Goal: Task Accomplishment & Management: Manage account settings

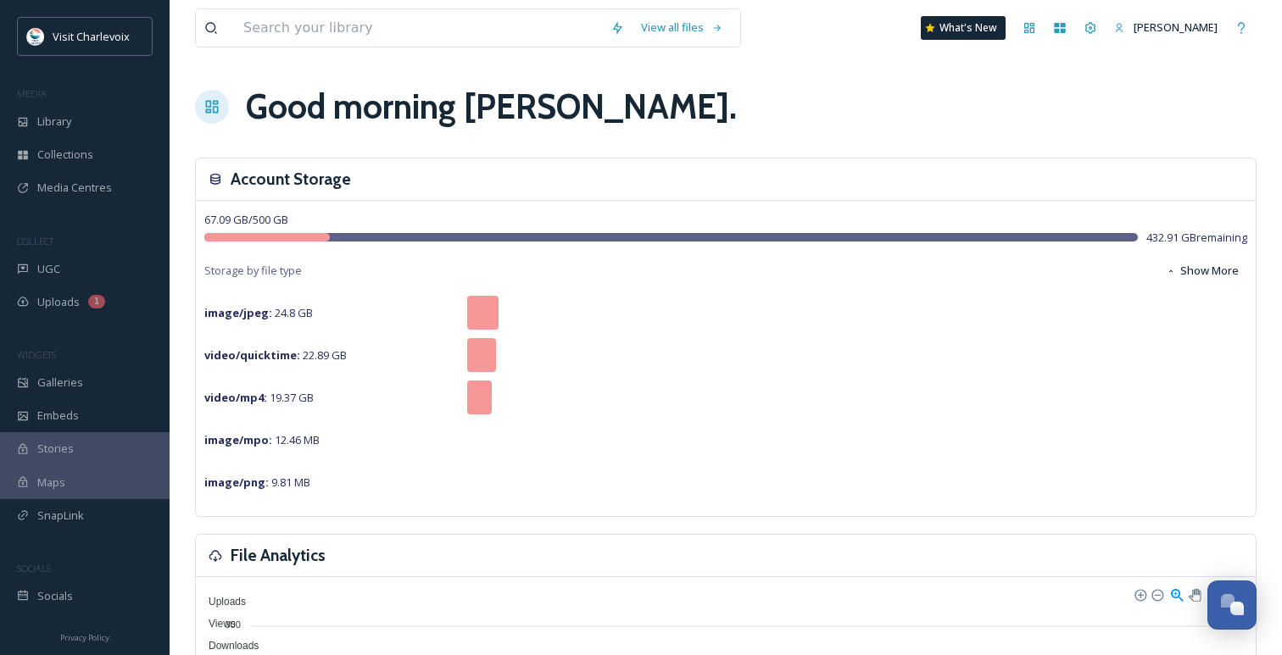
scroll to position [5510, 0]
click at [81, 275] on div "UGC" at bounding box center [85, 269] width 170 height 33
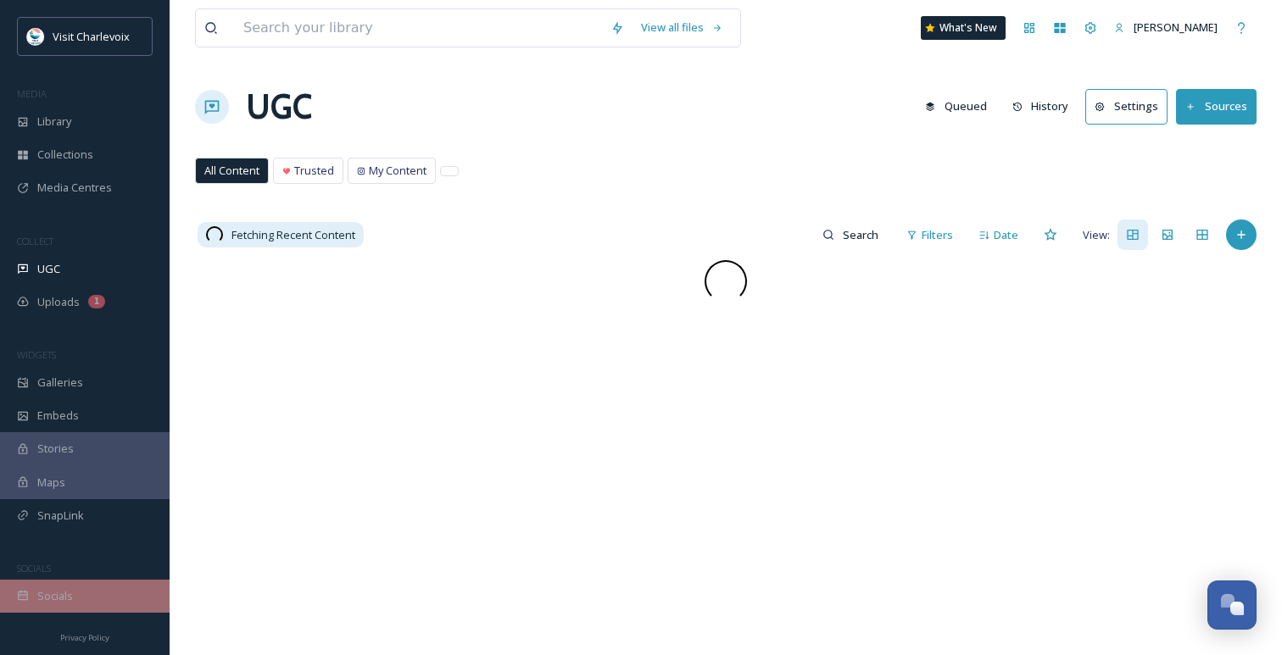
click at [70, 588] on span "Socials" at bounding box center [55, 596] width 36 height 16
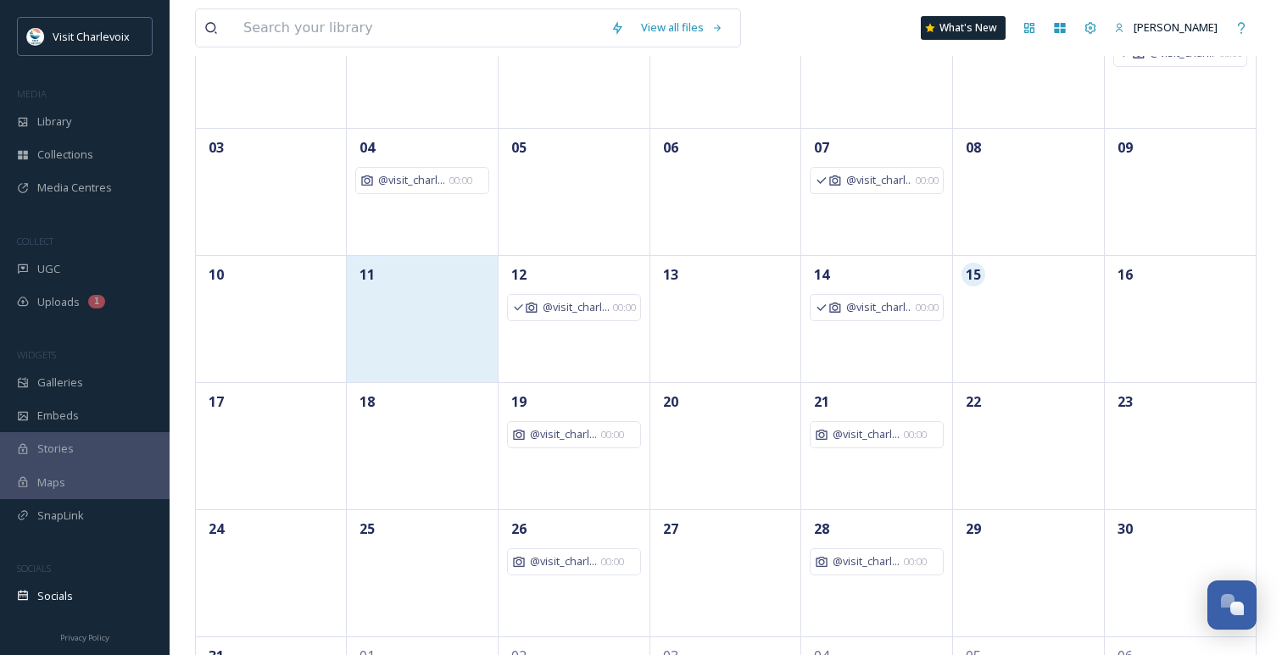
scroll to position [350, 0]
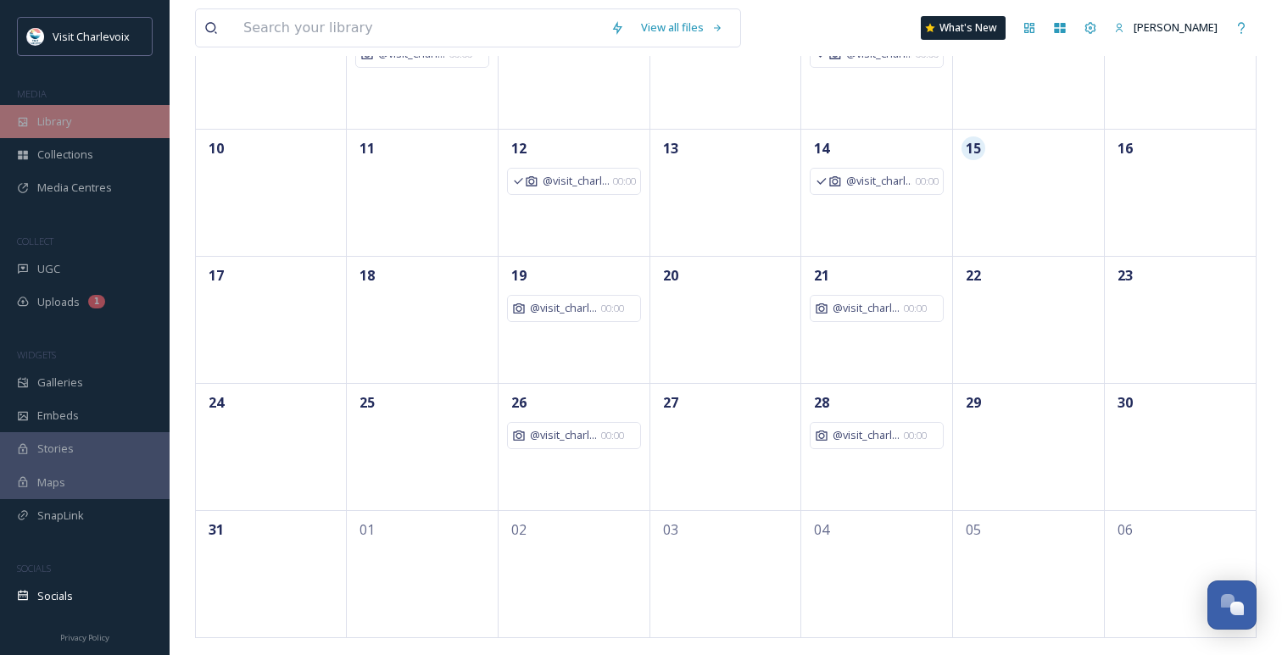
click at [65, 108] on div "Library" at bounding box center [85, 121] width 170 height 33
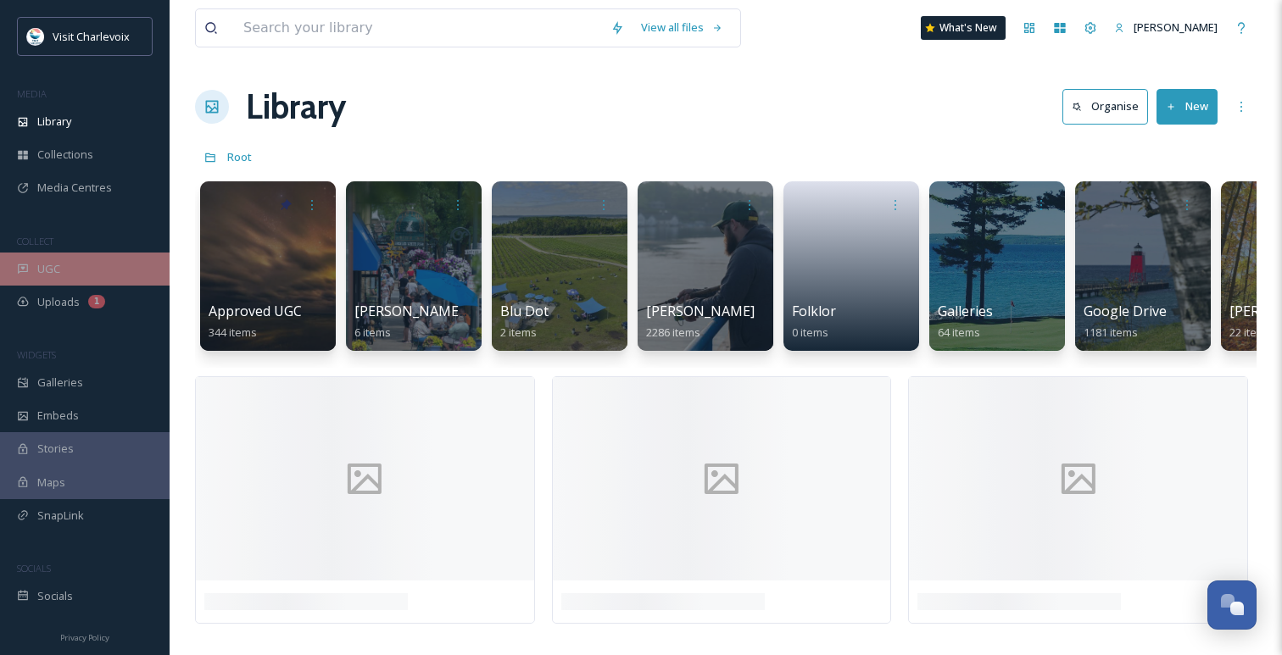
click at [89, 270] on div "UGC" at bounding box center [85, 269] width 170 height 33
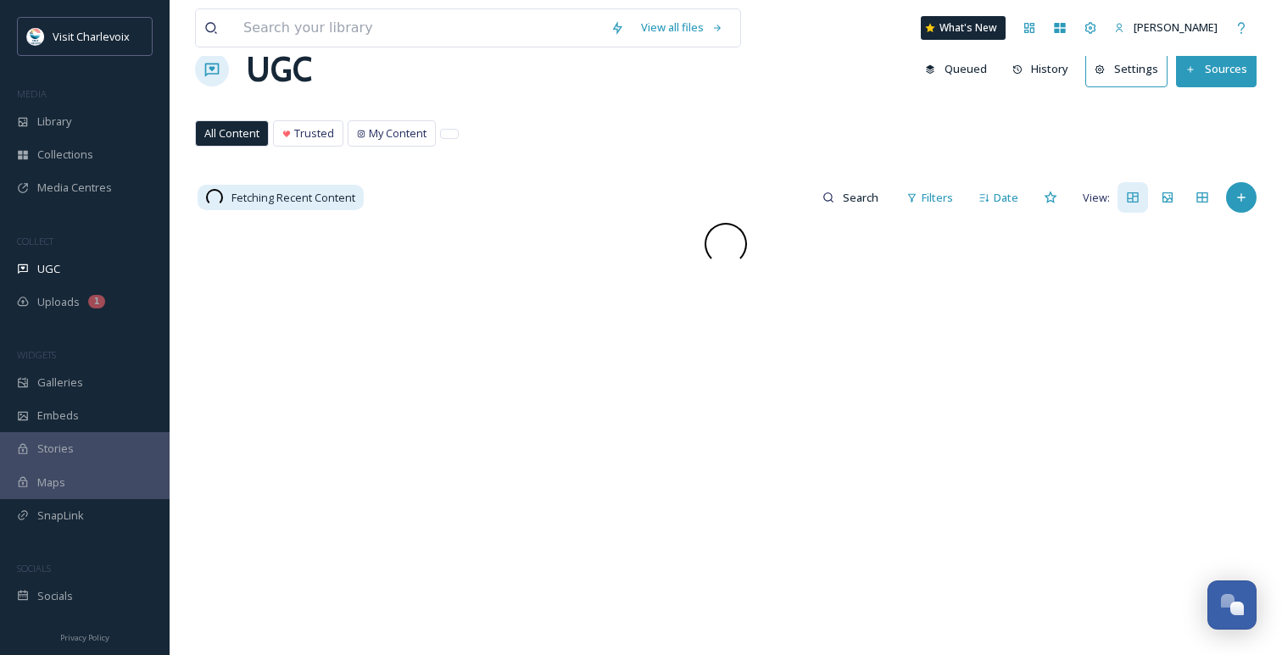
scroll to position [47, 0]
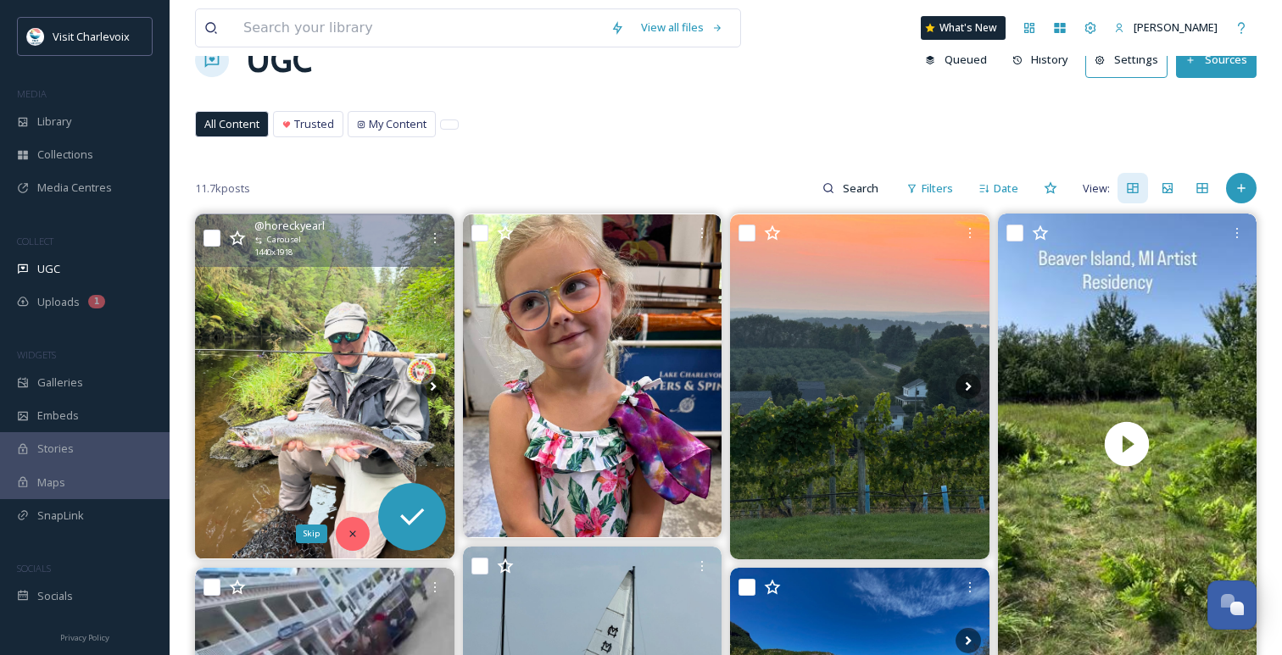
click at [342, 534] on div "Skip" at bounding box center [353, 534] width 34 height 34
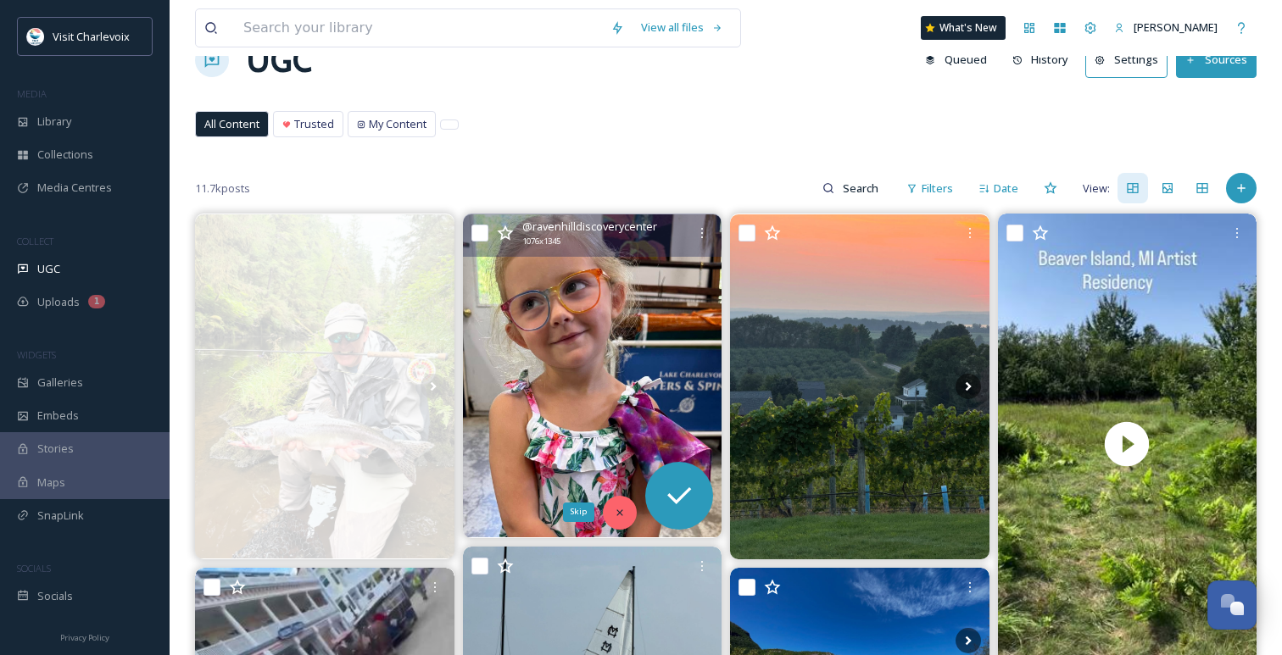
click at [603, 513] on div "Skip" at bounding box center [620, 513] width 34 height 34
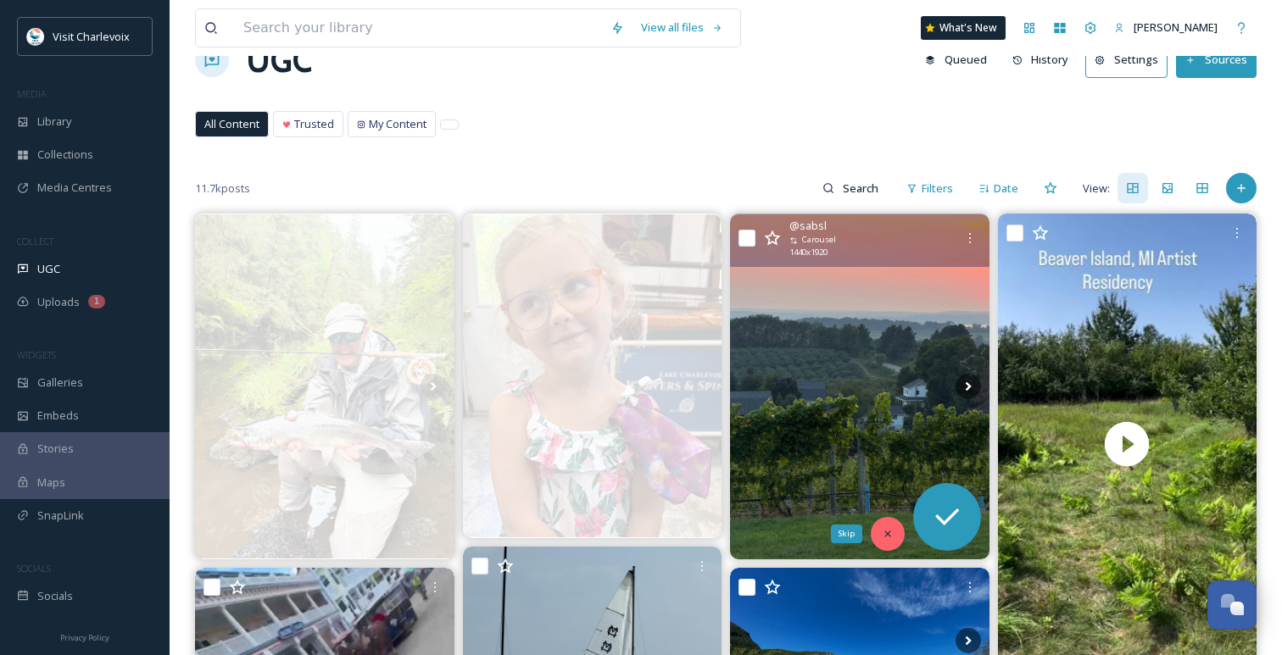
click at [896, 527] on div "Skip" at bounding box center [887, 534] width 34 height 34
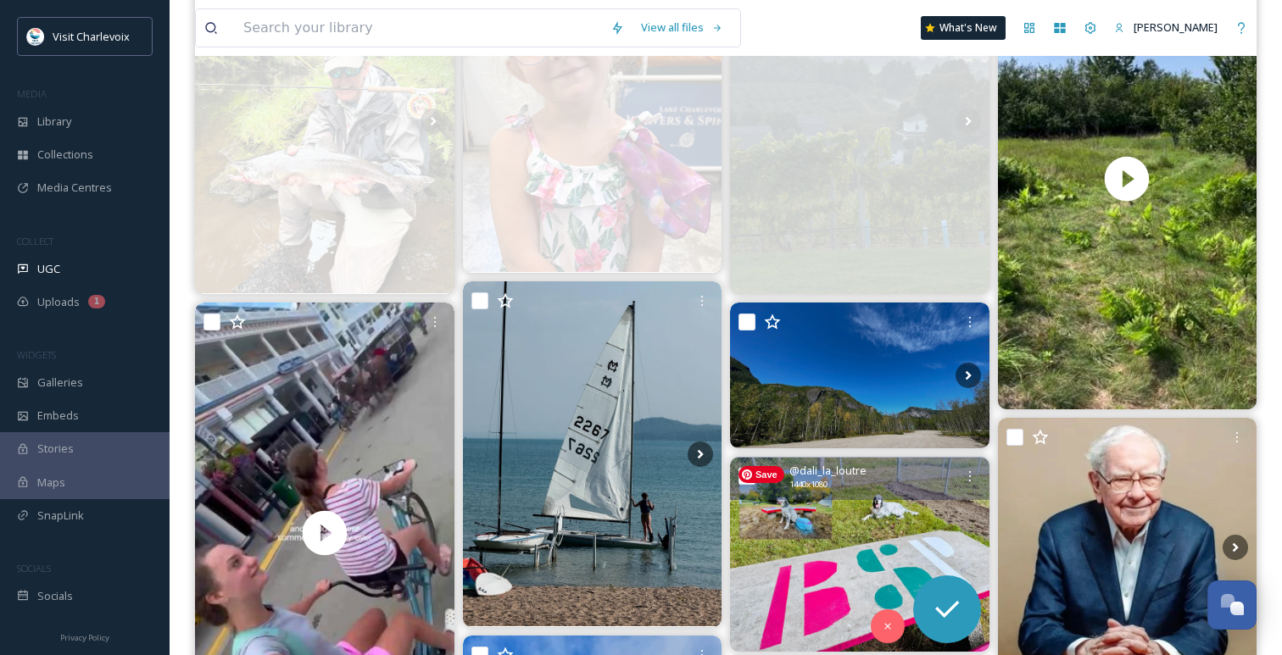
scroll to position [314, 0]
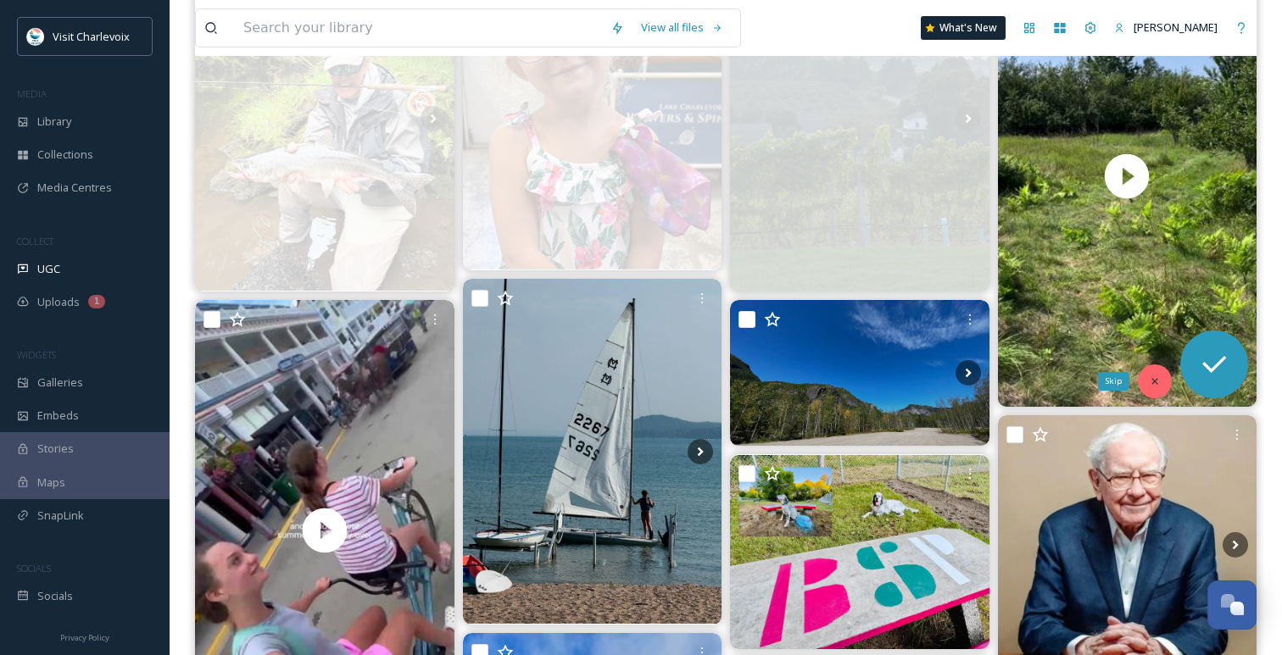
click at [1162, 380] on div "Skip" at bounding box center [1154, 381] width 34 height 34
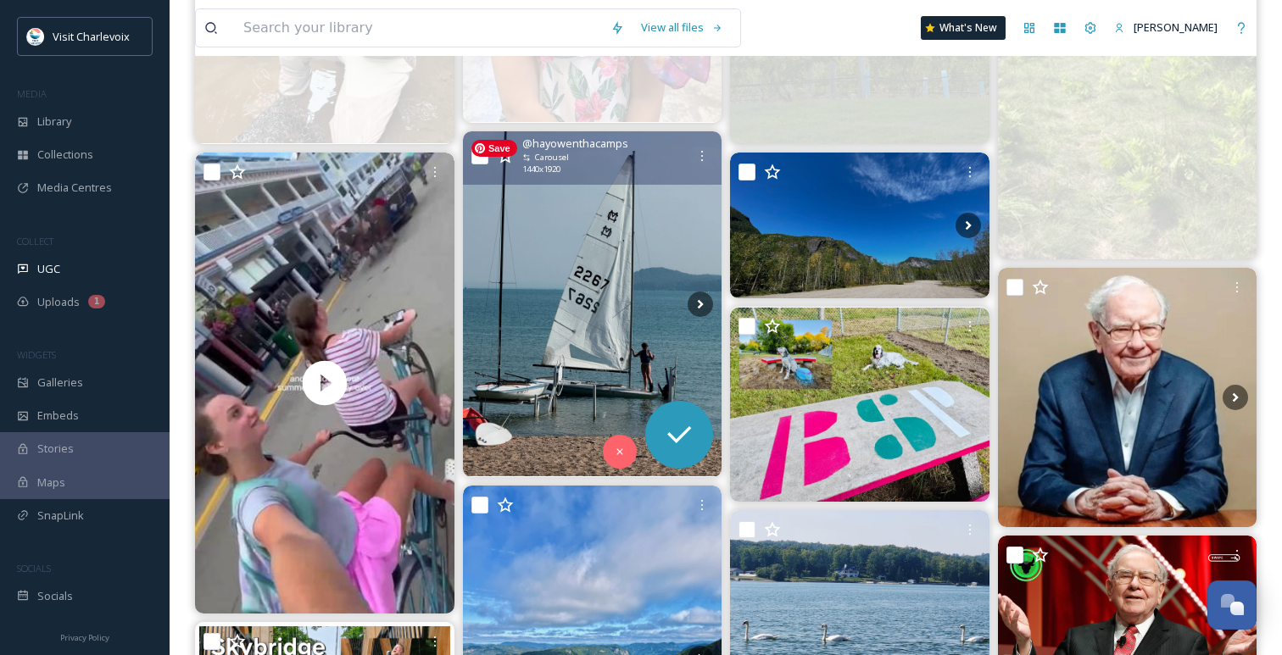
scroll to position [472, 0]
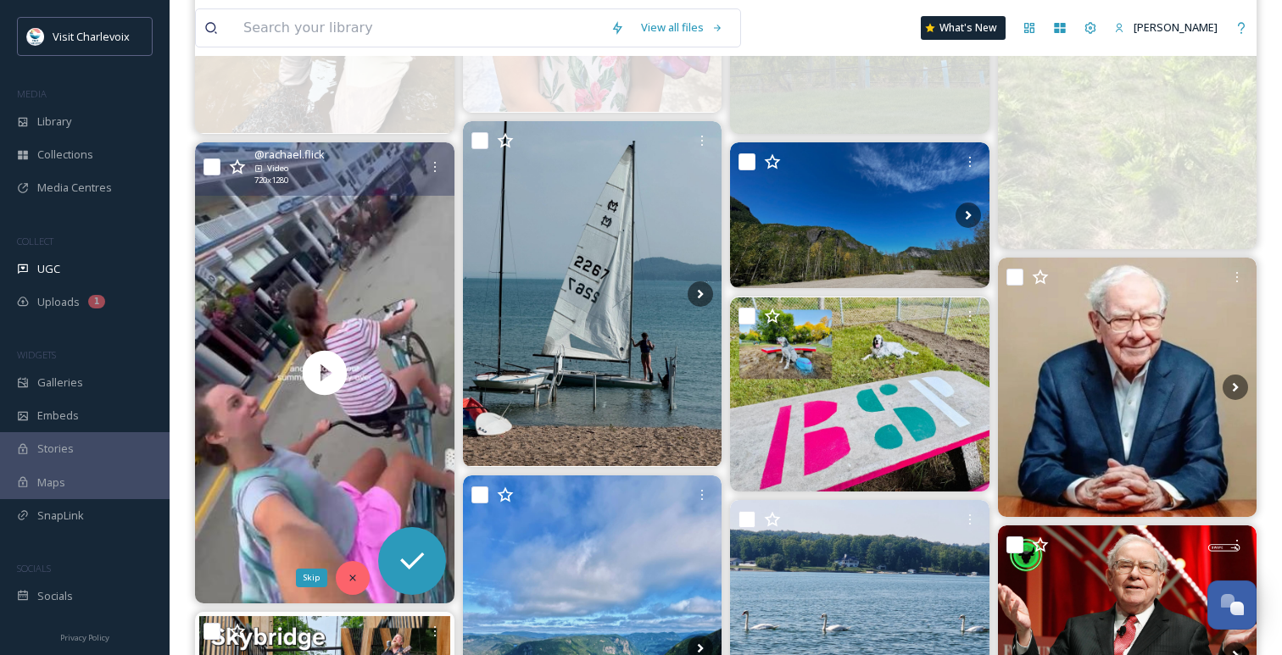
click at [347, 572] on icon at bounding box center [353, 578] width 12 height 12
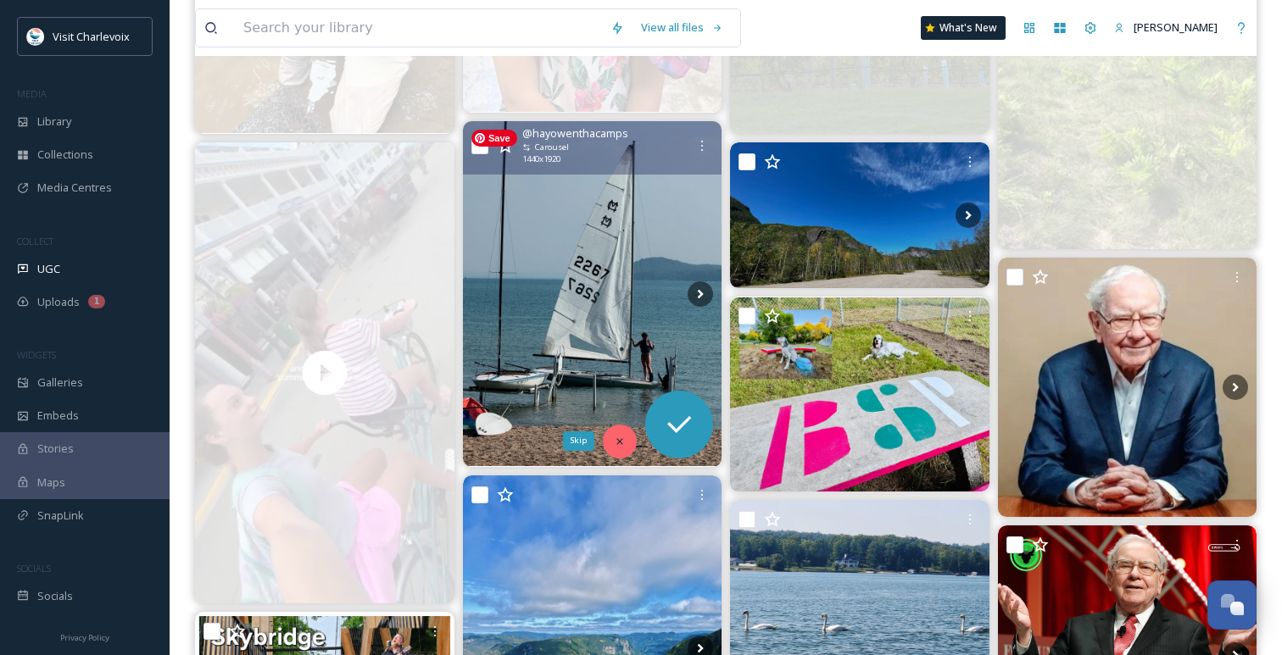
click at [626, 439] on div "Skip" at bounding box center [620, 442] width 34 height 34
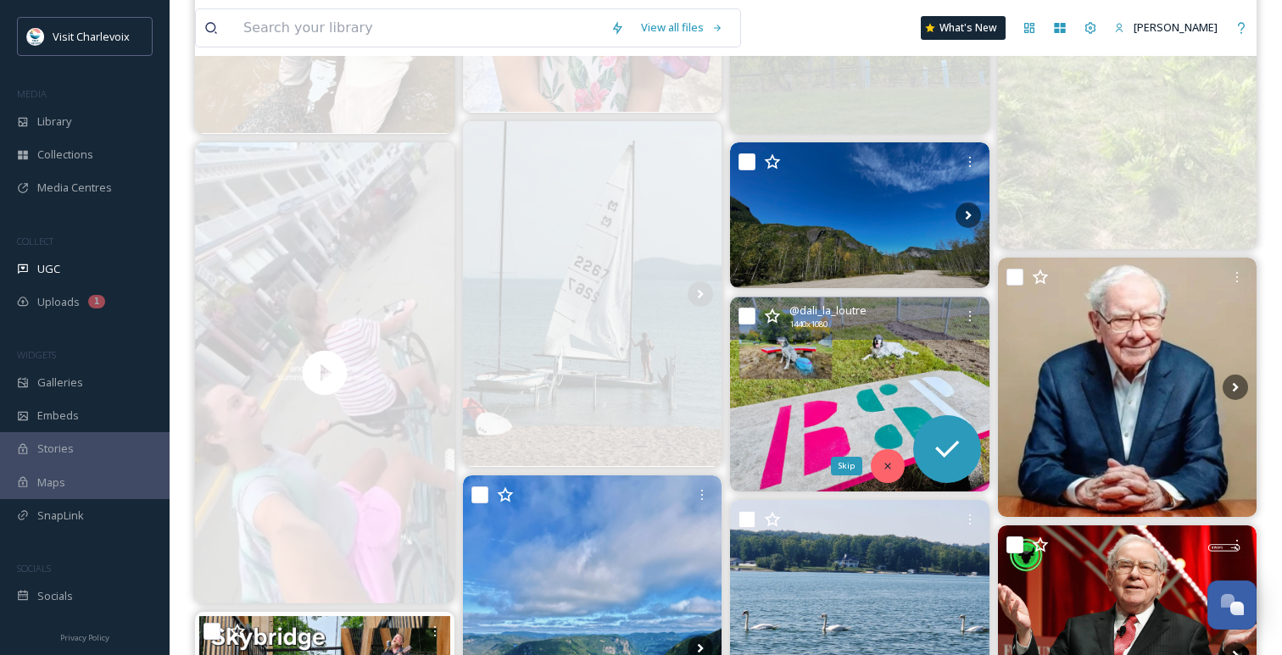
click at [880, 472] on div "Skip" at bounding box center [887, 466] width 34 height 34
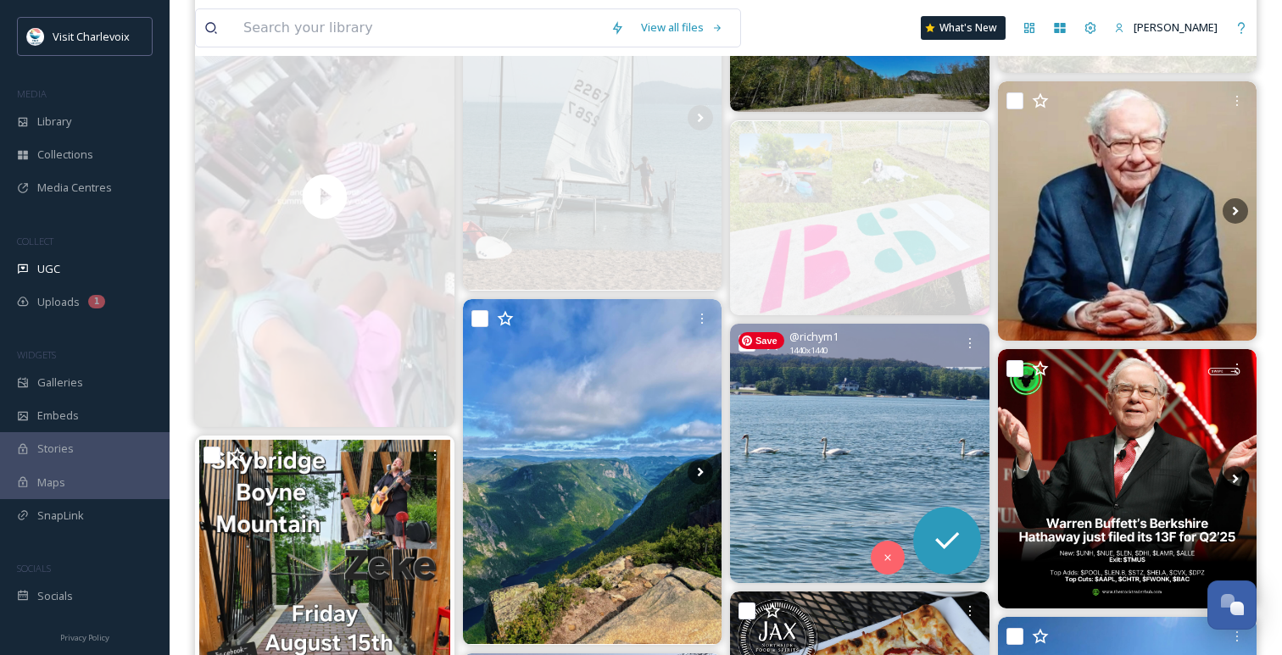
scroll to position [661, 0]
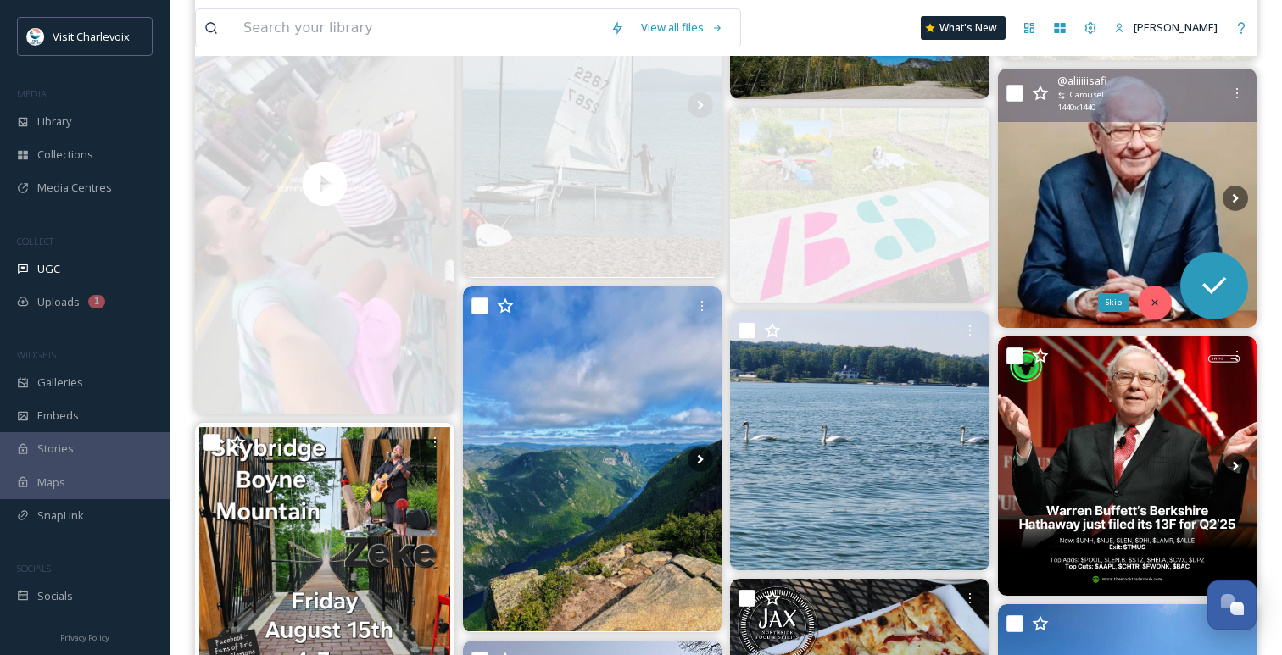
click at [1164, 297] on div "Skip" at bounding box center [1154, 303] width 34 height 34
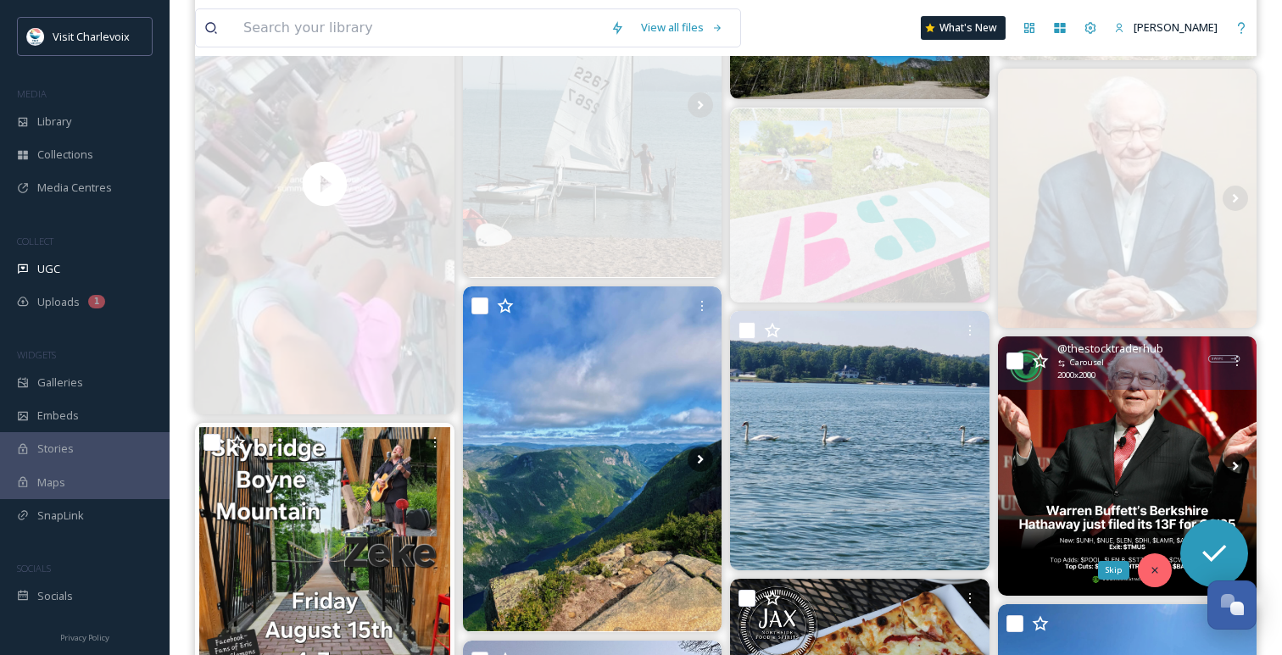
click at [1153, 560] on div "Skip" at bounding box center [1154, 570] width 34 height 34
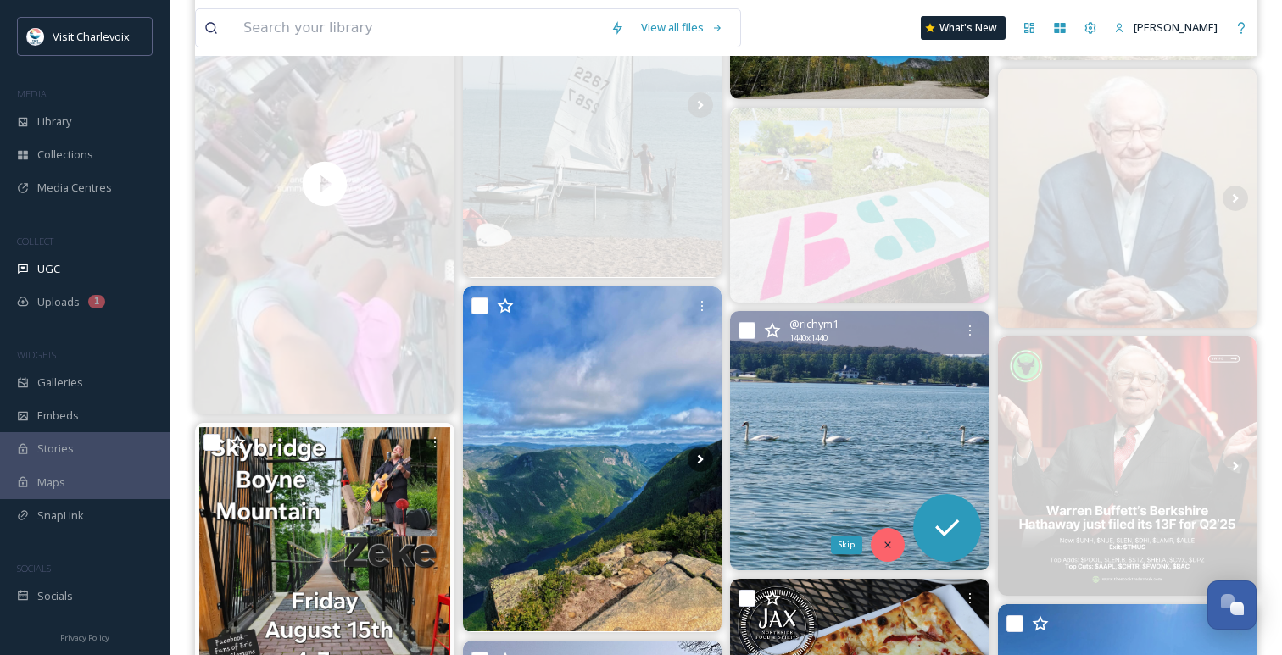
click at [888, 534] on div "Skip" at bounding box center [887, 545] width 34 height 34
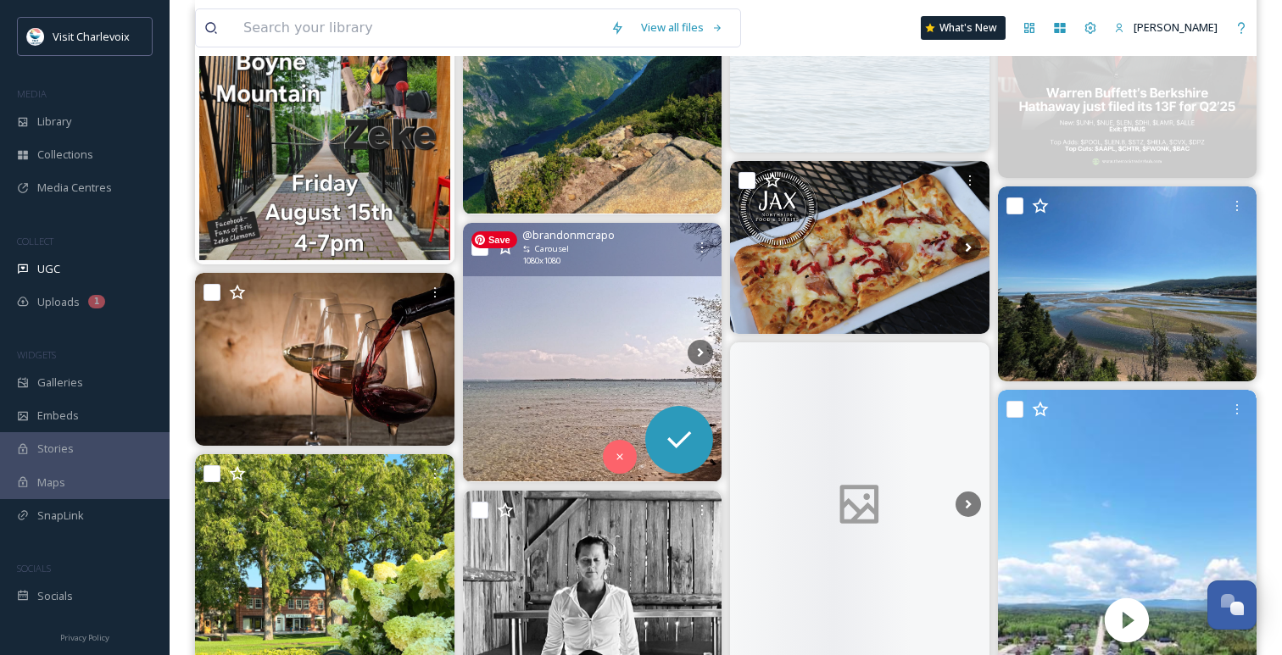
scroll to position [1082, 0]
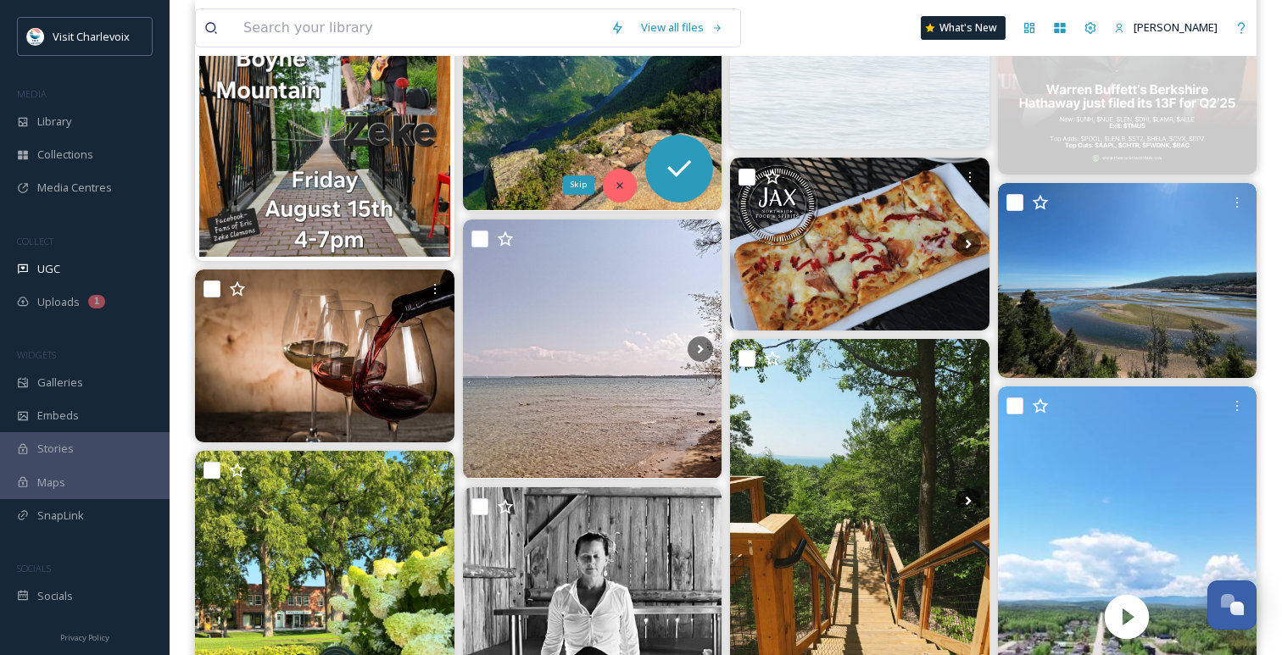
click at [612, 181] on div "Skip" at bounding box center [620, 186] width 34 height 34
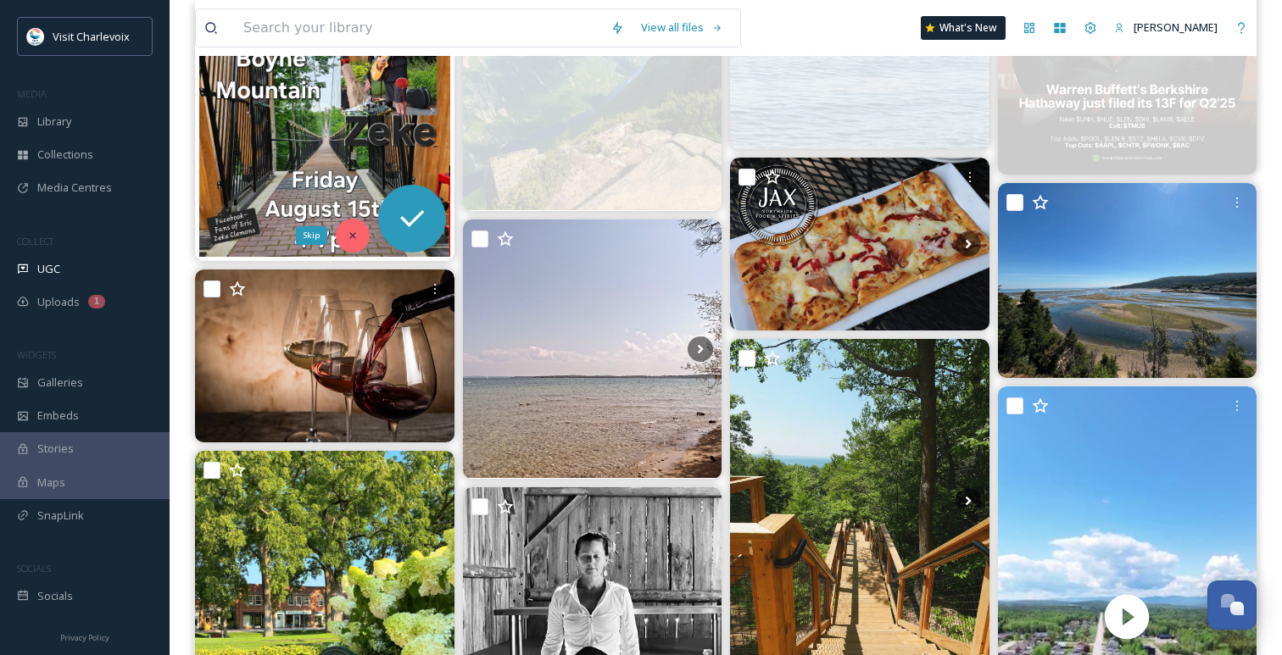
click at [347, 224] on div "Skip" at bounding box center [353, 236] width 34 height 34
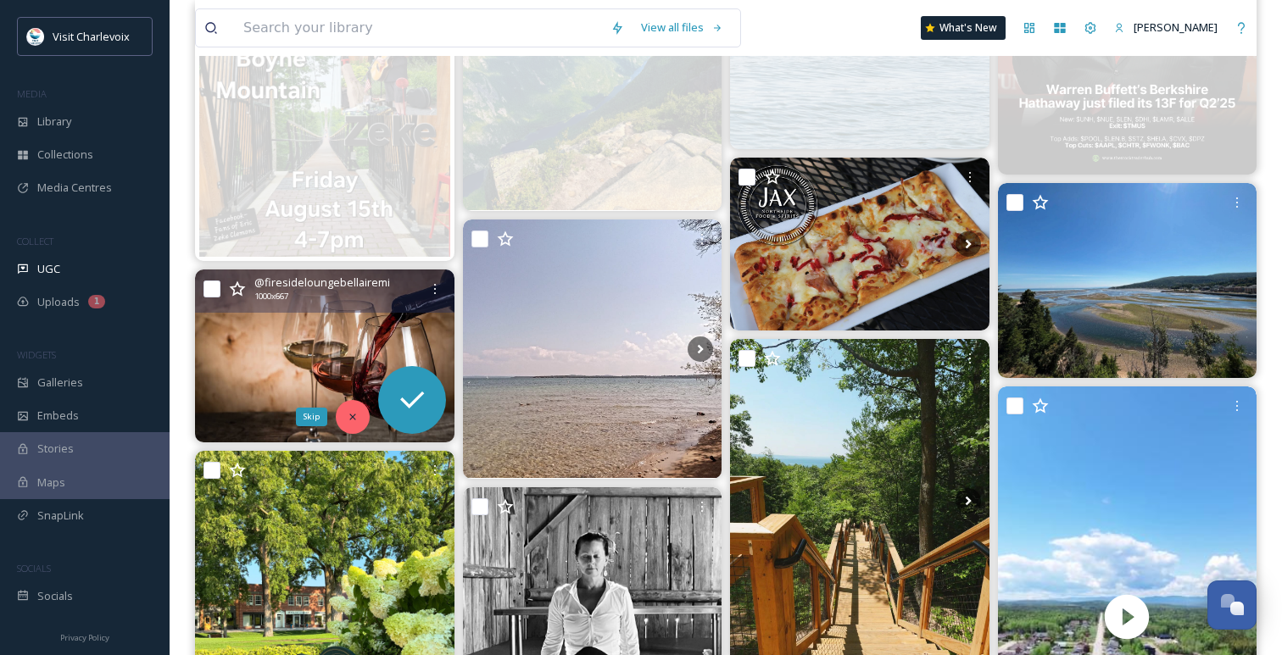
click at [344, 414] on div "Skip" at bounding box center [353, 417] width 34 height 34
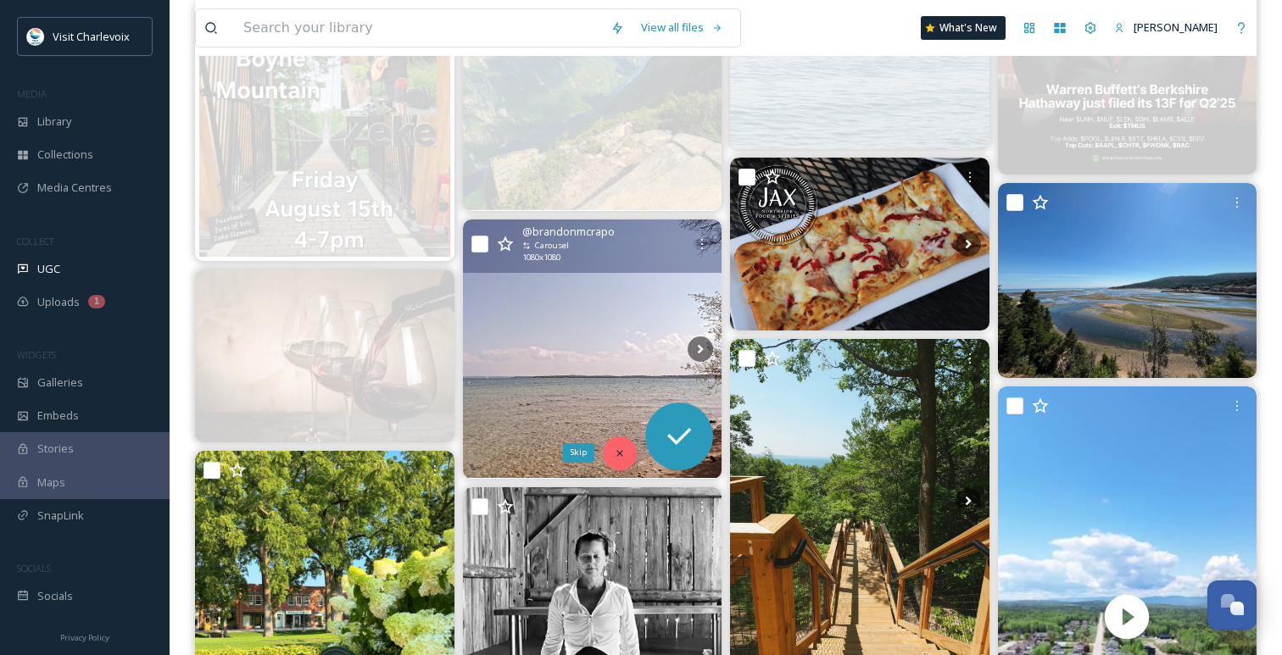
click at [621, 454] on icon at bounding box center [620, 454] width 12 height 12
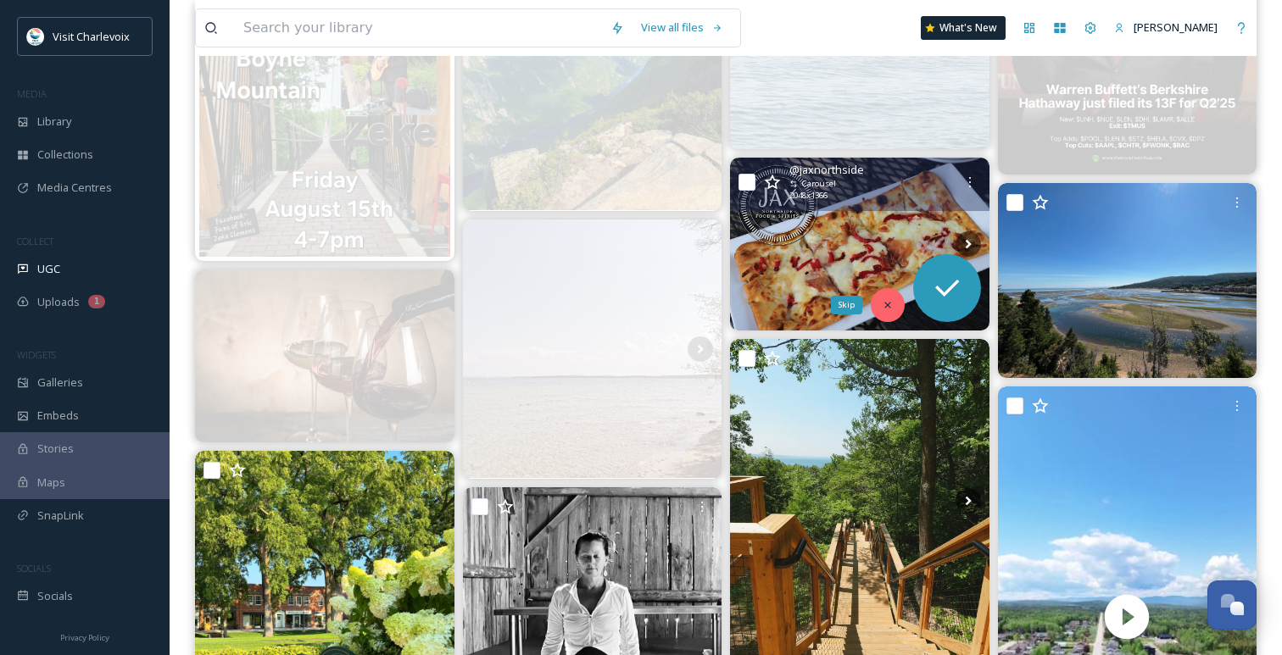
click at [889, 301] on icon at bounding box center [887, 305] width 12 height 12
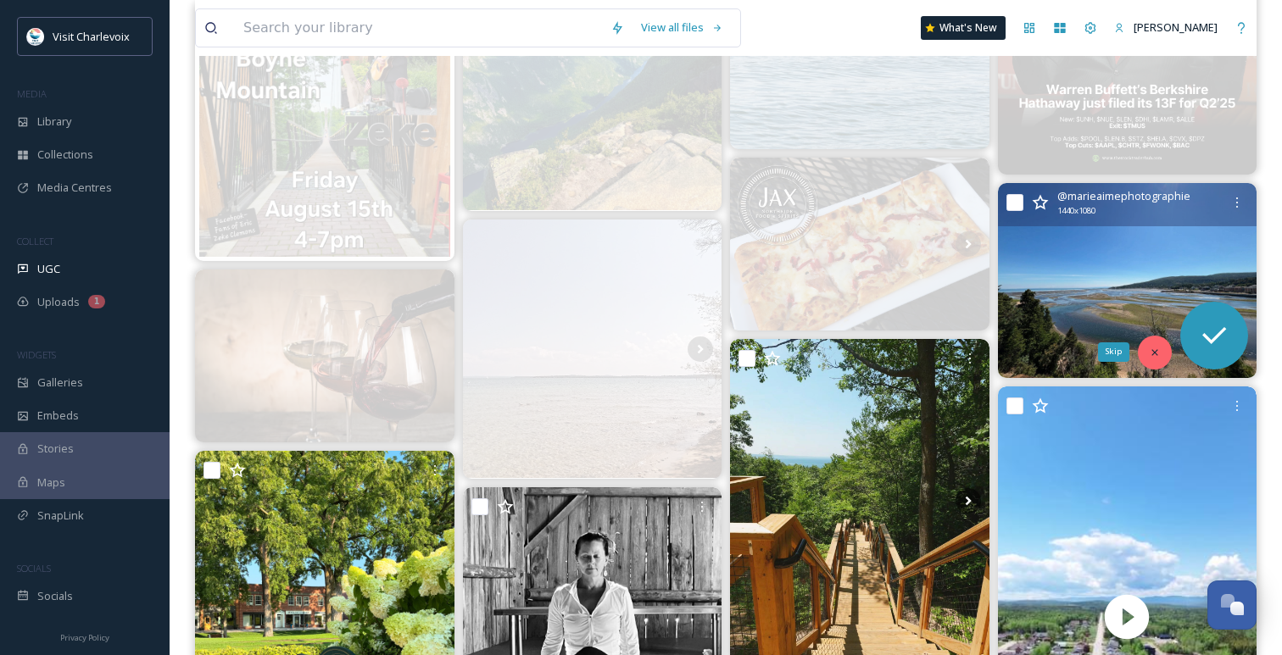
click at [1149, 360] on div "Skip" at bounding box center [1154, 353] width 34 height 34
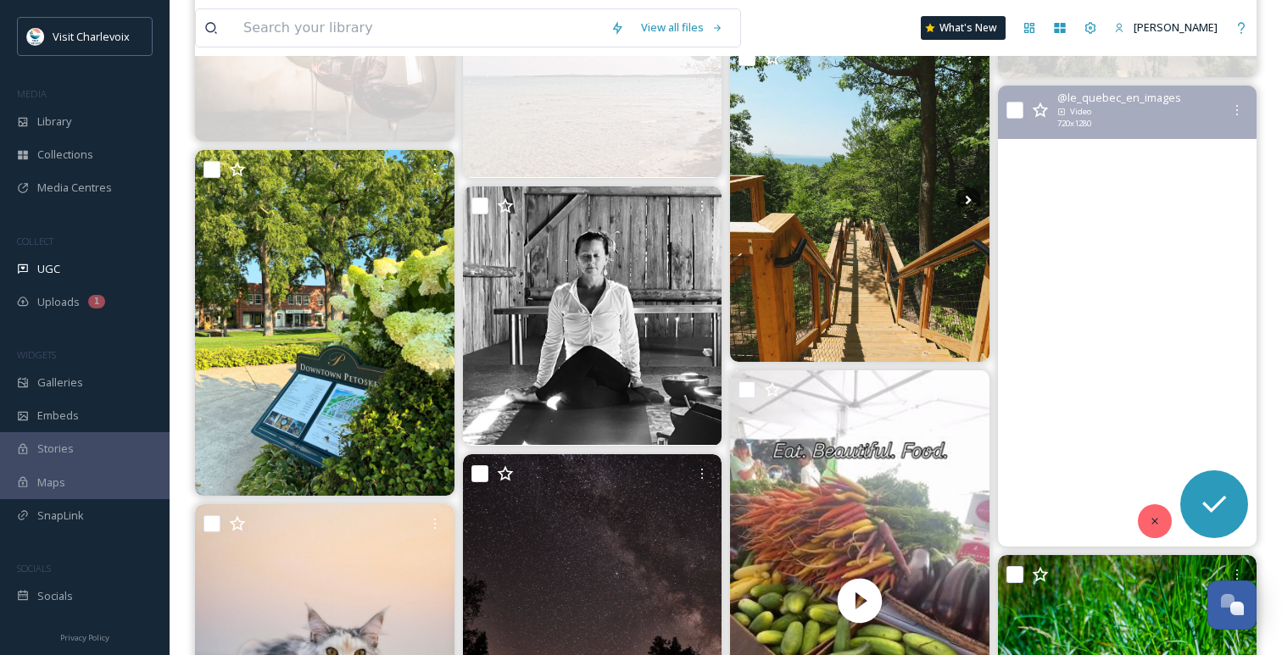
scroll to position [1382, 0]
click at [1153, 524] on icon at bounding box center [1154, 522] width 12 height 12
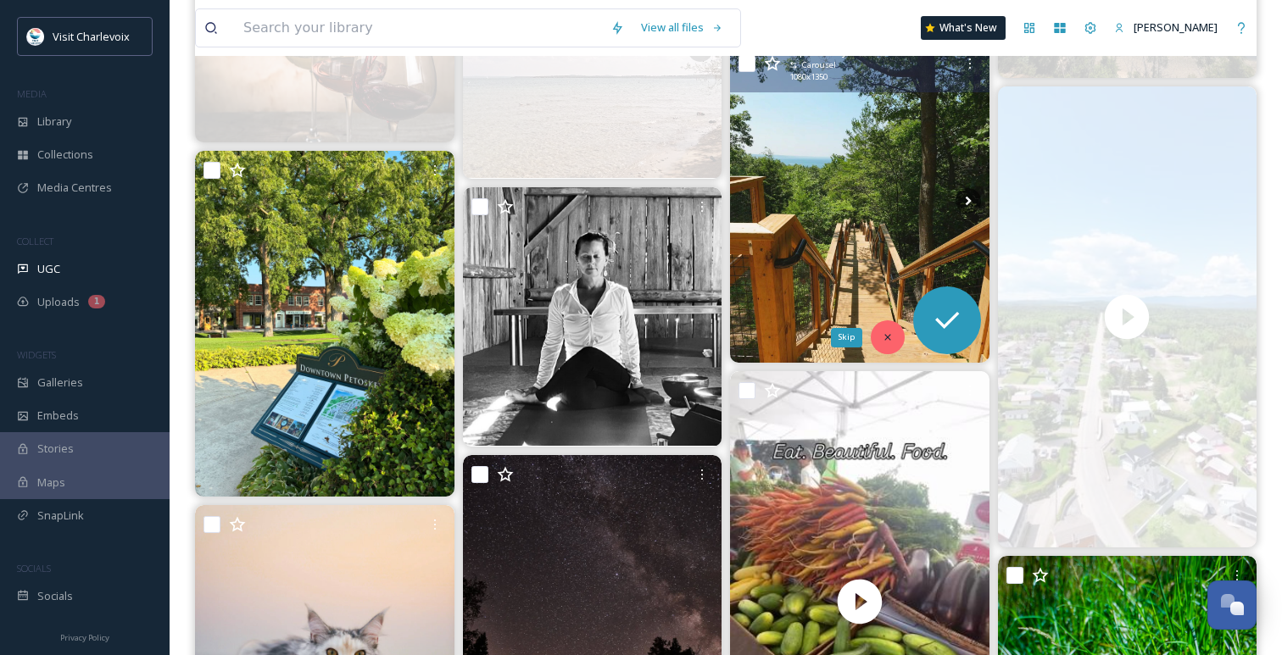
click at [884, 338] on icon at bounding box center [887, 337] width 12 height 12
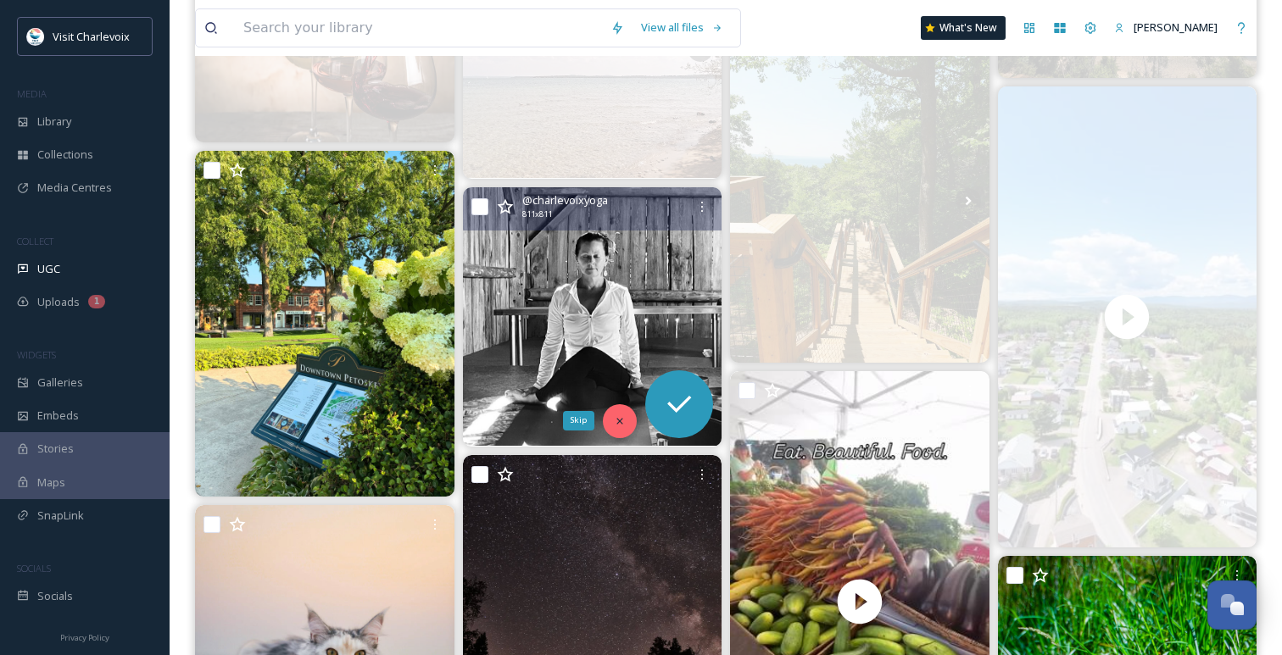
click at [614, 417] on icon at bounding box center [620, 421] width 12 height 12
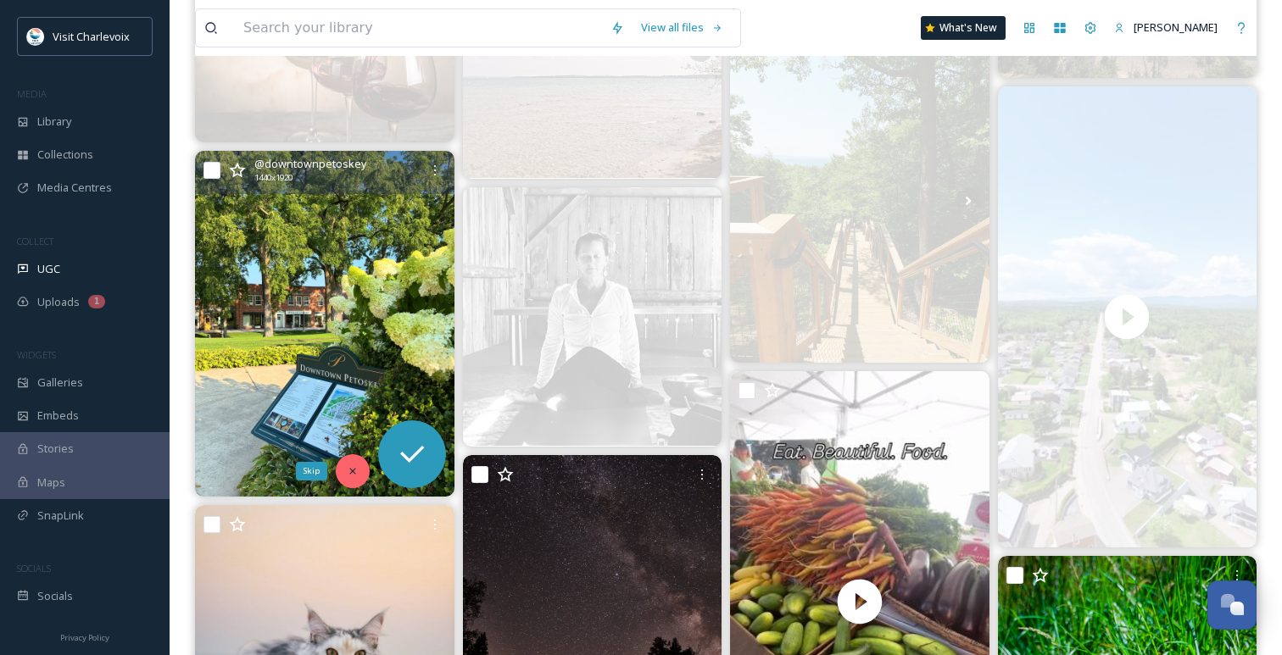
click at [349, 461] on div "Skip" at bounding box center [353, 471] width 34 height 34
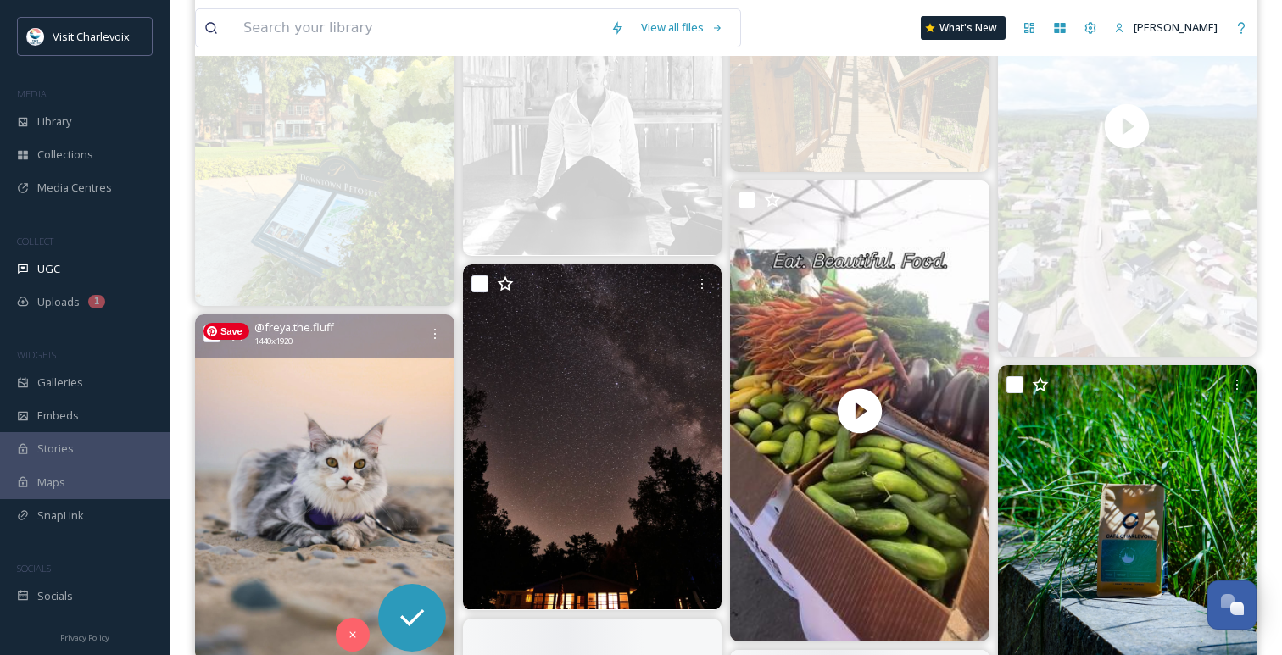
scroll to position [1686, 0]
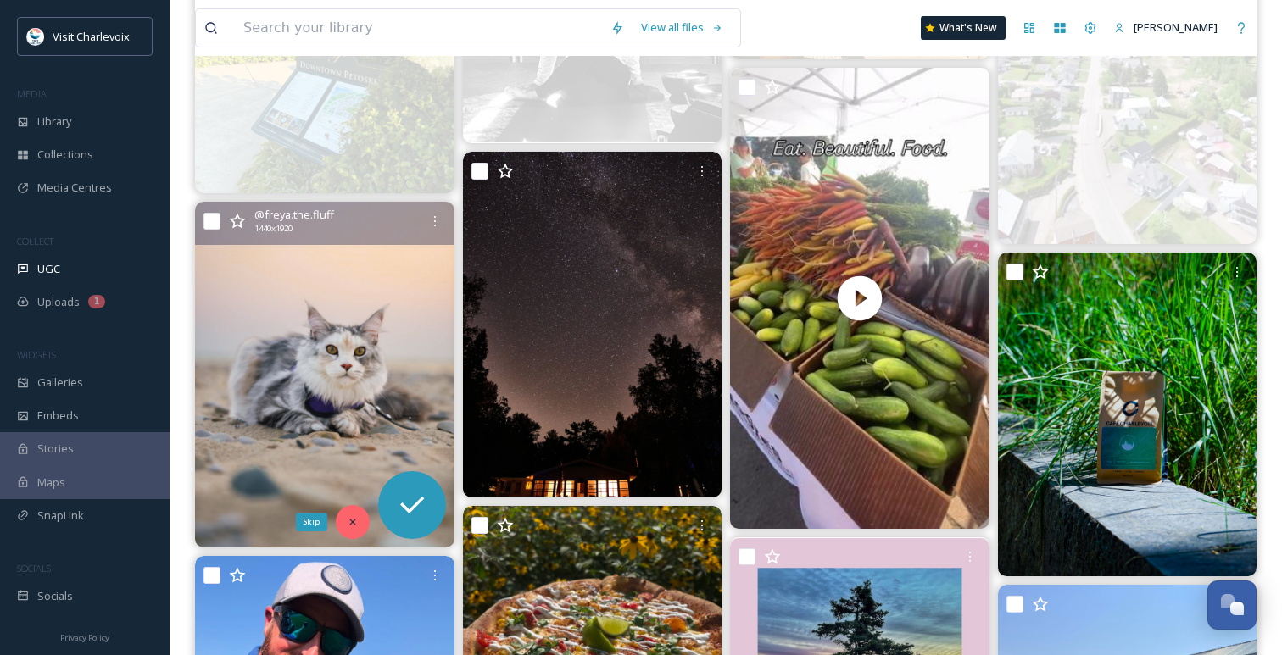
click at [349, 524] on icon at bounding box center [352, 522] width 6 height 6
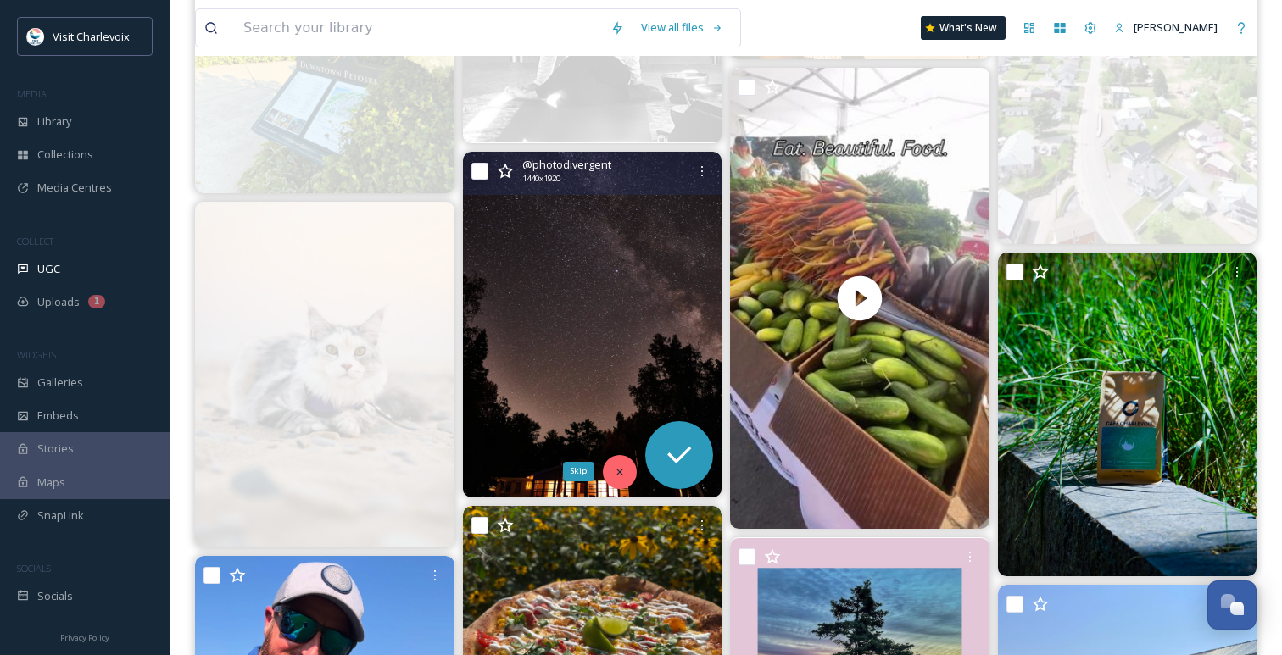
click at [628, 470] on div "Skip" at bounding box center [620, 472] width 34 height 34
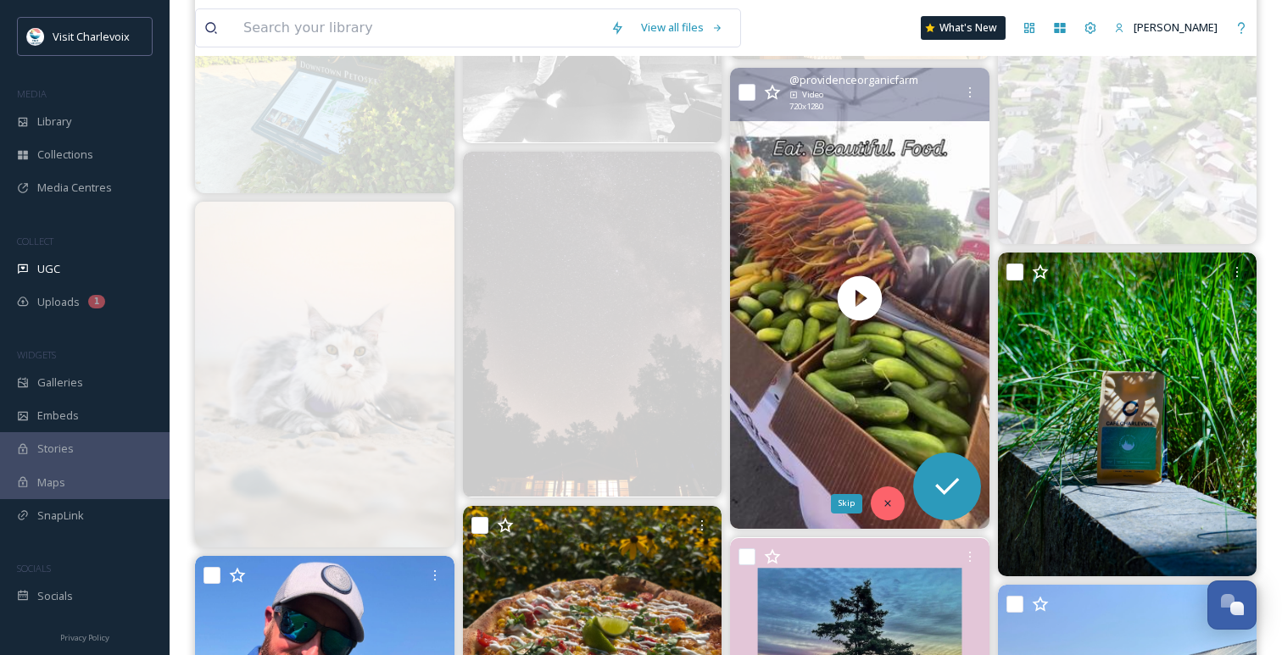
click at [875, 498] on div "Skip" at bounding box center [887, 504] width 34 height 34
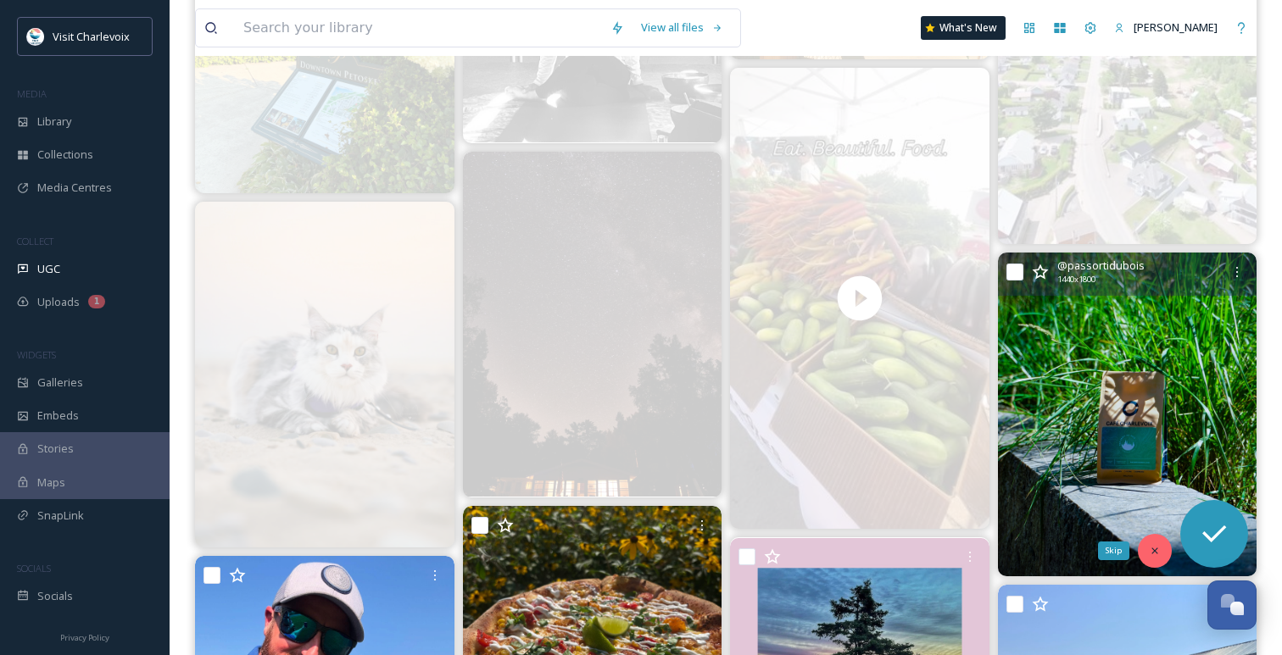
click at [1153, 545] on icon at bounding box center [1154, 551] width 12 height 12
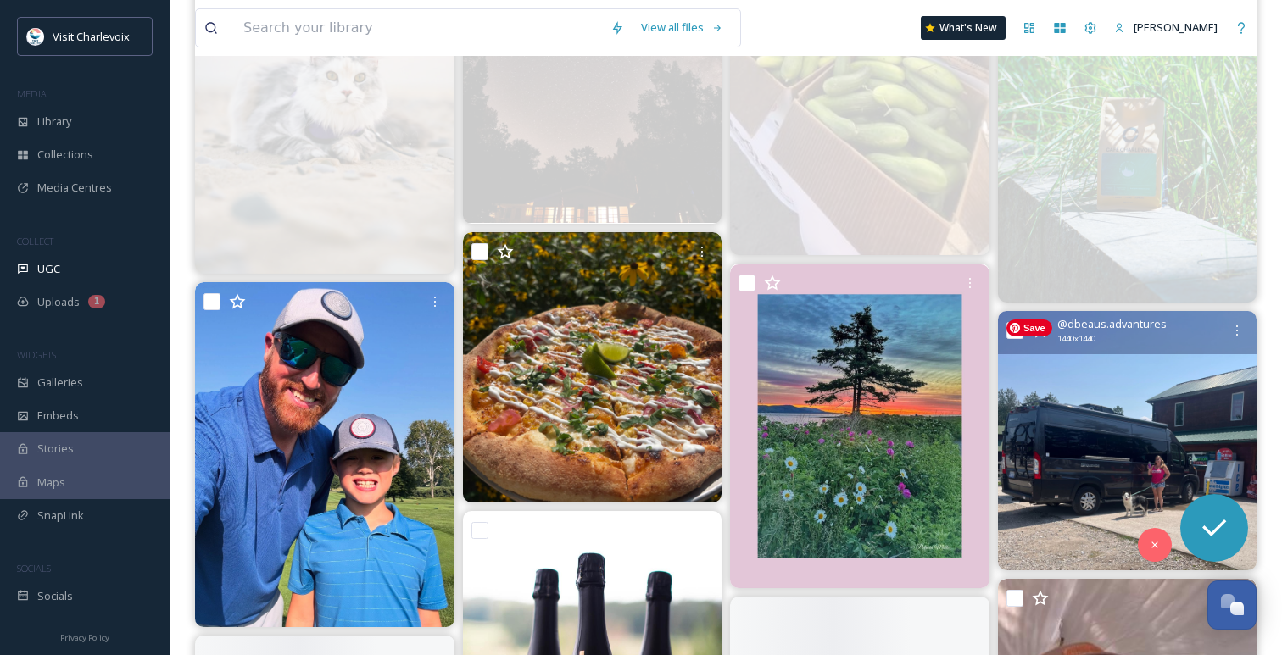
scroll to position [1970, 0]
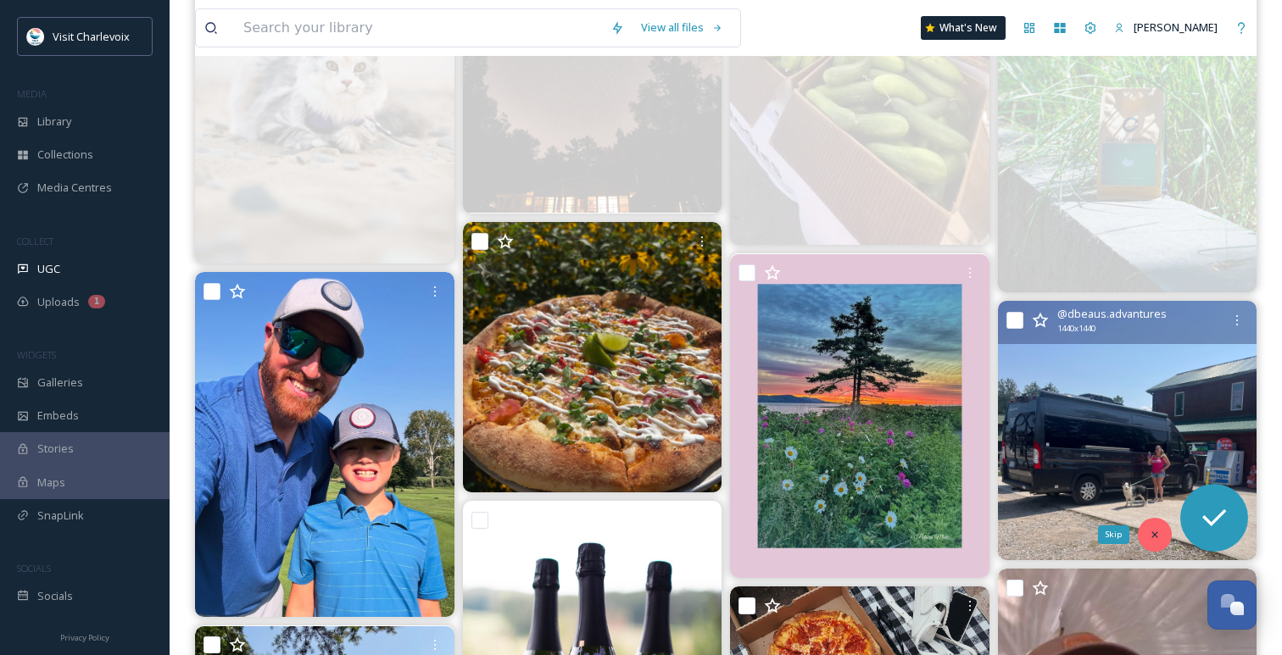
click at [1150, 536] on icon at bounding box center [1154, 535] width 12 height 12
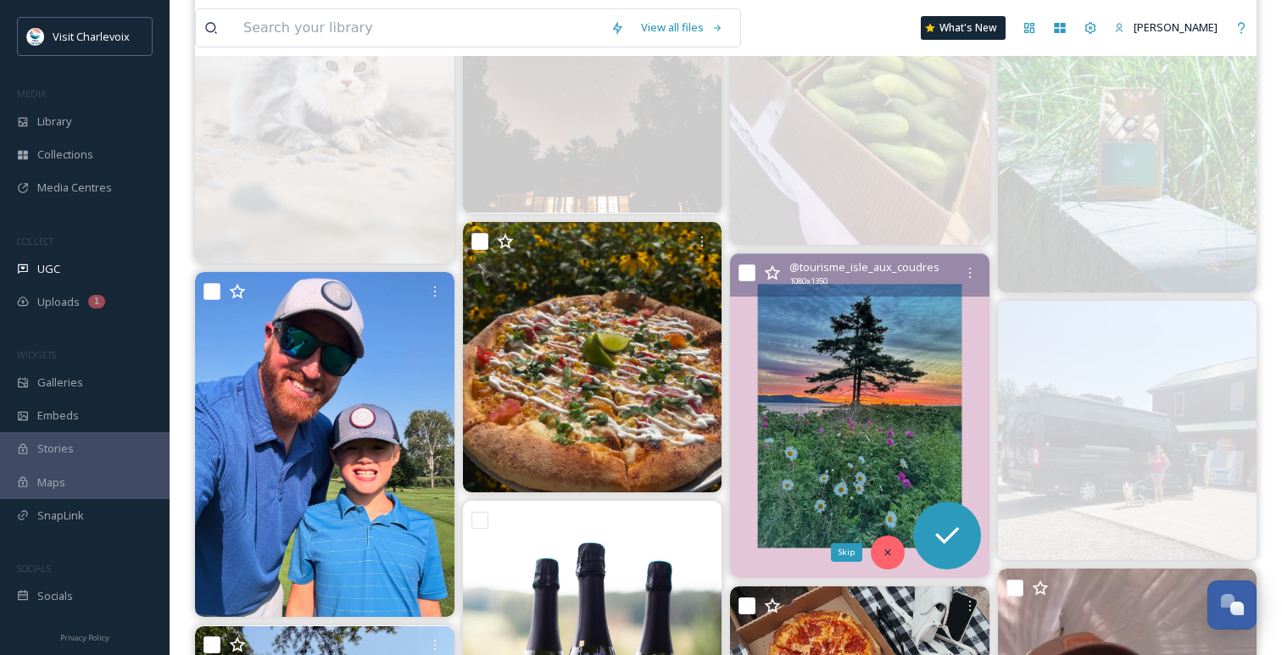
click at [886, 543] on div "Skip" at bounding box center [887, 553] width 34 height 34
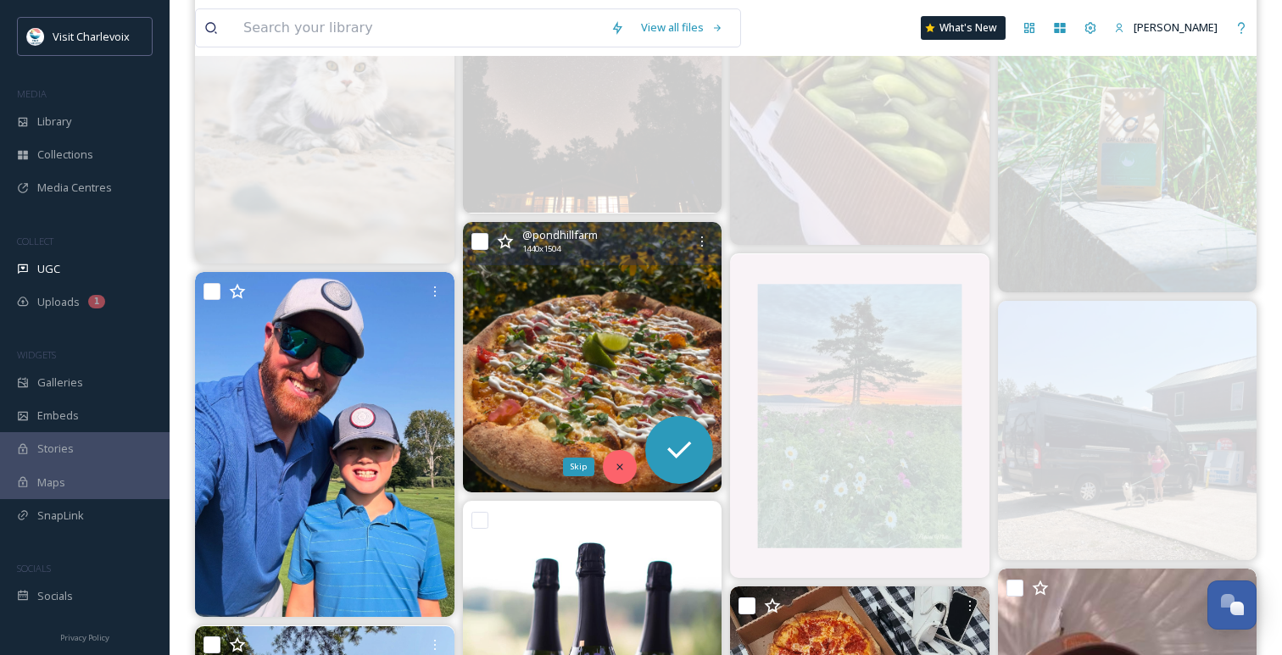
click at [614, 464] on icon at bounding box center [620, 467] width 12 height 12
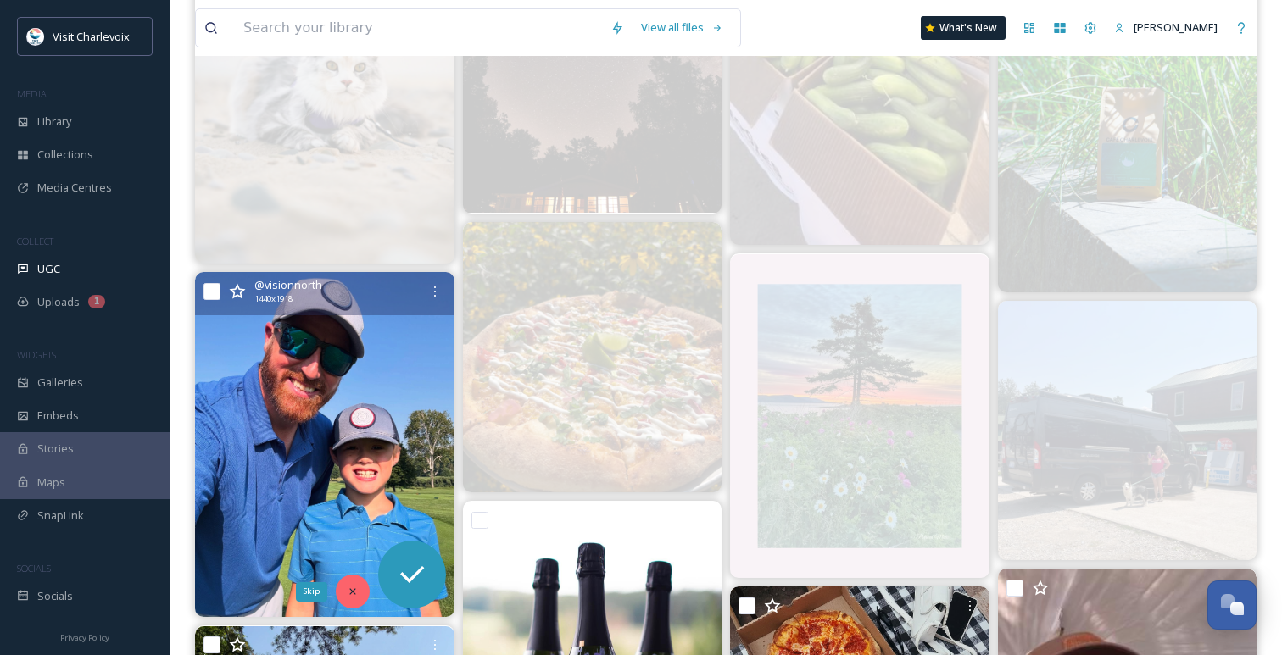
click at [348, 577] on div "Skip" at bounding box center [353, 592] width 34 height 34
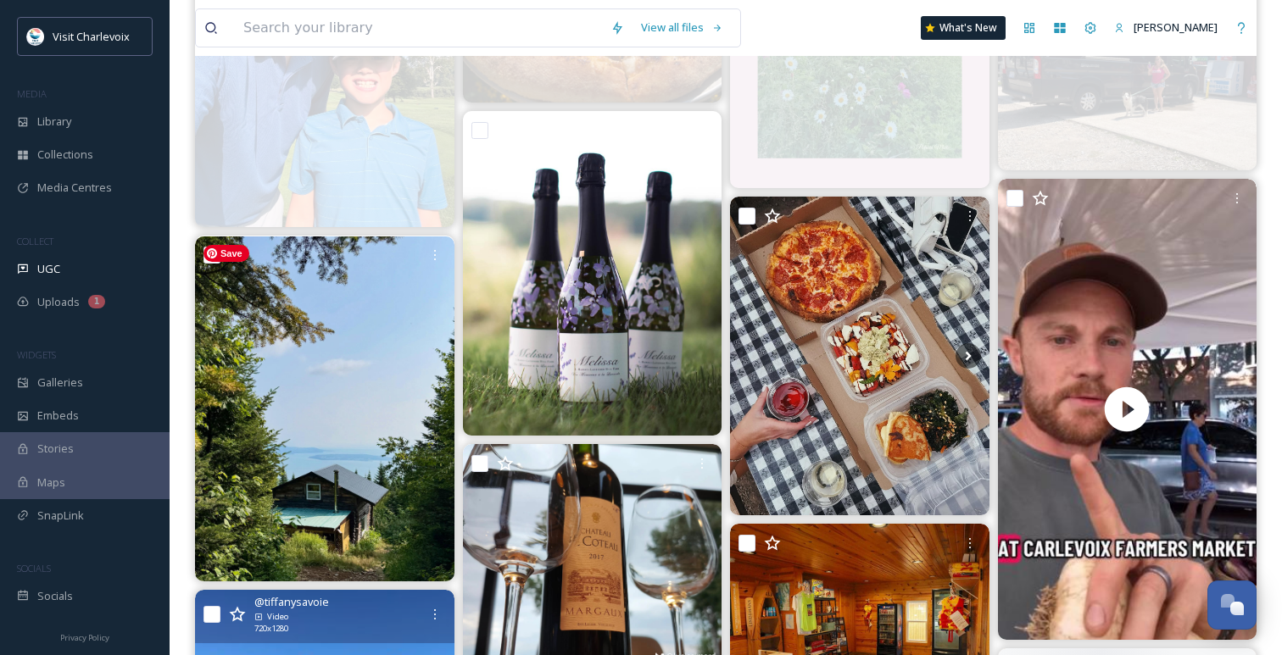
scroll to position [2362, 0]
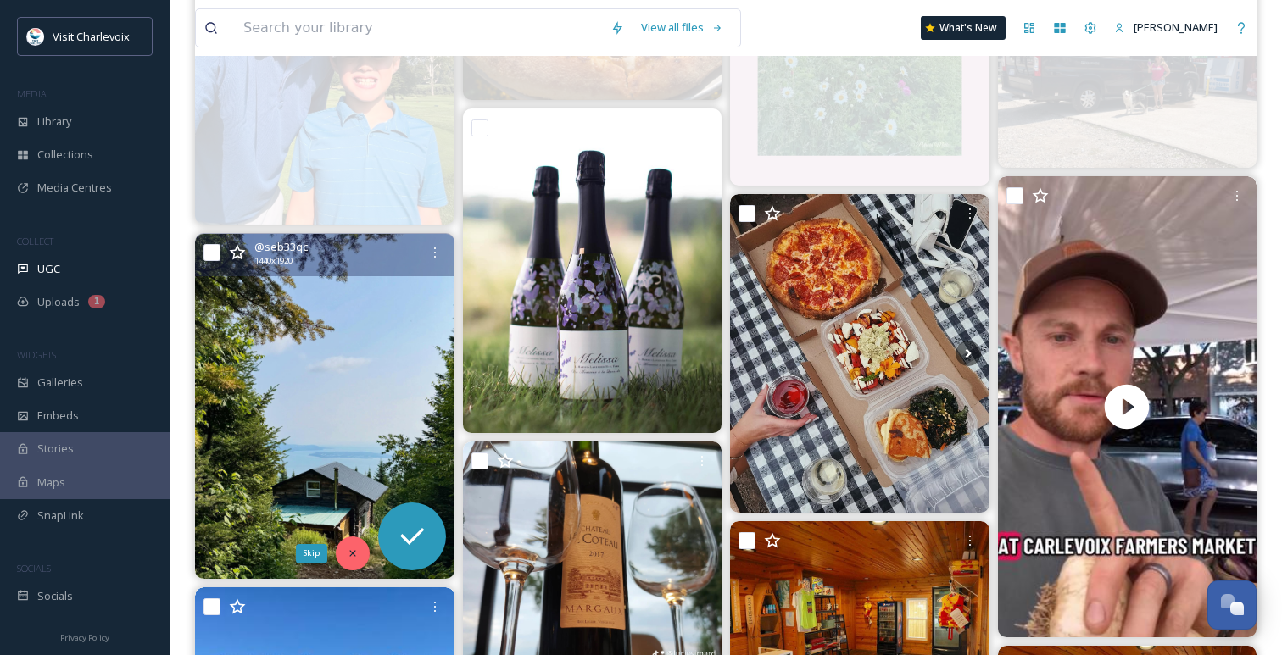
click at [359, 553] on div "Skip" at bounding box center [353, 554] width 34 height 34
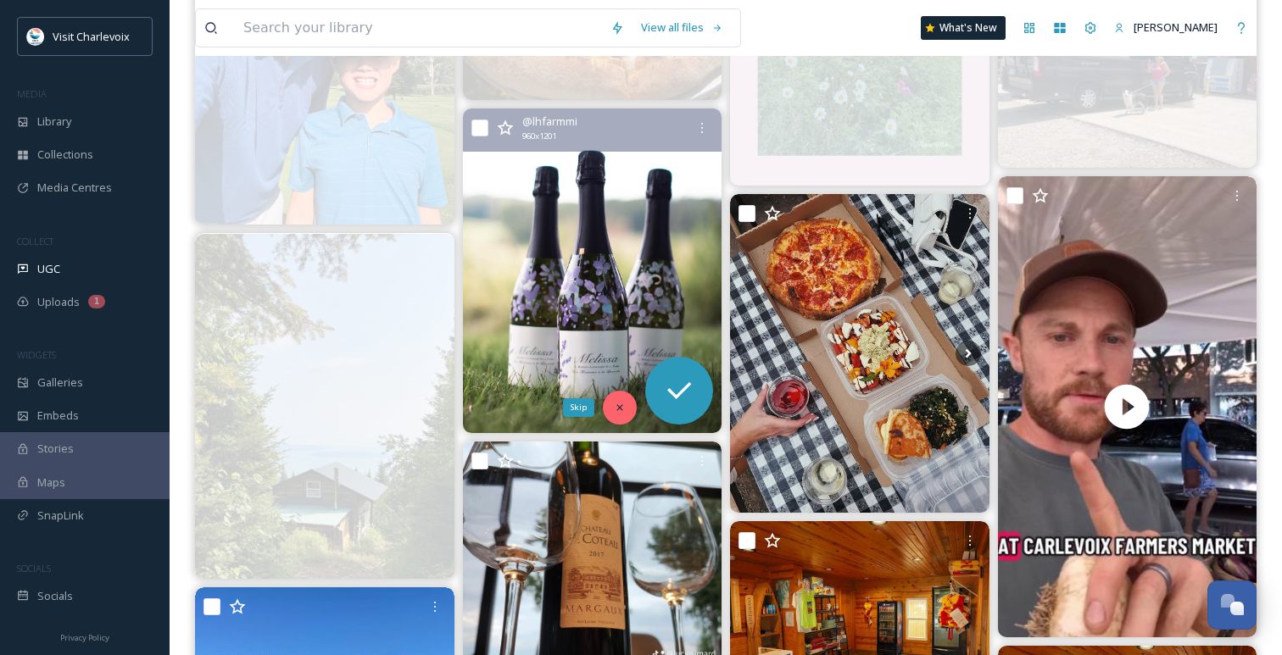
click at [609, 408] on div "Skip" at bounding box center [620, 408] width 34 height 34
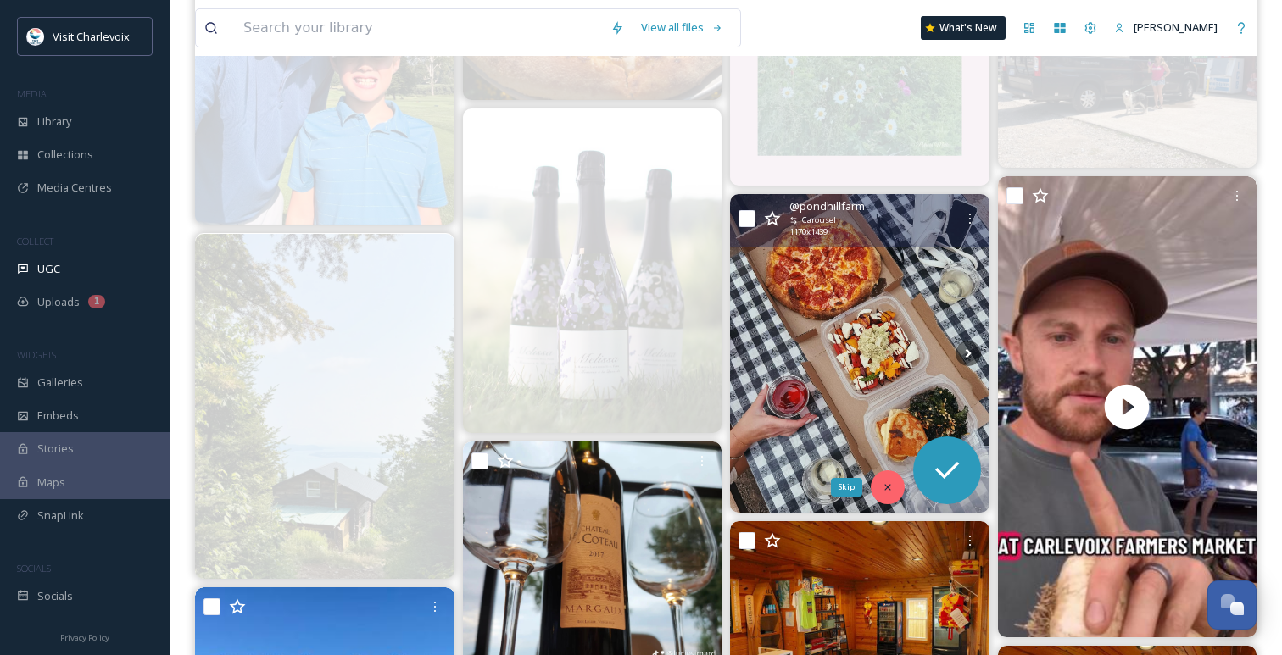
click at [885, 483] on icon at bounding box center [887, 487] width 12 height 12
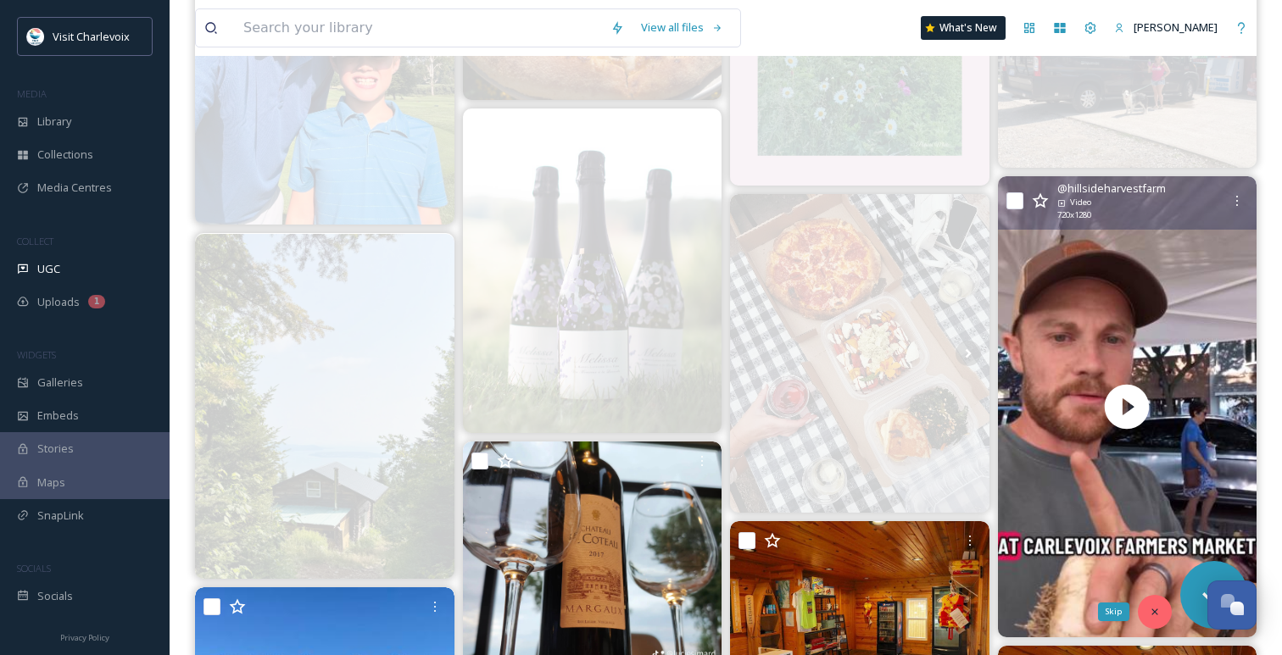
click at [1158, 610] on icon at bounding box center [1154, 612] width 12 height 12
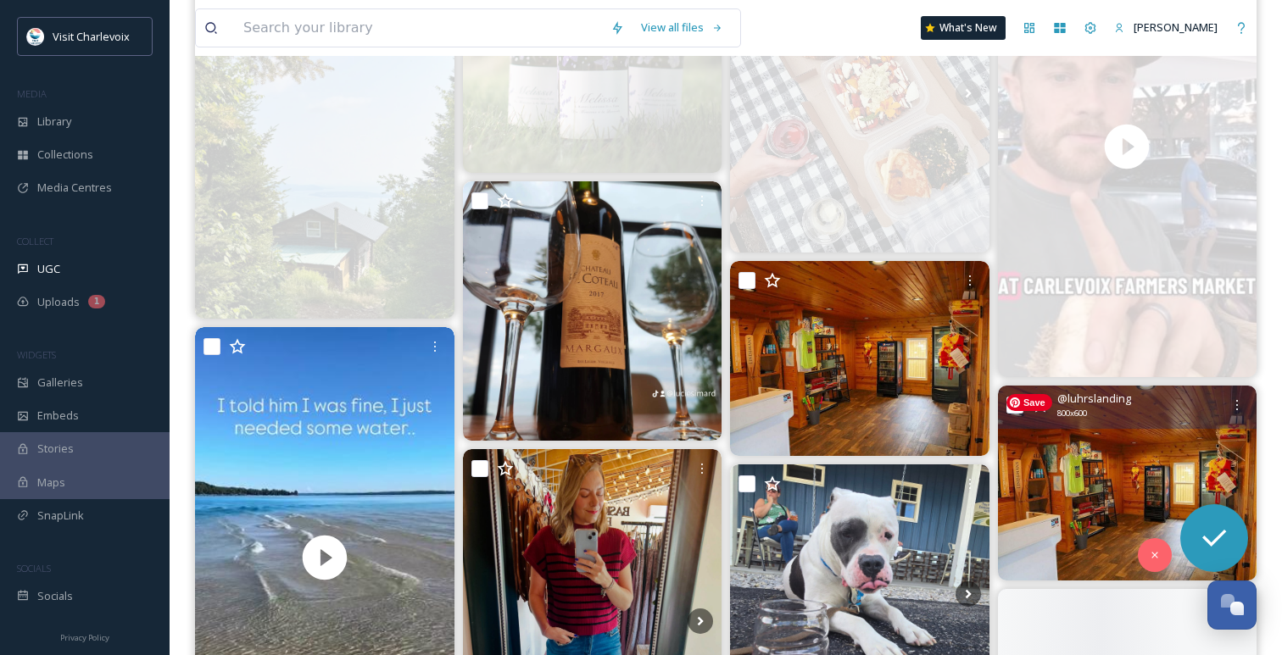
scroll to position [2677, 0]
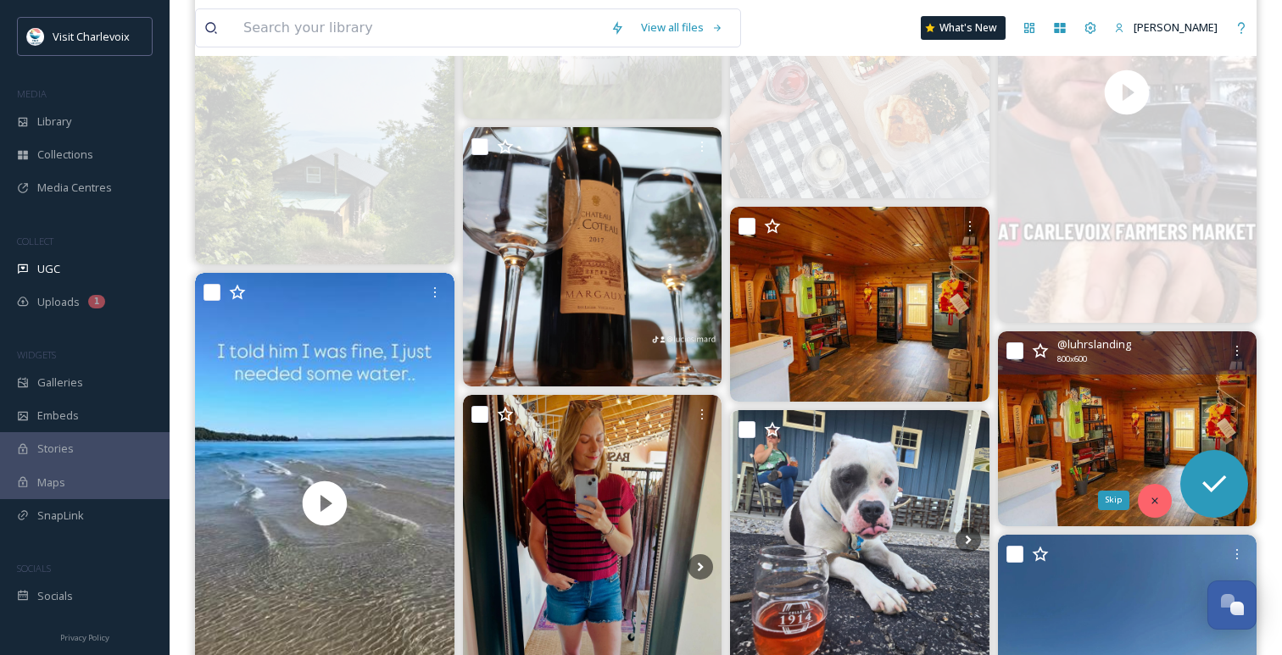
click at [1158, 497] on icon at bounding box center [1154, 501] width 12 height 12
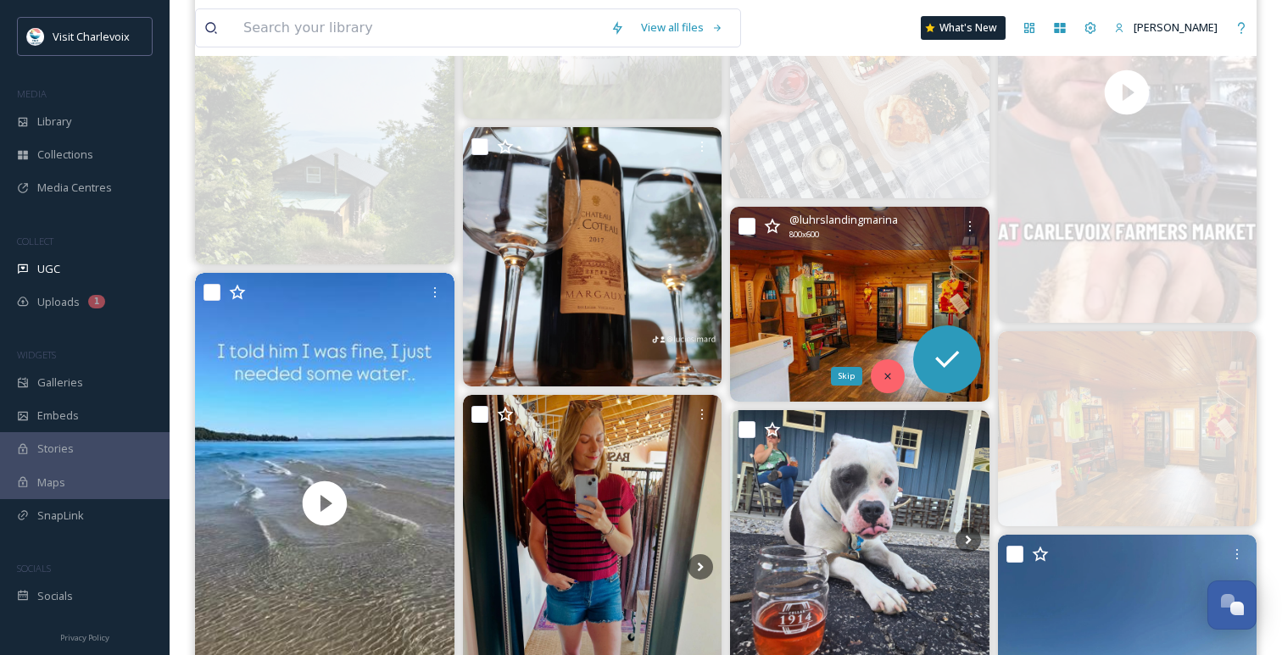
click at [889, 370] on icon at bounding box center [887, 376] width 12 height 12
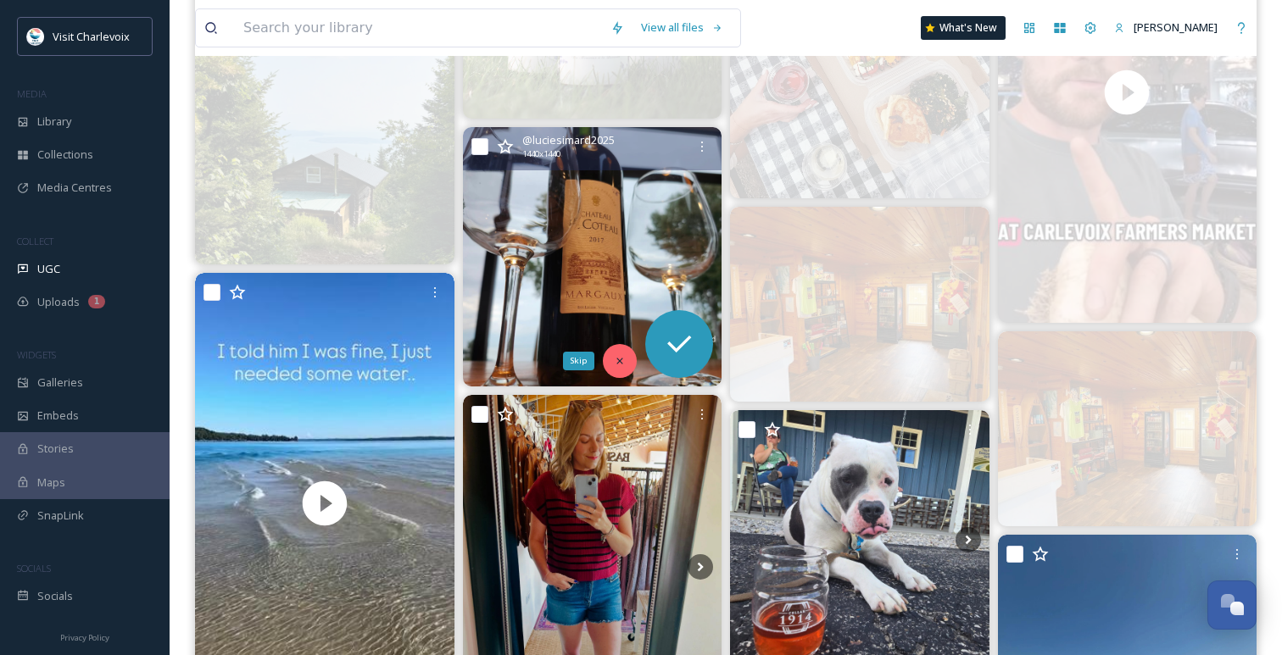
click at [621, 355] on icon at bounding box center [620, 361] width 12 height 12
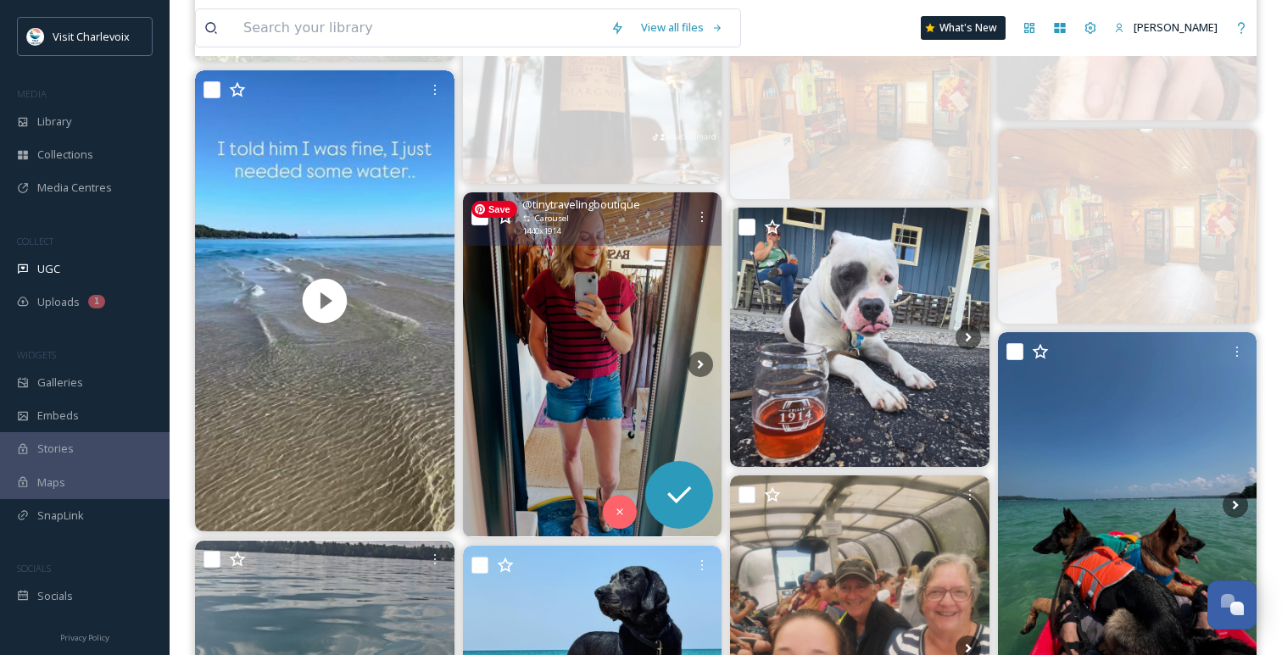
scroll to position [2889, 0]
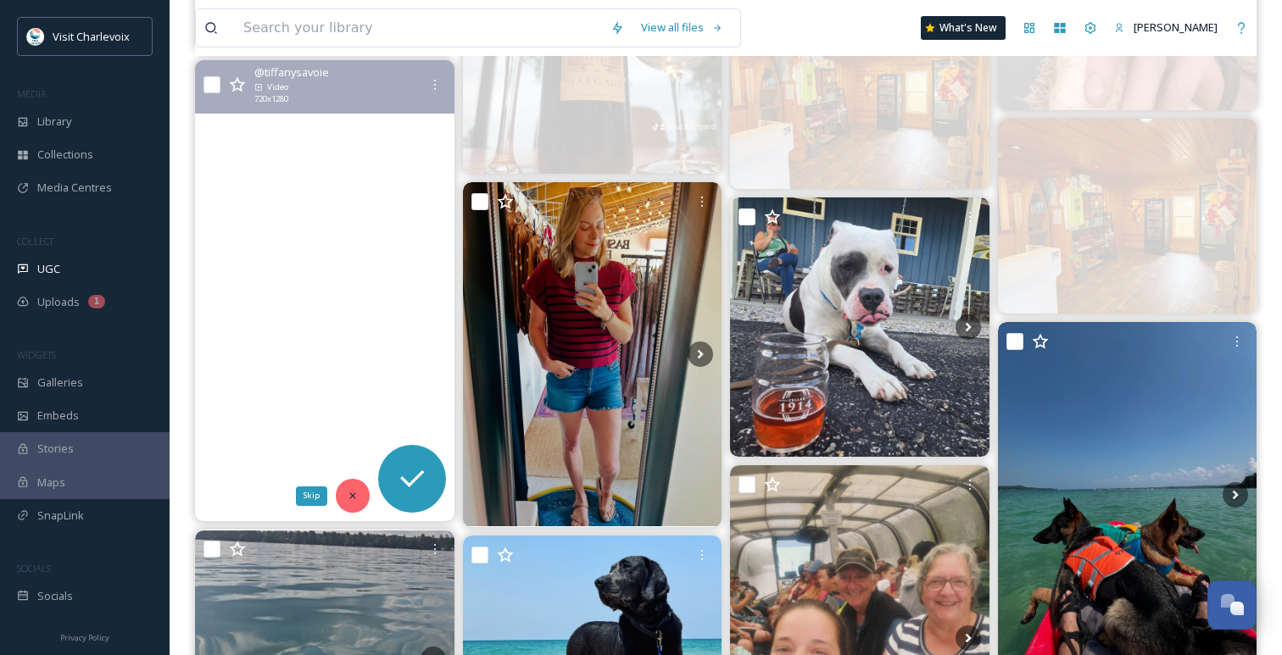
click at [353, 491] on icon at bounding box center [353, 496] width 12 height 12
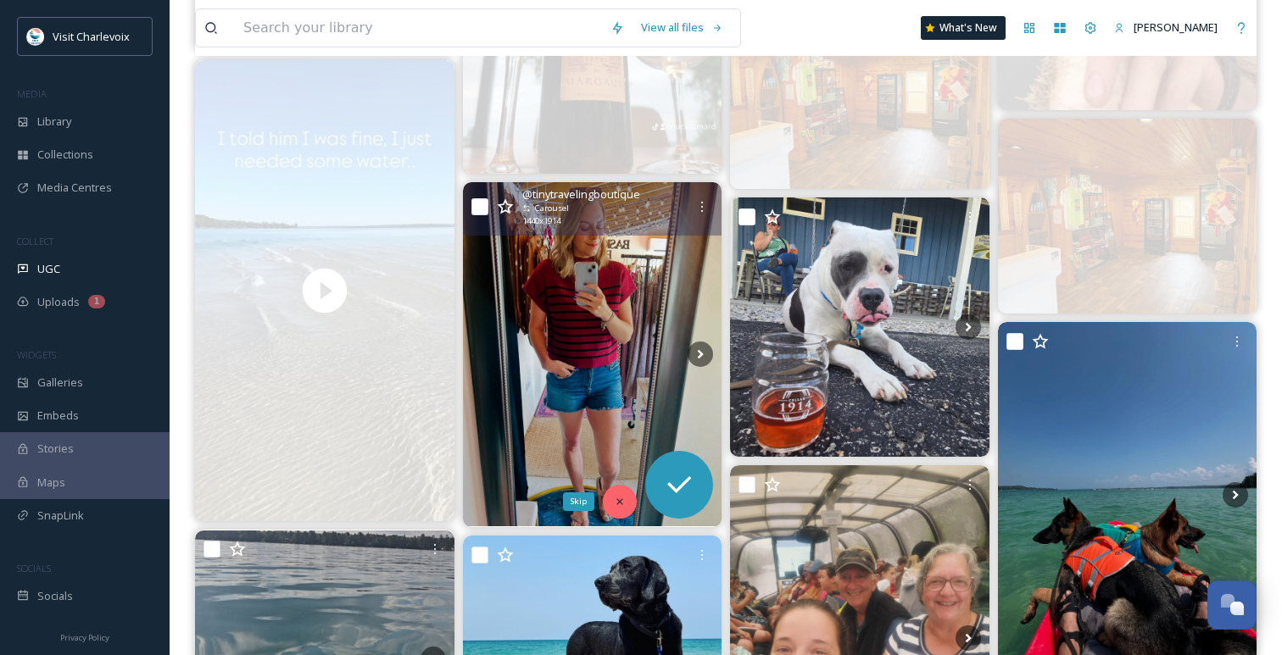
click at [614, 499] on icon at bounding box center [620, 502] width 12 height 12
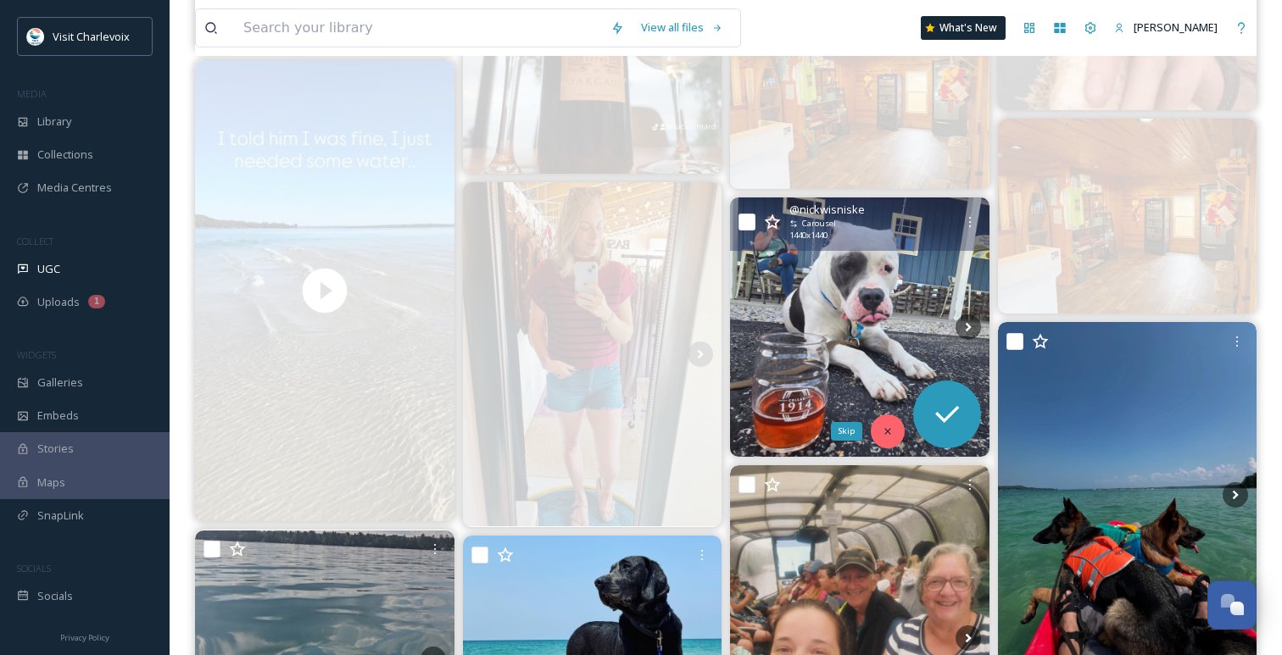
click at [887, 426] on icon at bounding box center [887, 431] width 12 height 12
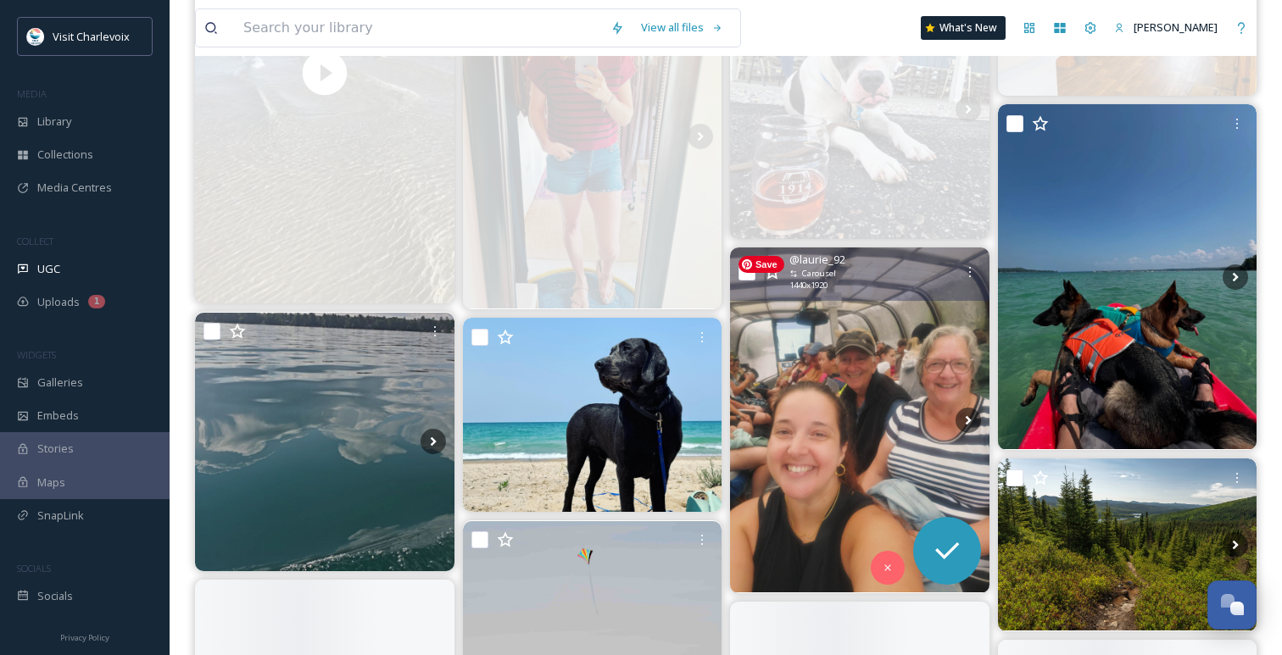
scroll to position [3119, 0]
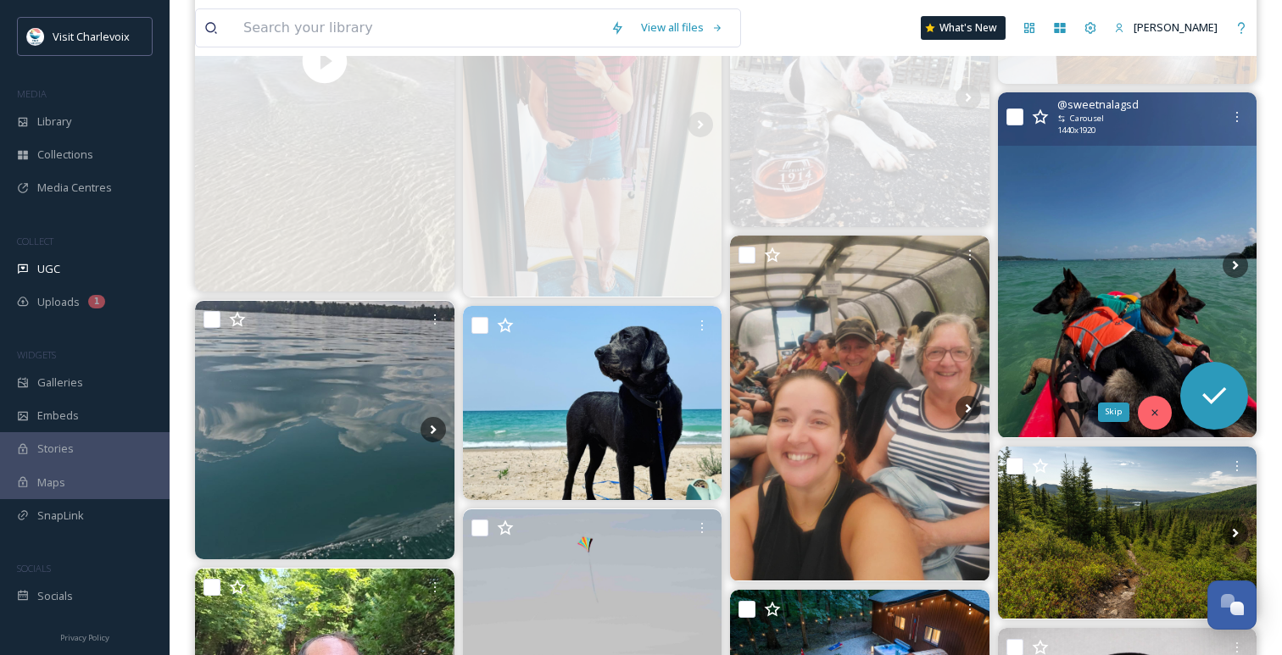
click at [1159, 410] on icon at bounding box center [1154, 413] width 12 height 12
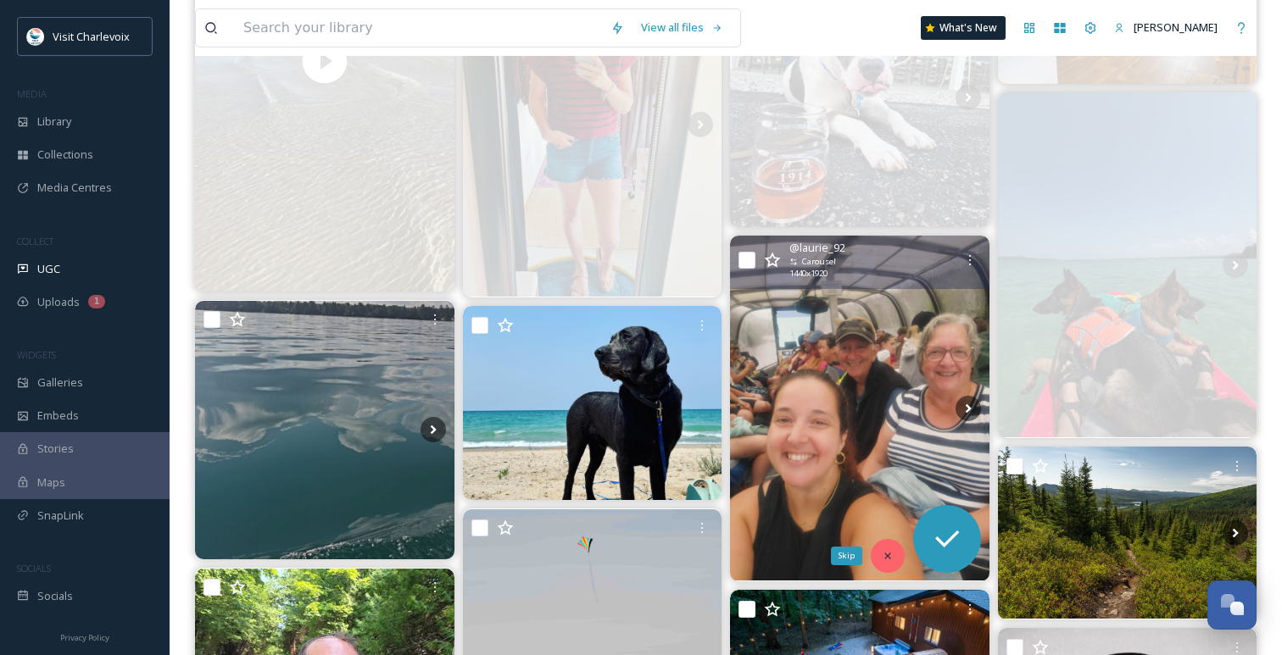
click at [881, 552] on icon at bounding box center [887, 556] width 12 height 12
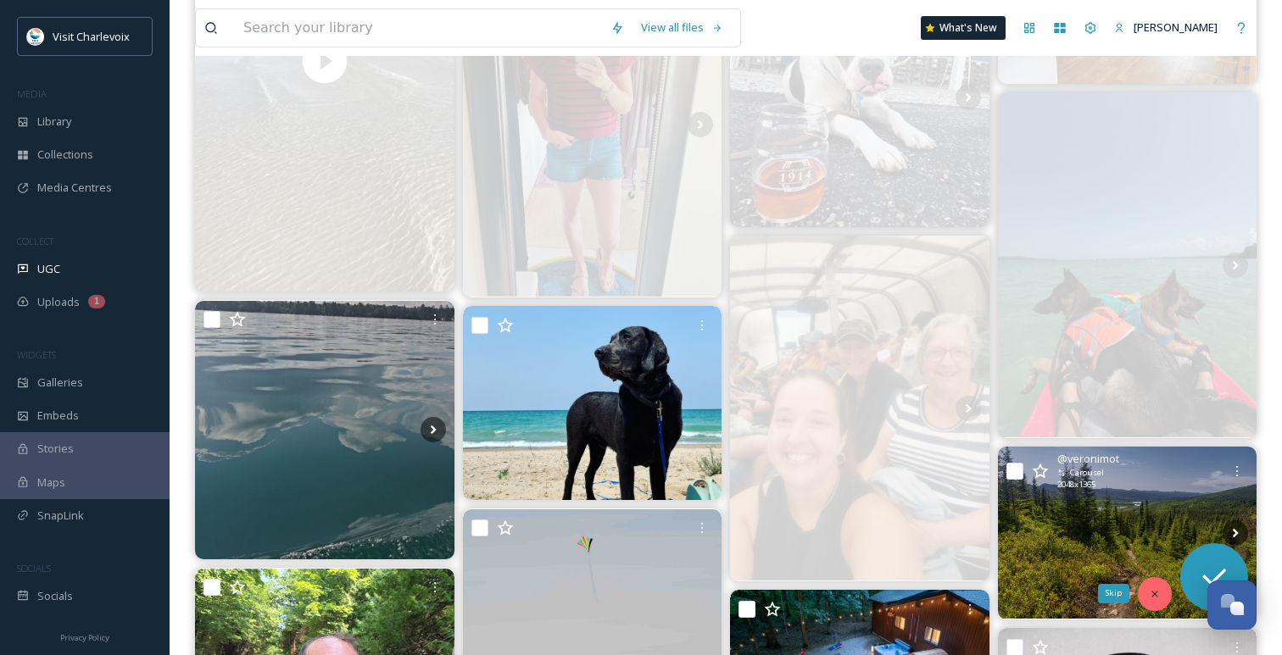
click at [1155, 589] on icon at bounding box center [1154, 594] width 12 height 12
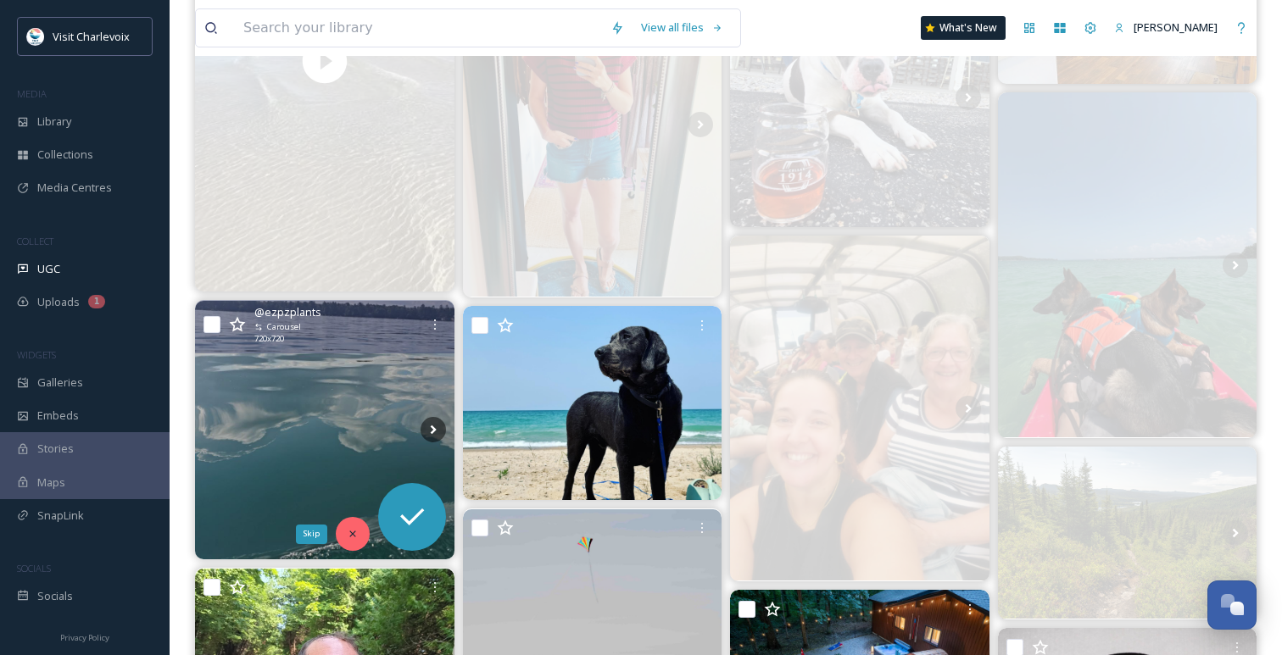
click at [355, 529] on icon at bounding box center [353, 534] width 12 height 12
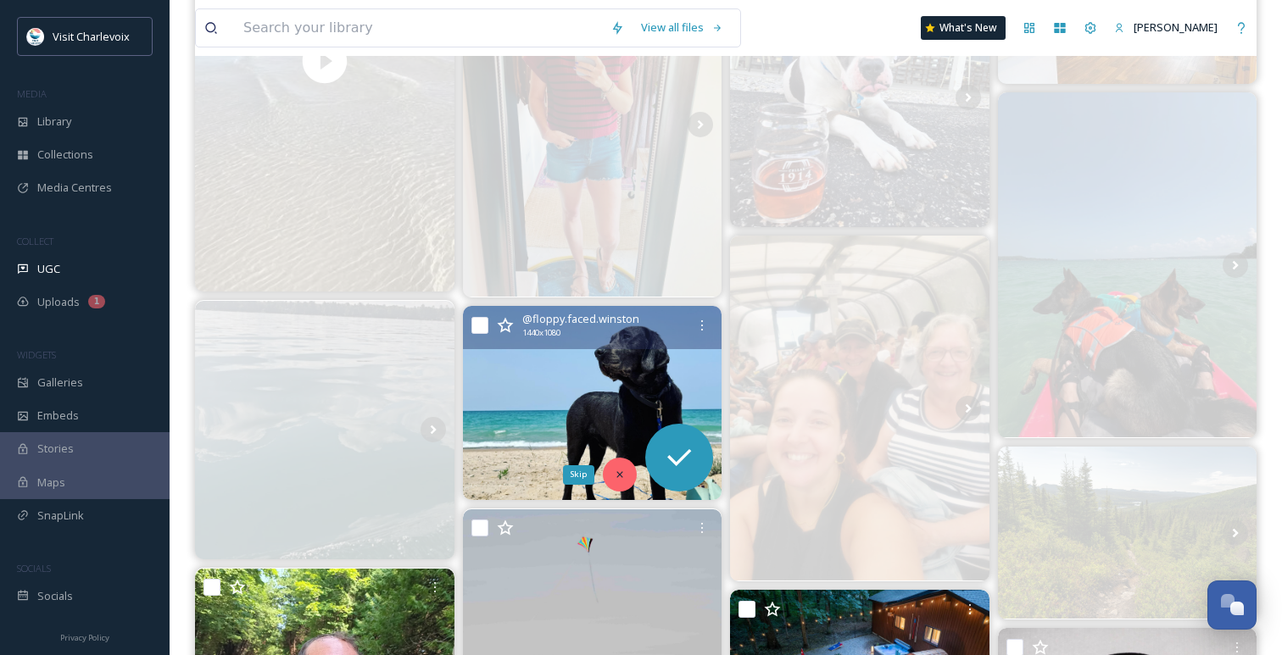
click at [621, 476] on icon at bounding box center [619, 475] width 6 height 6
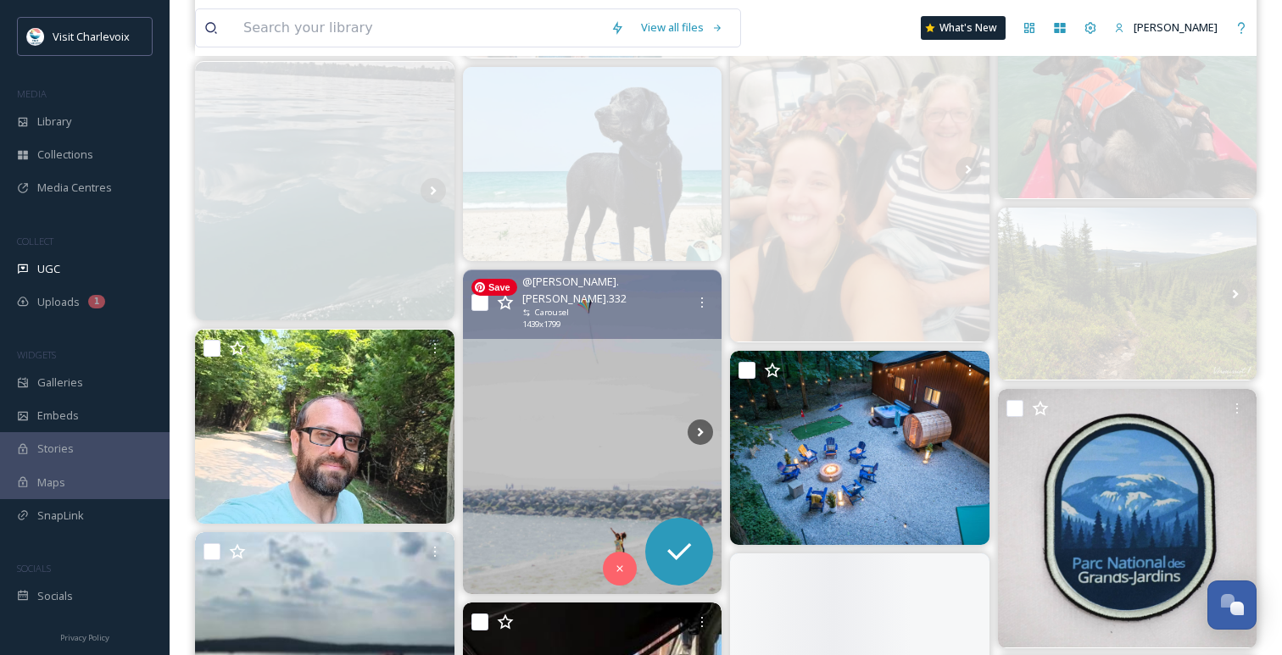
scroll to position [3386, 0]
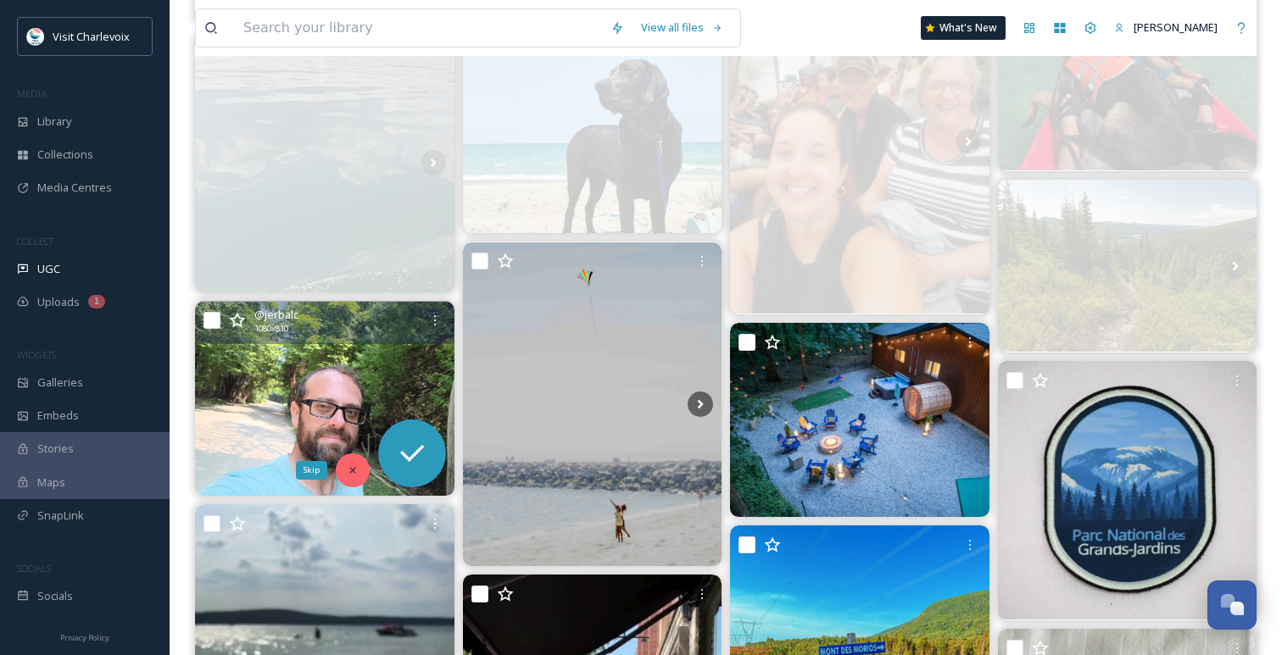
click at [349, 465] on icon at bounding box center [353, 470] width 12 height 12
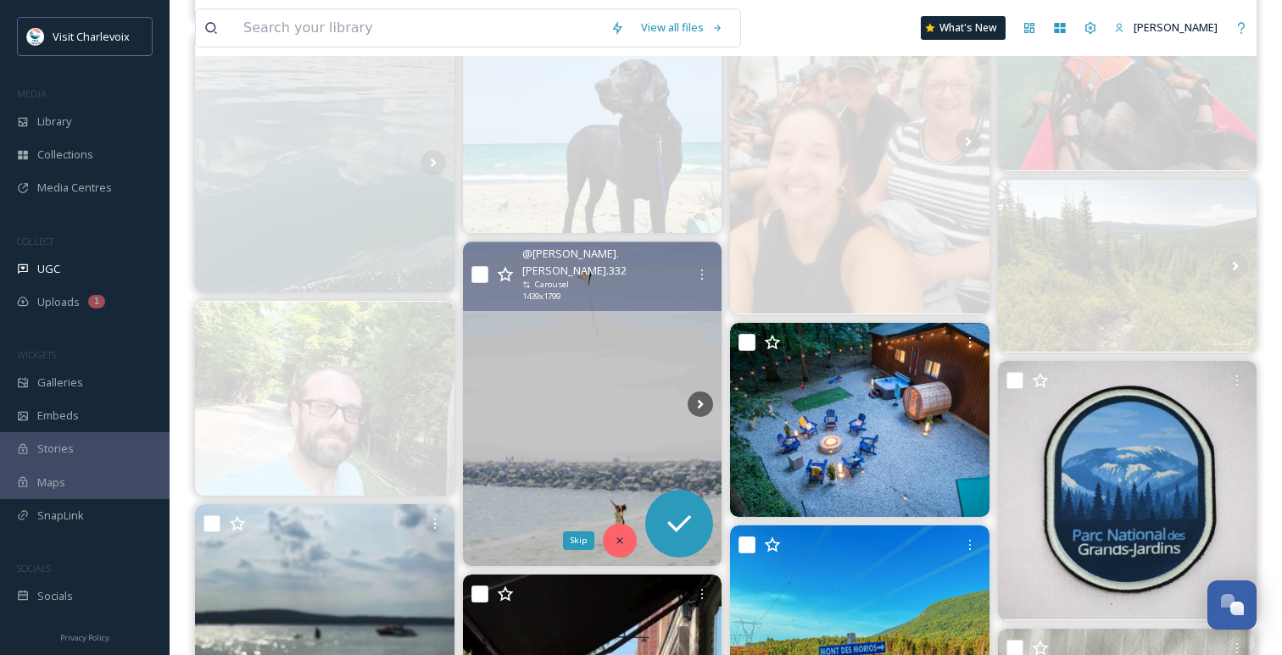
click at [614, 537] on icon at bounding box center [620, 541] width 12 height 12
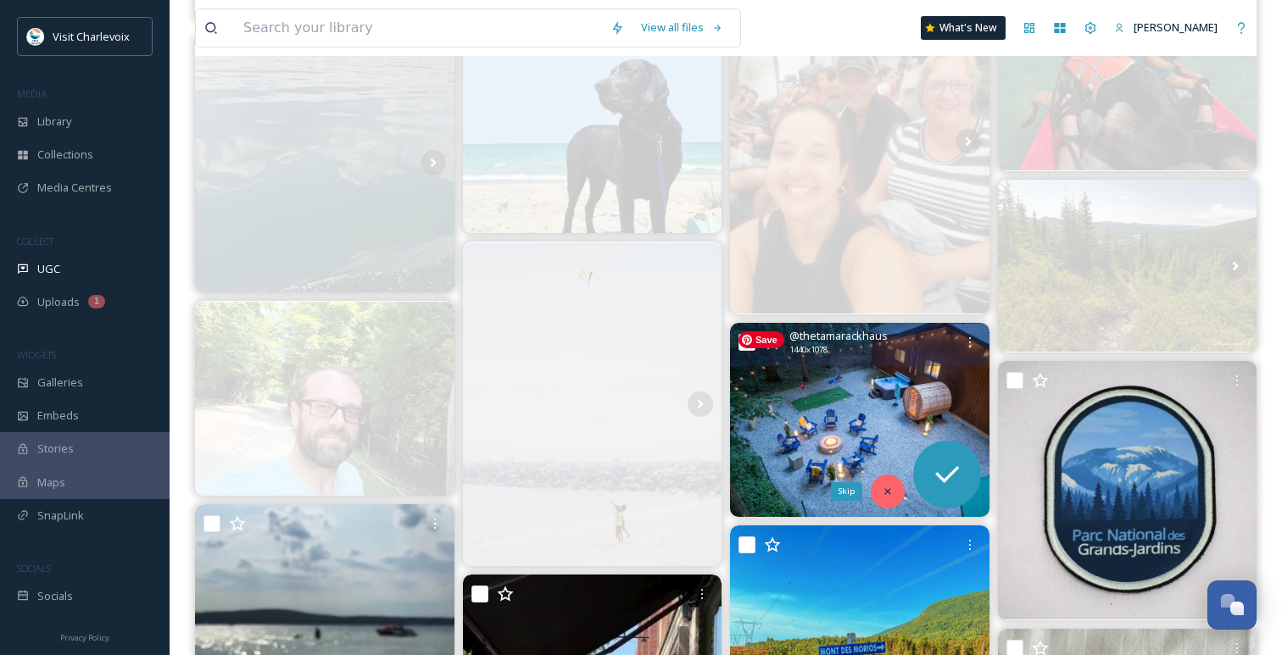
click at [887, 486] on icon at bounding box center [887, 492] width 12 height 12
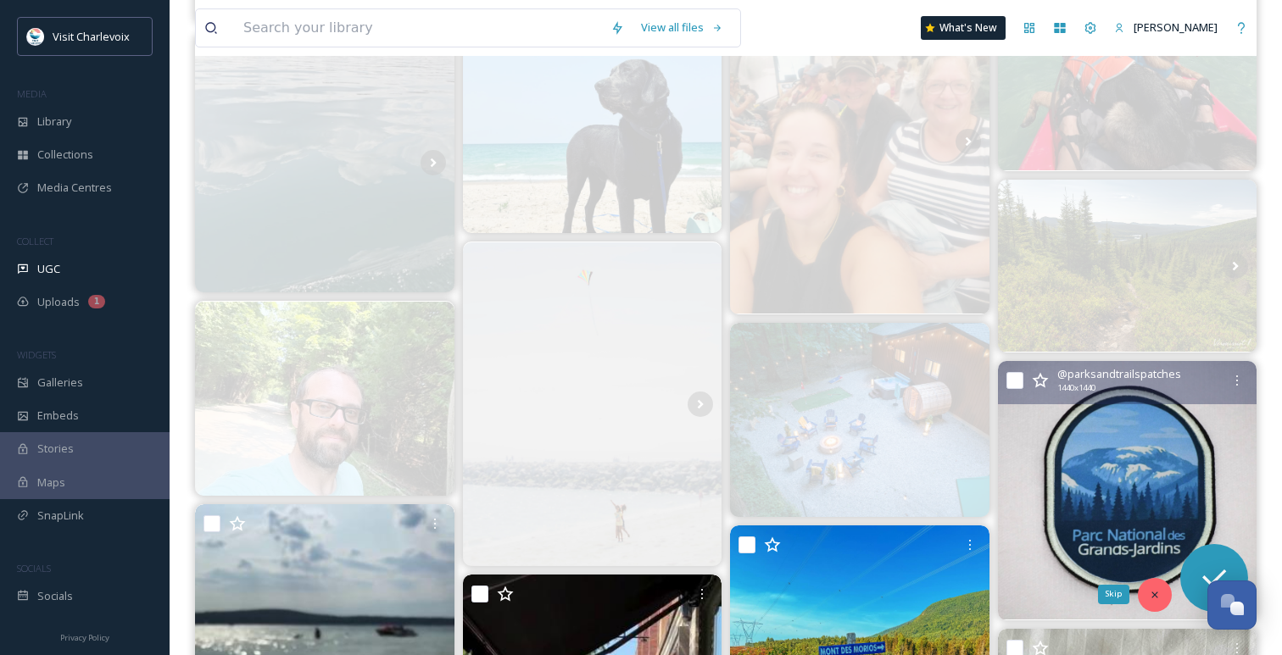
click at [1164, 594] on div "Skip" at bounding box center [1154, 595] width 34 height 34
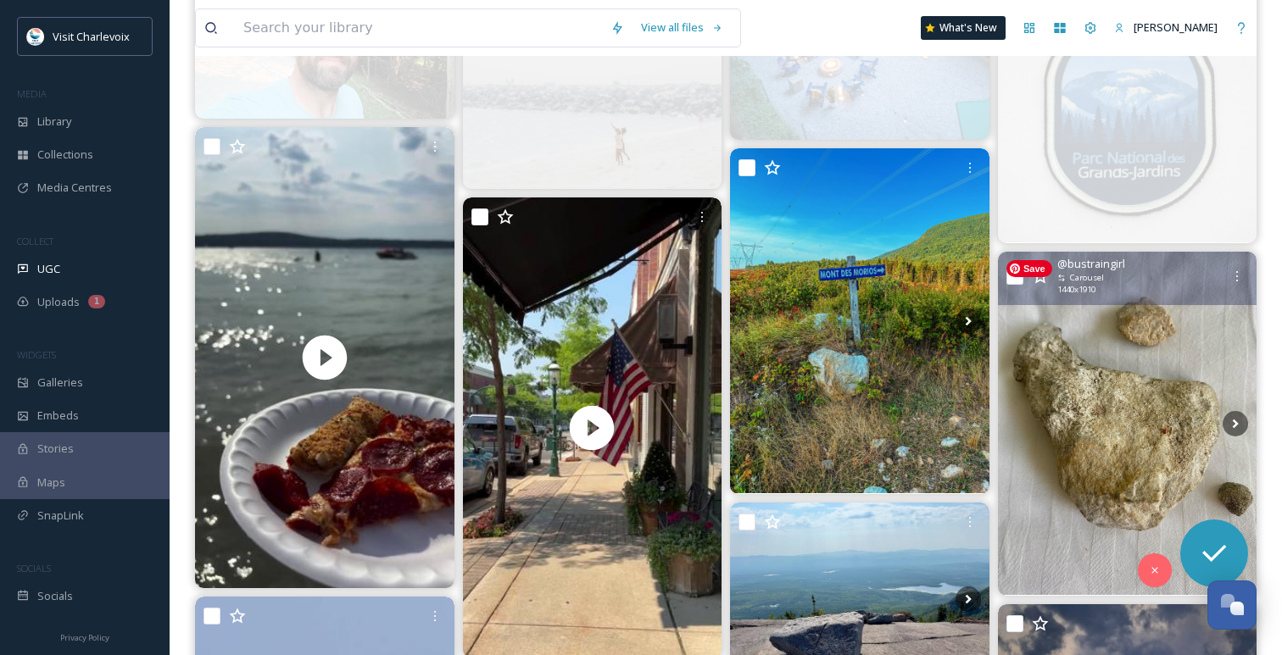
scroll to position [3849, 0]
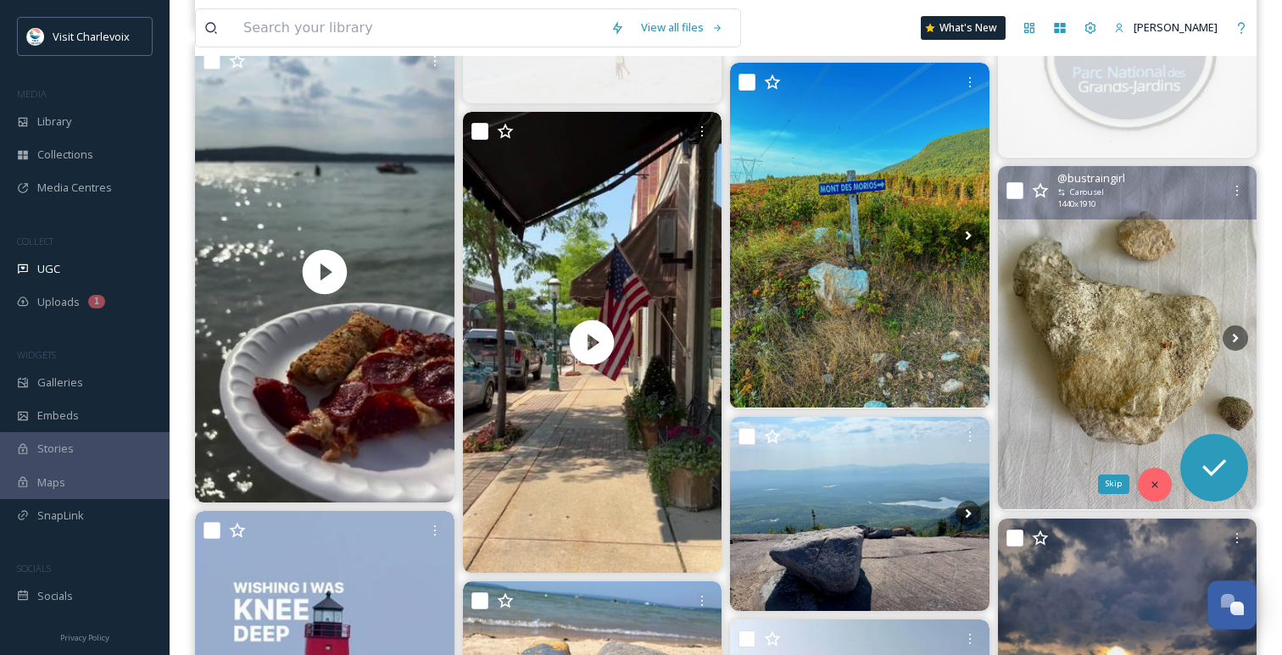
click at [1154, 486] on icon at bounding box center [1154, 485] width 12 height 12
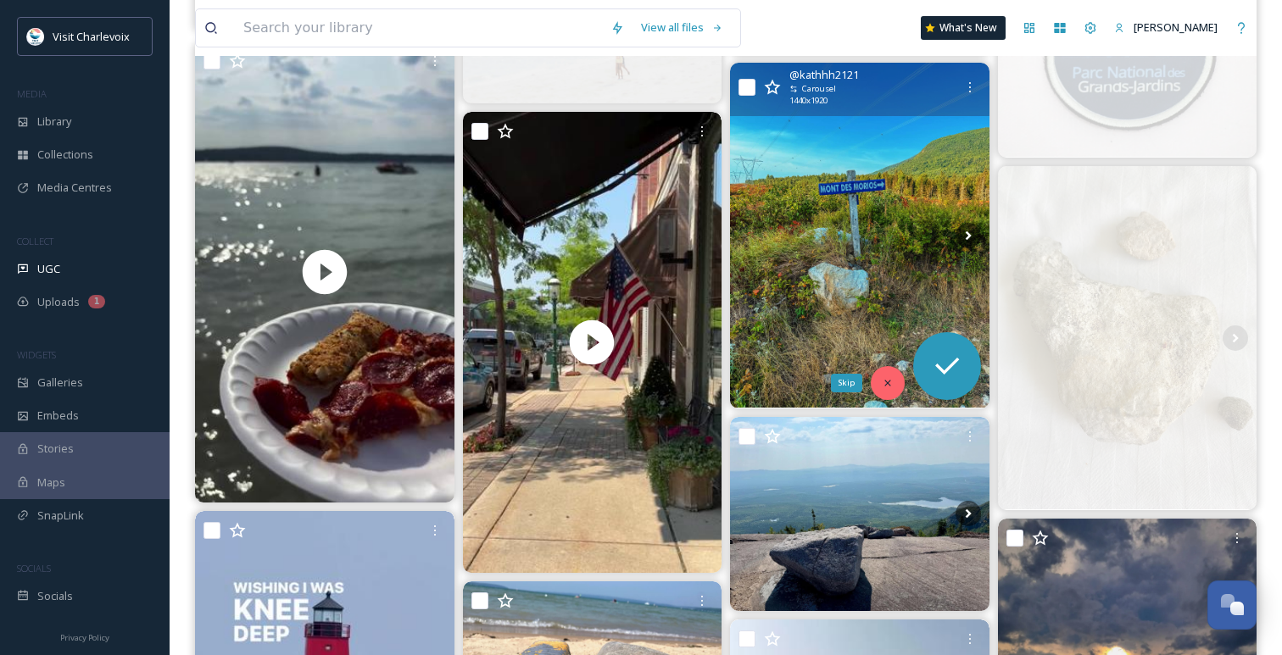
click at [894, 383] on div "Skip" at bounding box center [887, 383] width 34 height 34
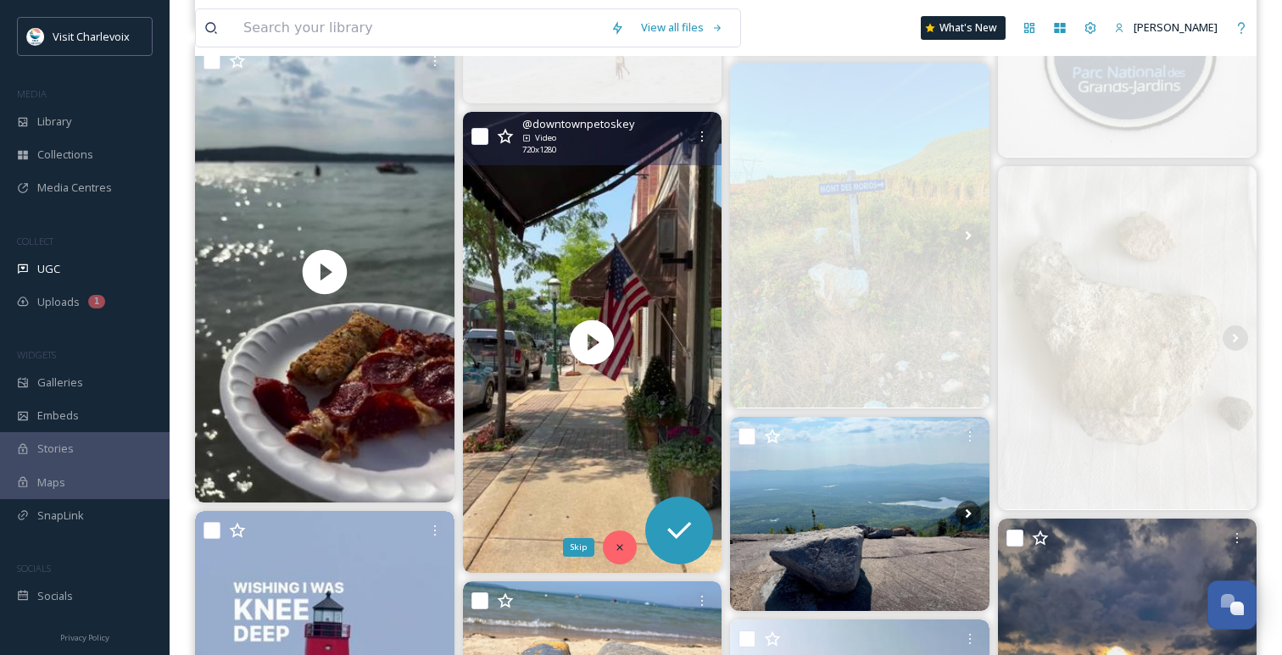
click at [622, 546] on icon at bounding box center [620, 548] width 12 height 12
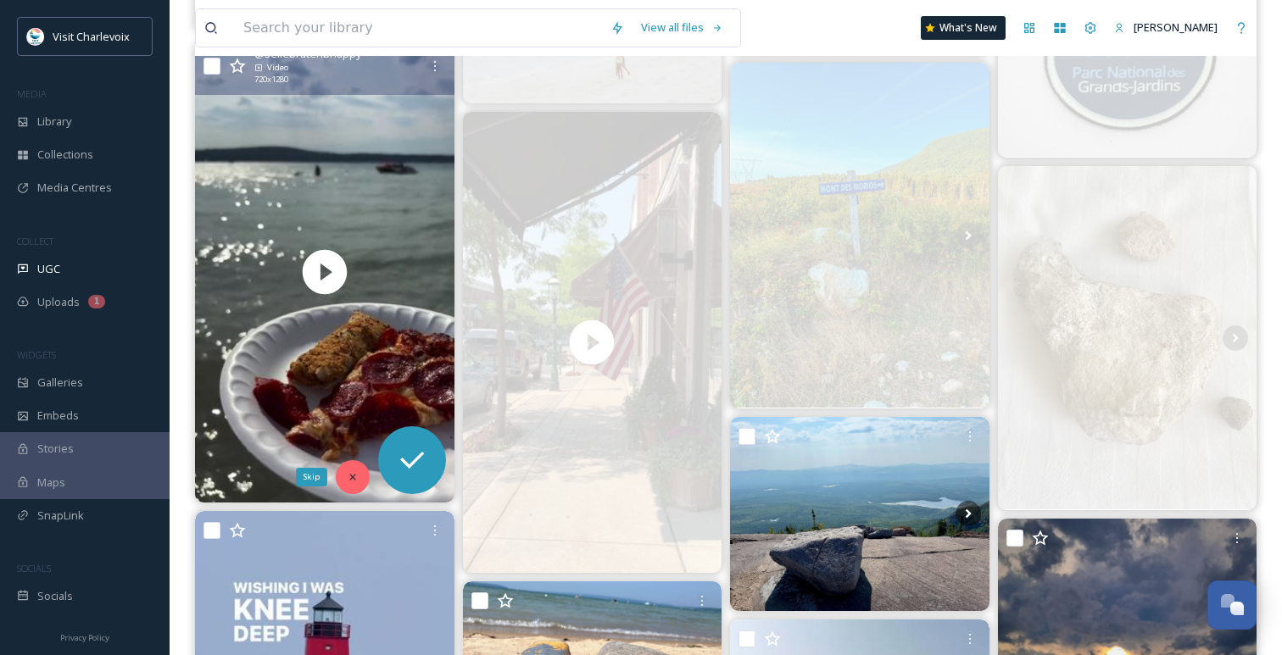
click at [351, 478] on icon at bounding box center [352, 477] width 6 height 6
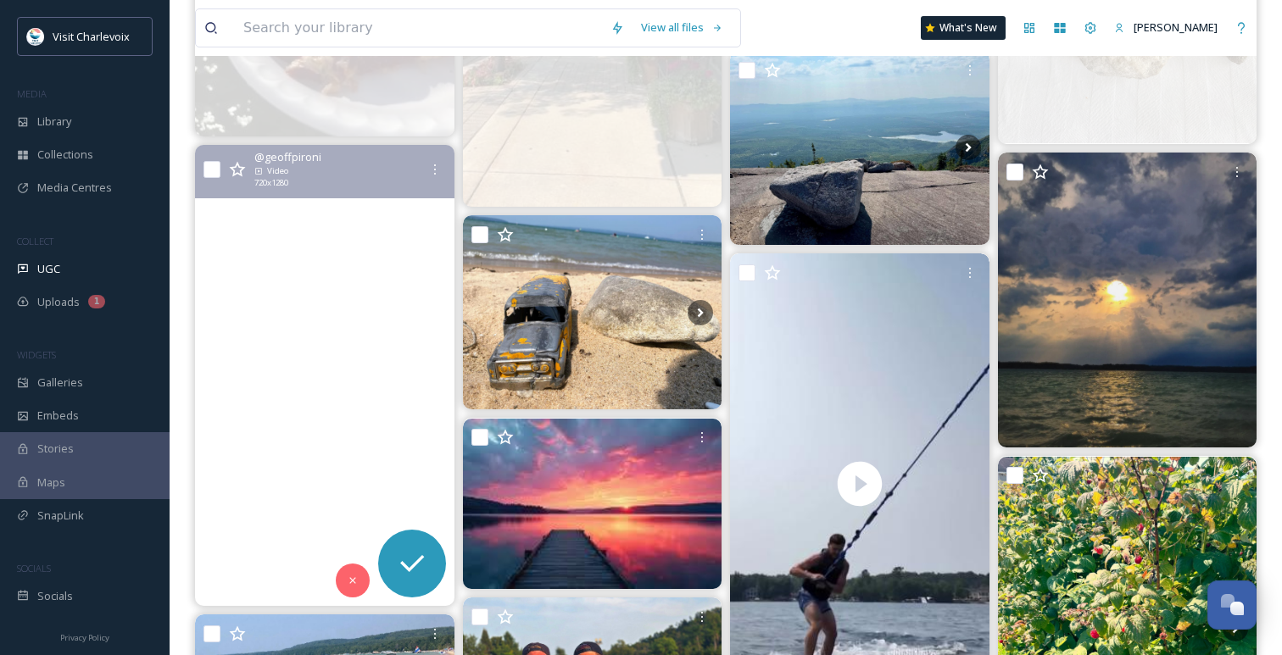
scroll to position [4218, 0]
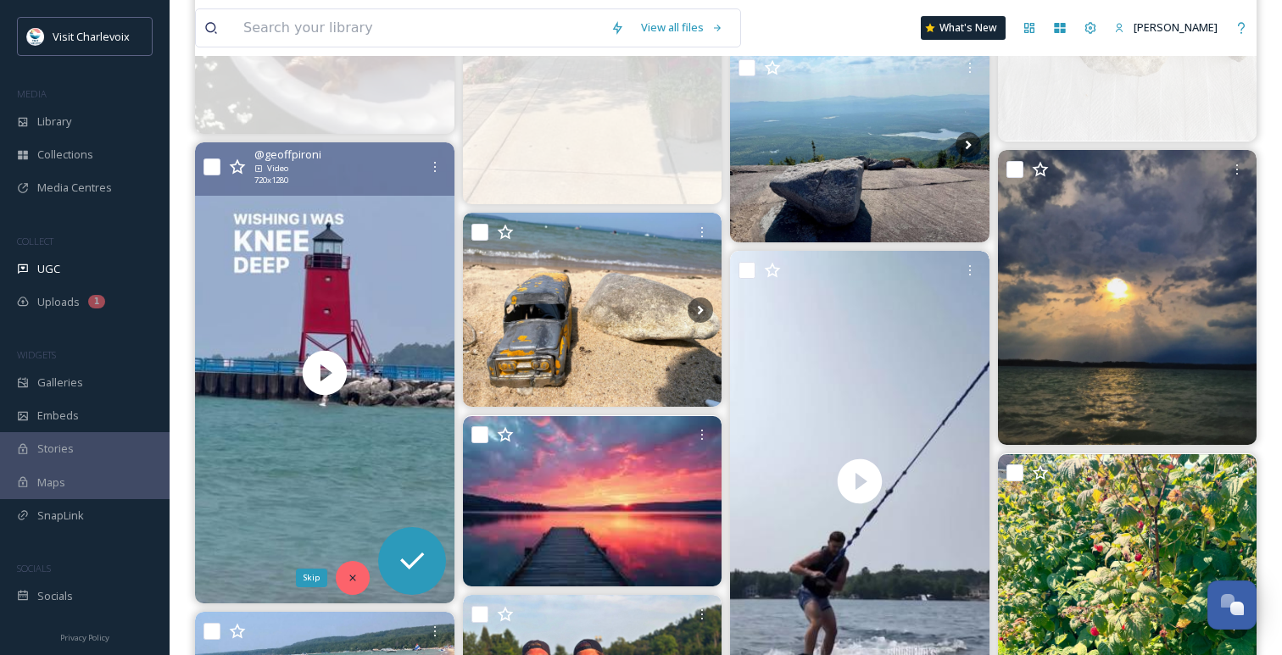
click at [359, 580] on div "Skip" at bounding box center [353, 578] width 34 height 34
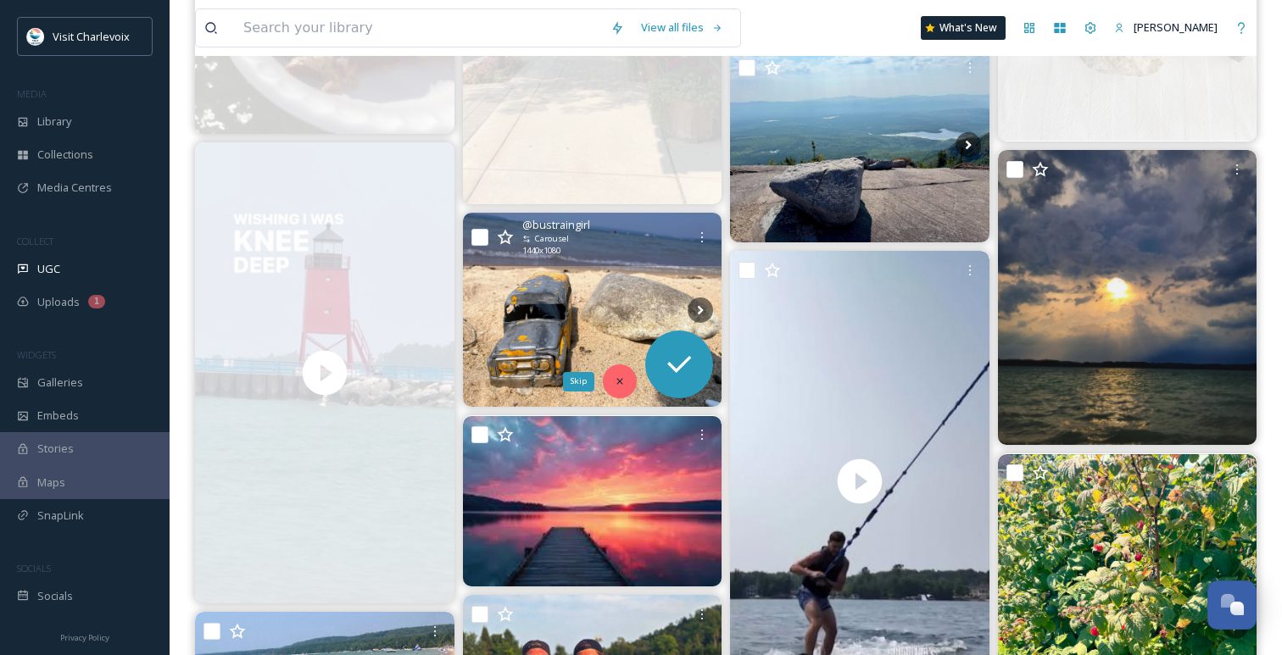
click at [623, 372] on div "Skip" at bounding box center [620, 381] width 34 height 34
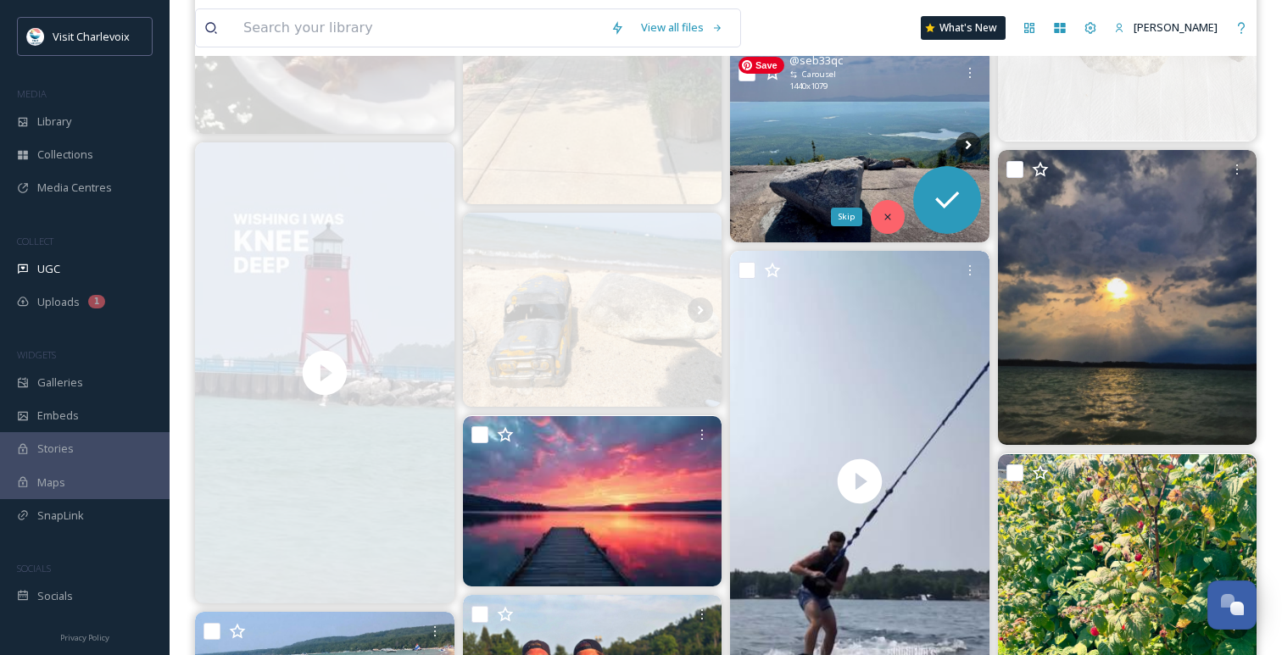
click at [894, 213] on div "Skip" at bounding box center [887, 217] width 34 height 34
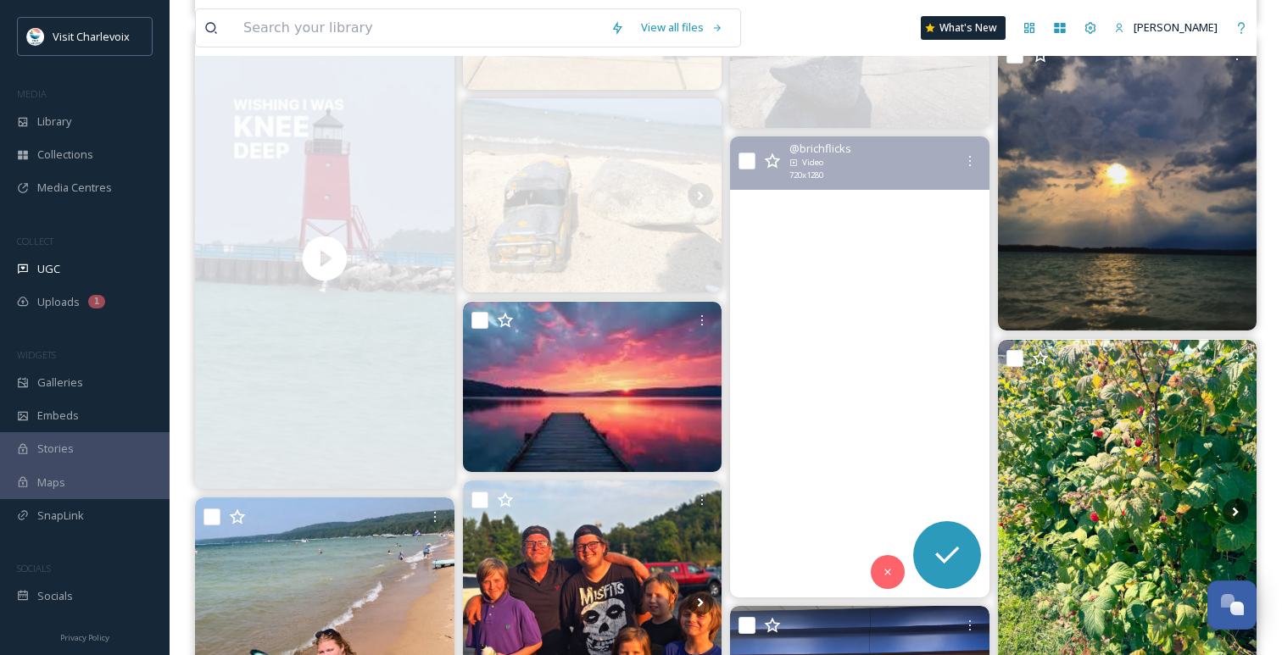
scroll to position [4447, 0]
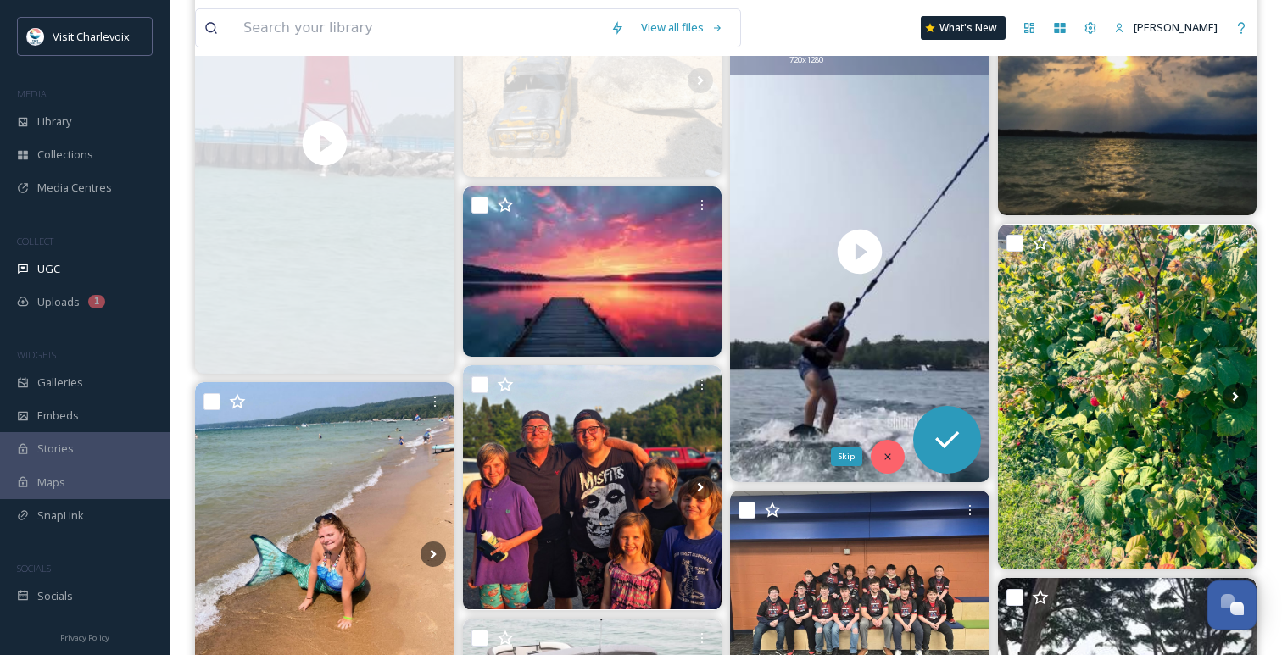
click at [884, 453] on icon at bounding box center [887, 457] width 12 height 12
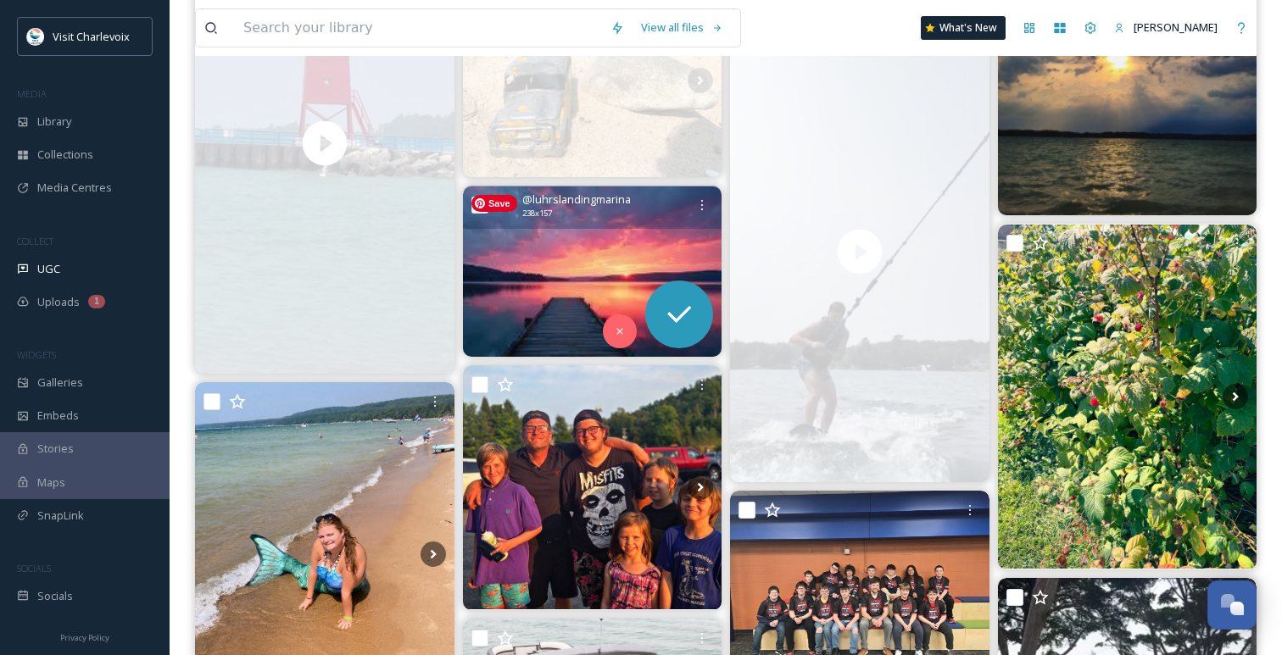
click at [594, 281] on img at bounding box center [592, 271] width 259 height 171
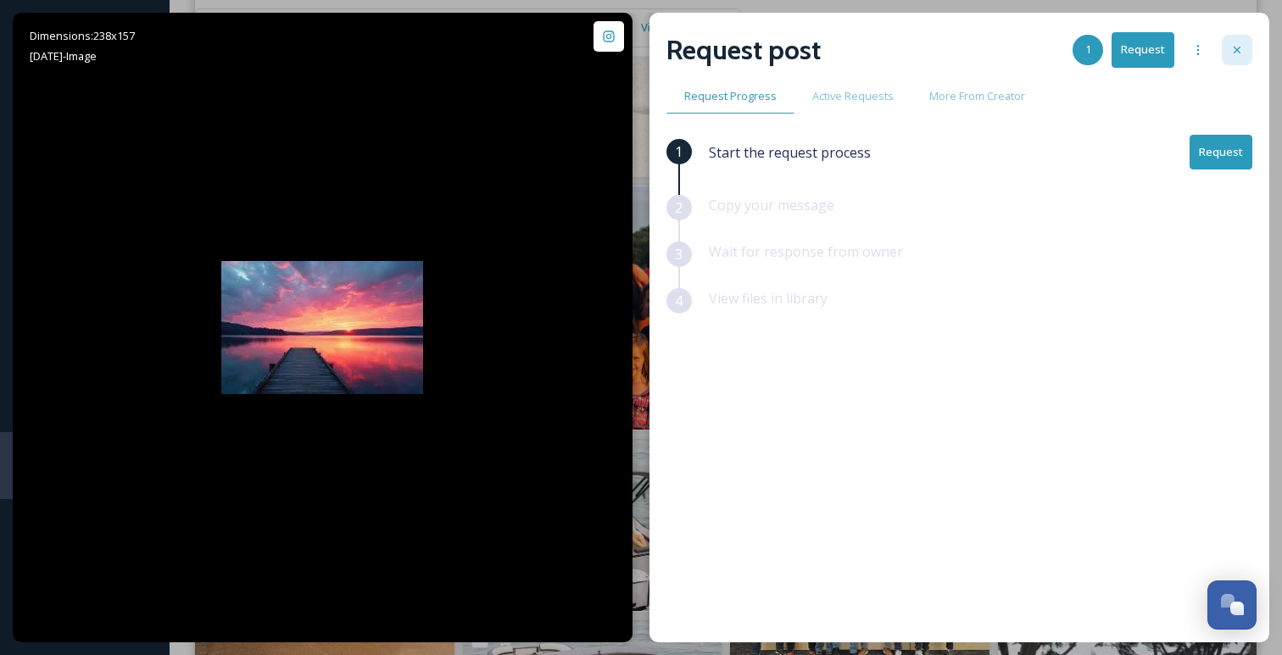
click at [1244, 43] on div at bounding box center [1236, 50] width 31 height 31
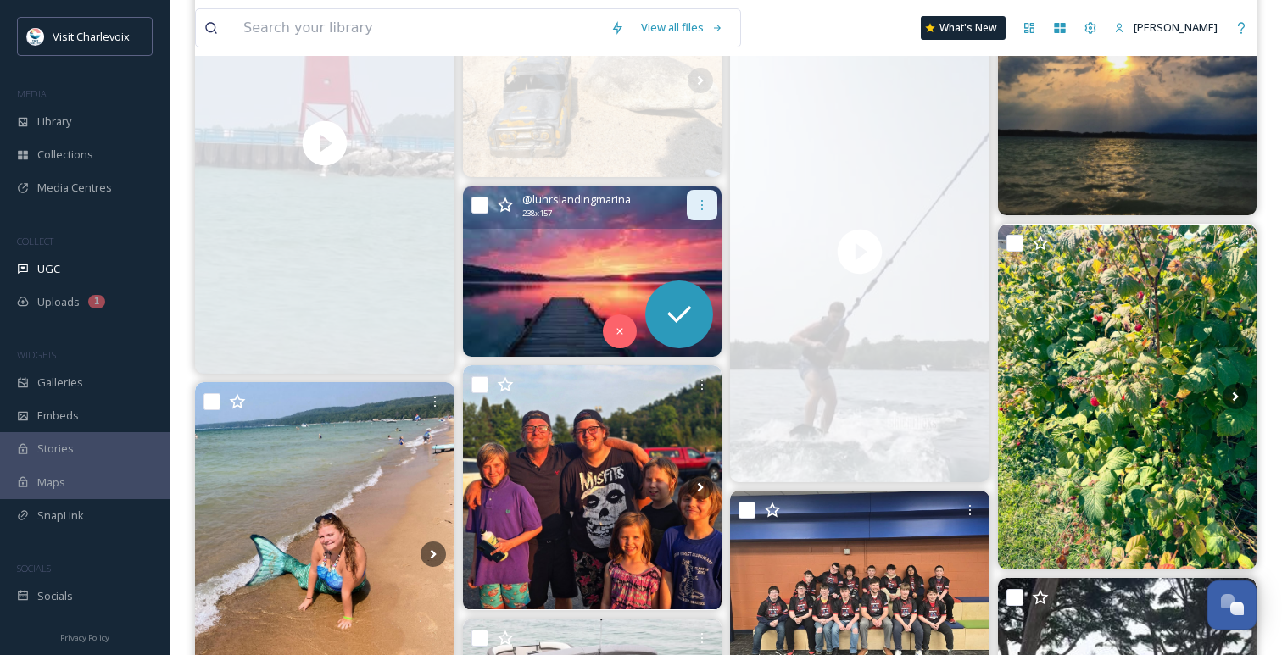
click at [697, 208] on icon at bounding box center [702, 205] width 14 height 14
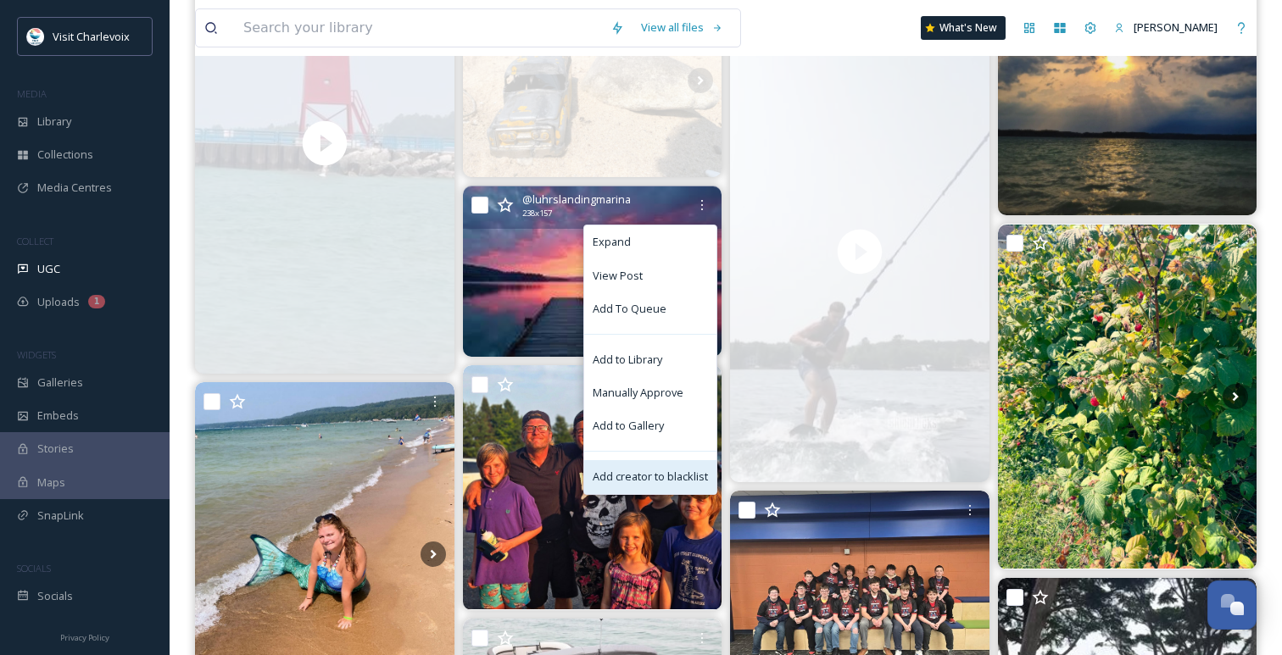
click at [669, 469] on span "Add creator to blacklist" at bounding box center [649, 477] width 115 height 16
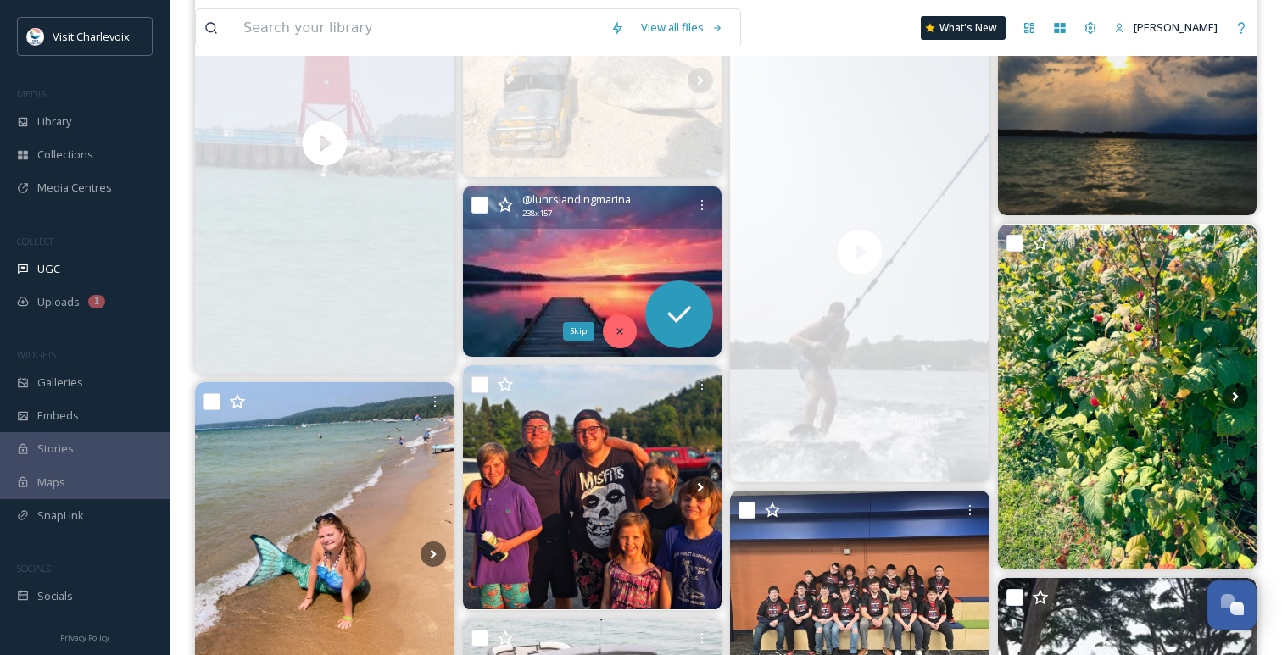
click at [616, 325] on icon at bounding box center [620, 331] width 12 height 12
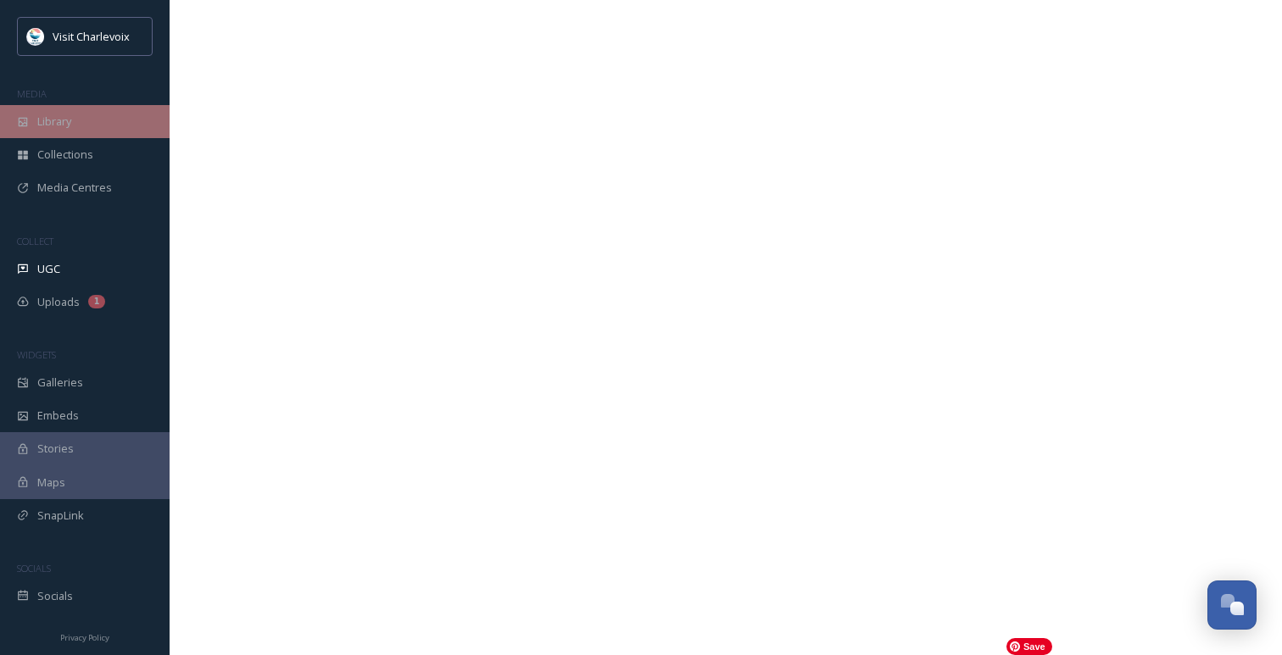
scroll to position [1380, 0]
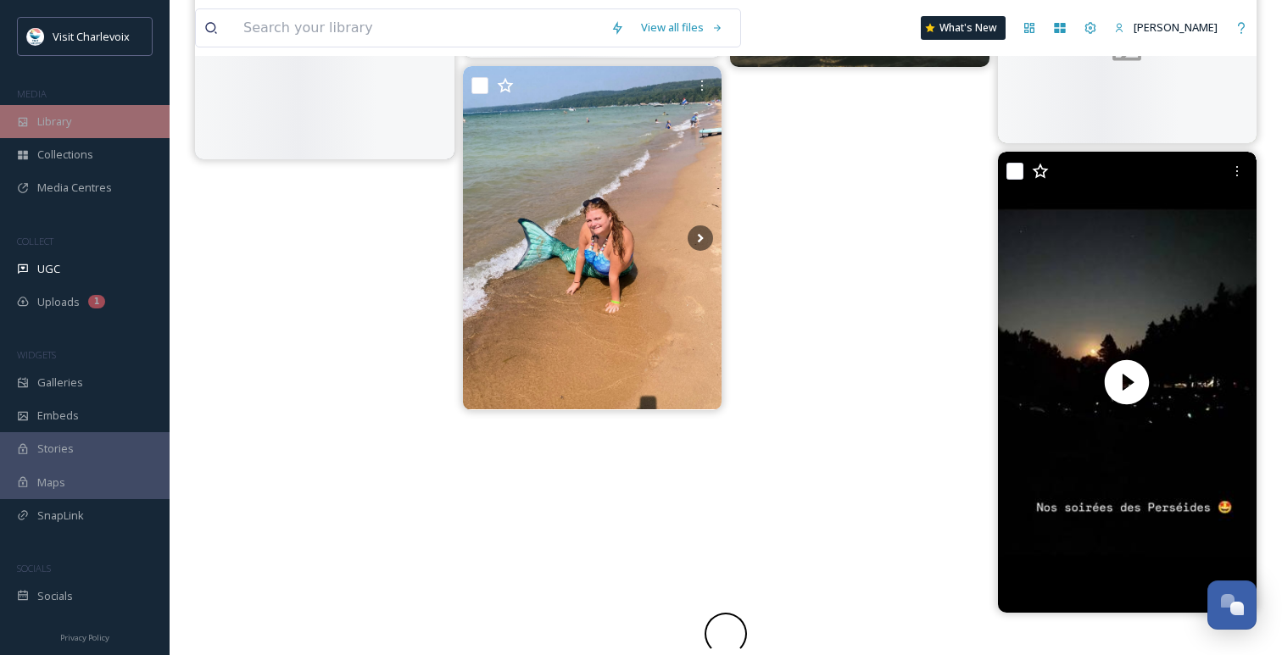
click at [108, 118] on div "Library" at bounding box center [85, 121] width 170 height 33
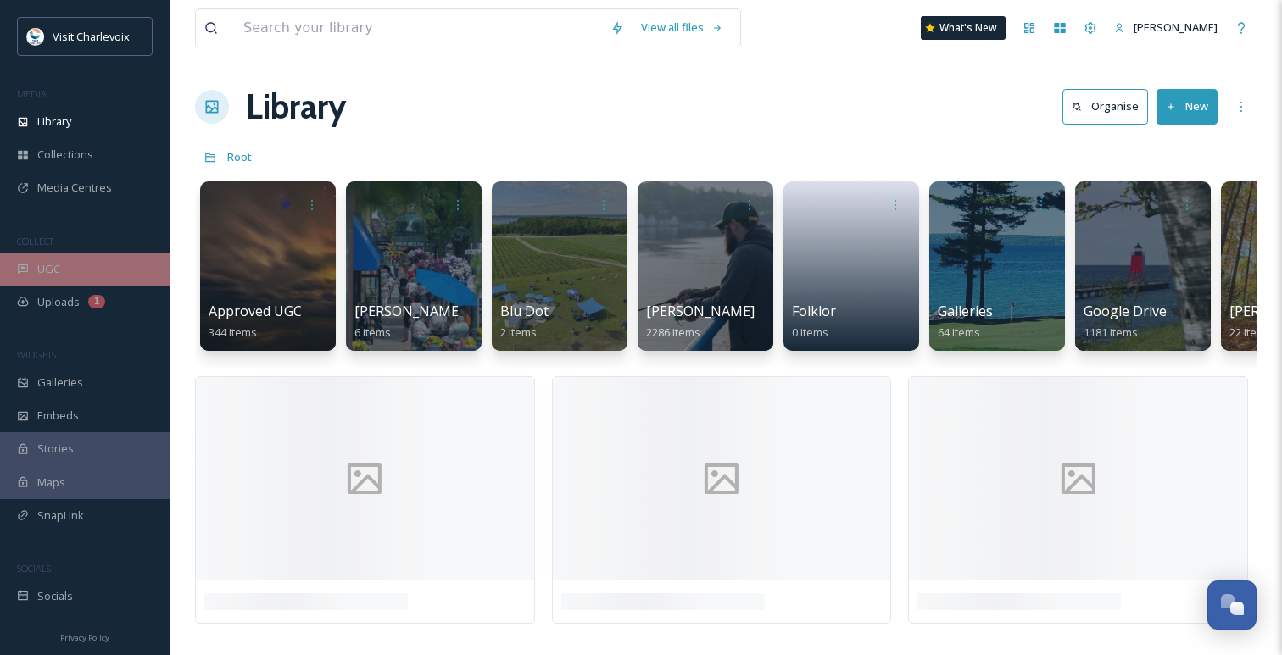
click at [109, 270] on div "UGC" at bounding box center [85, 269] width 170 height 33
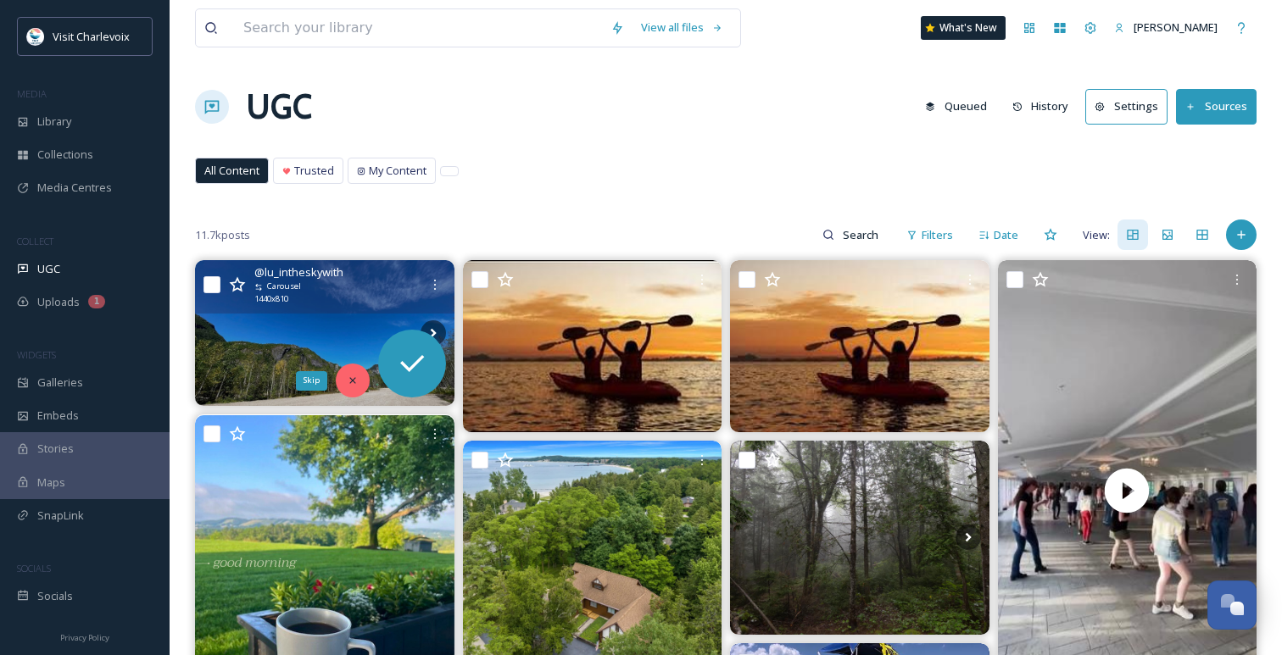
click at [350, 381] on icon at bounding box center [353, 381] width 12 height 12
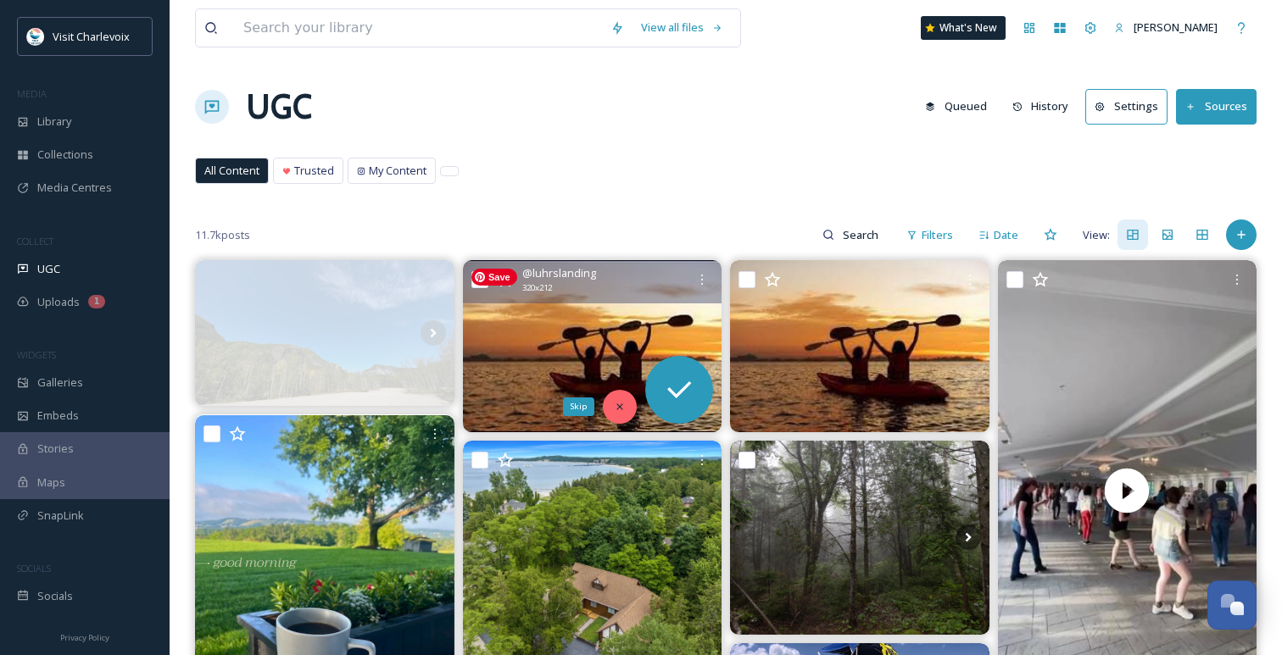
click at [618, 406] on icon at bounding box center [620, 407] width 12 height 12
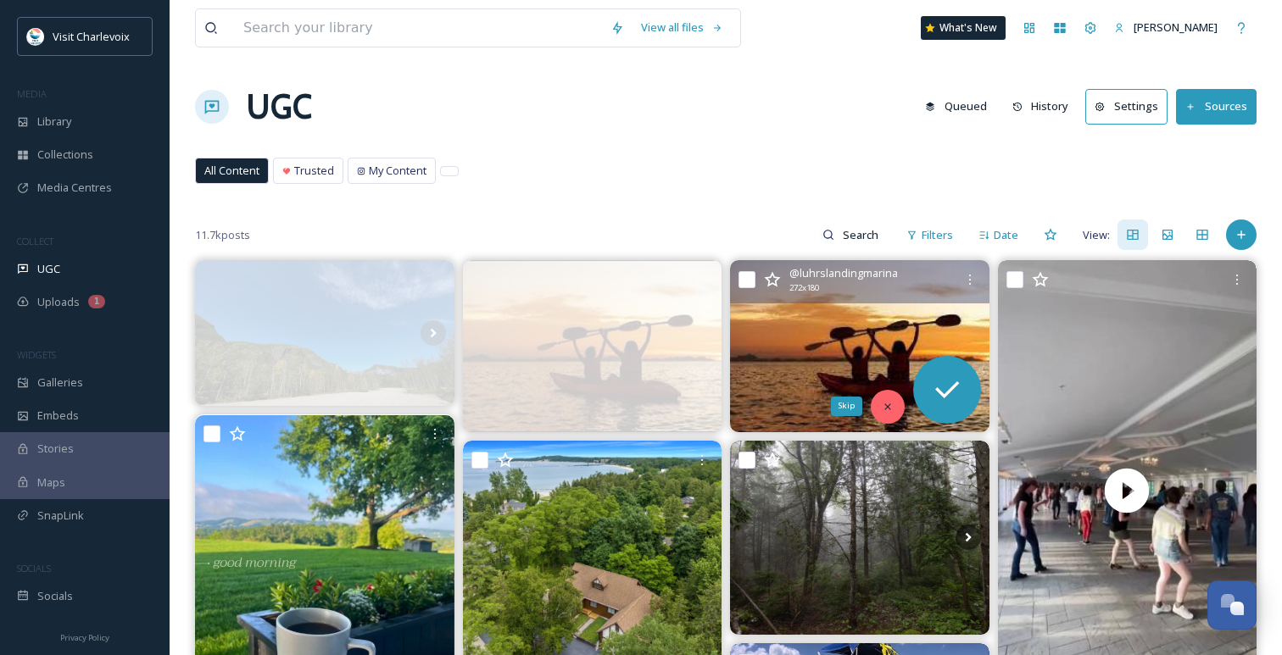
click at [880, 403] on div "Skip" at bounding box center [887, 407] width 34 height 34
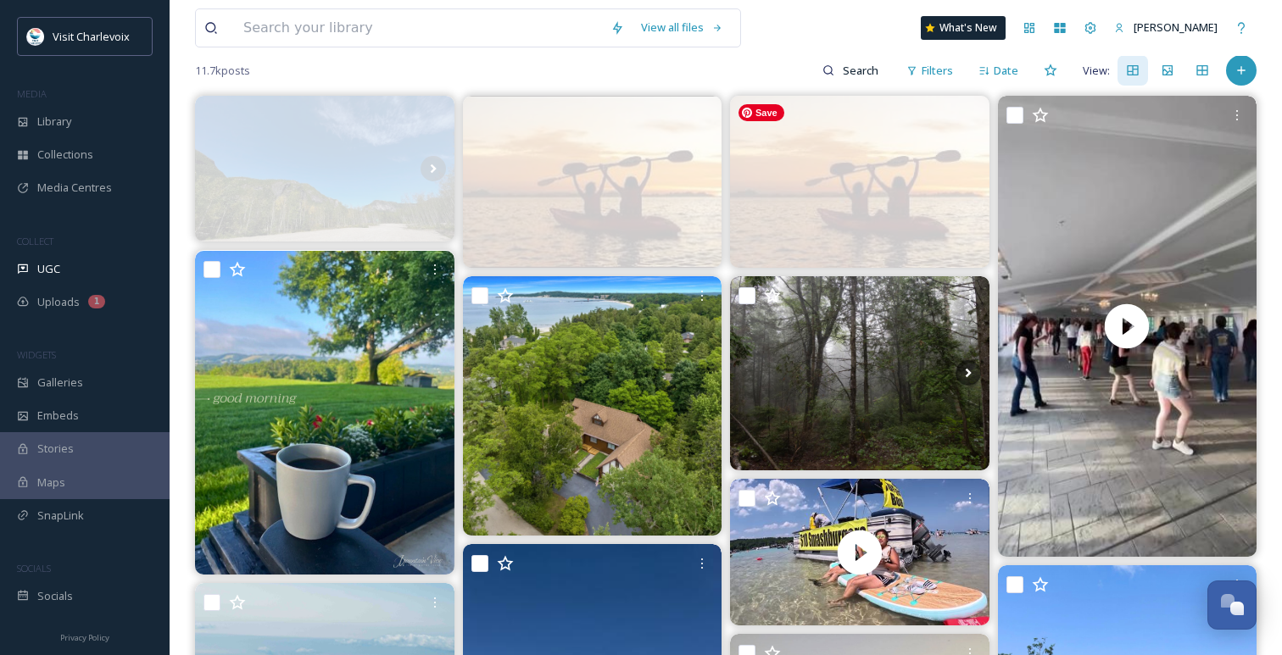
scroll to position [175, 0]
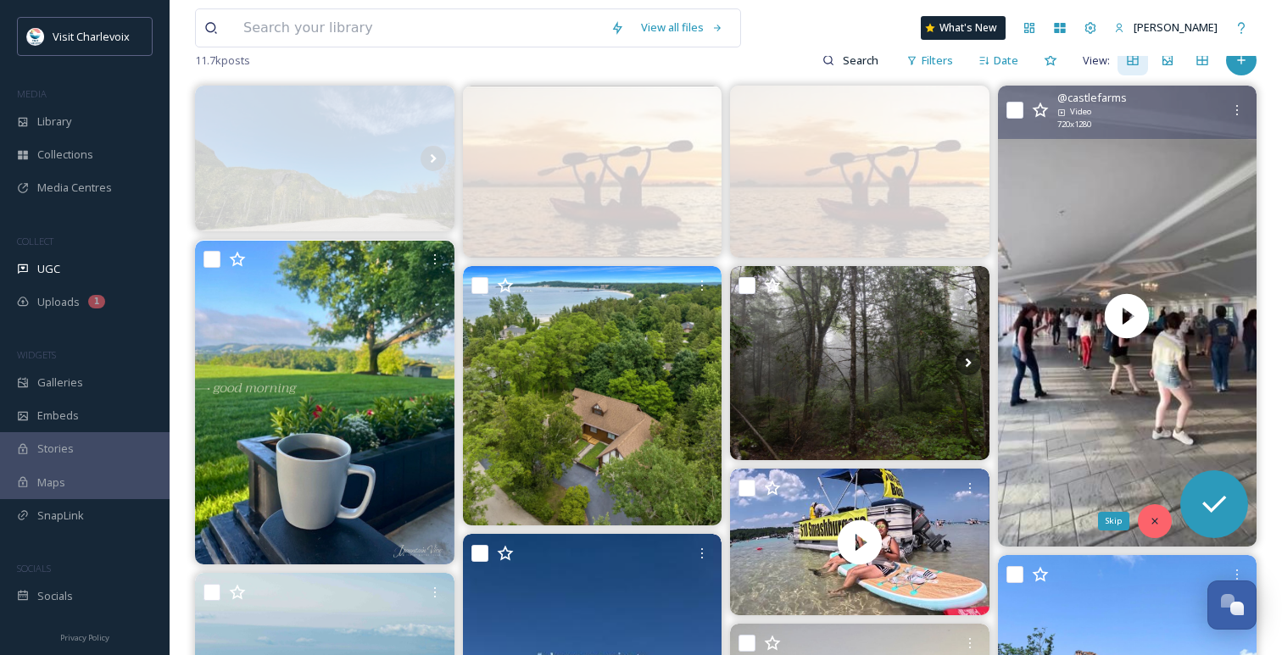
click at [1159, 519] on icon at bounding box center [1154, 521] width 12 height 12
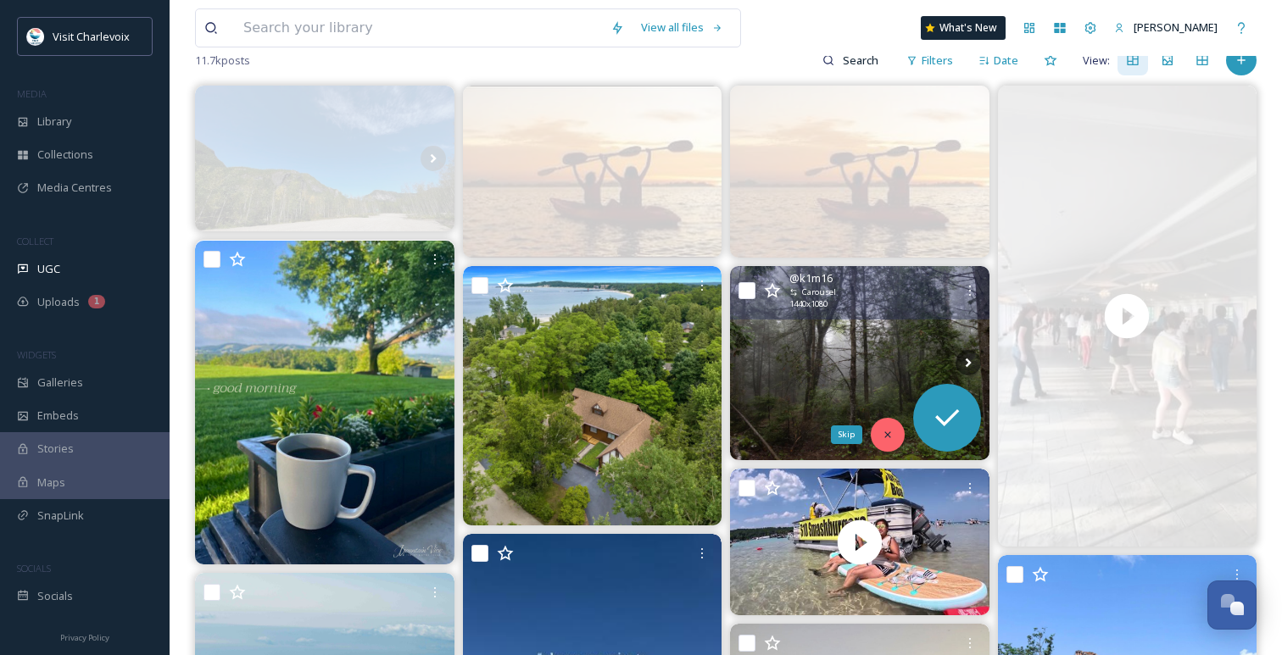
click at [887, 427] on div "Skip" at bounding box center [887, 435] width 34 height 34
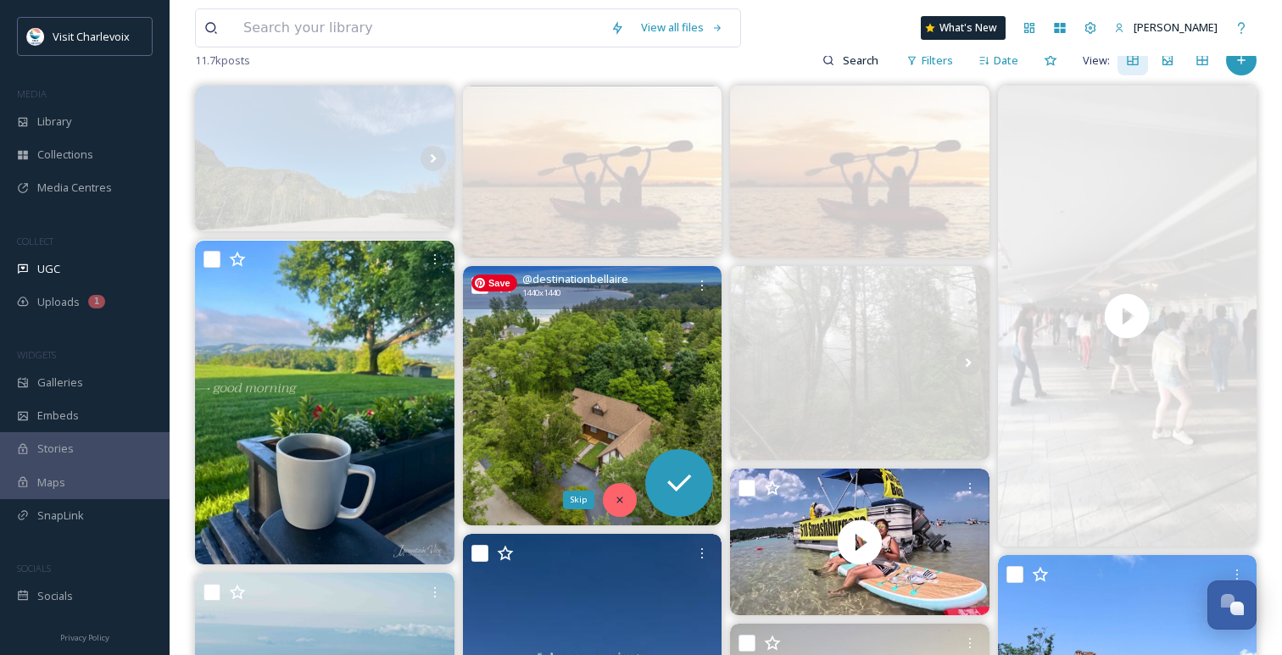
click at [626, 495] on div "Skip" at bounding box center [620, 500] width 34 height 34
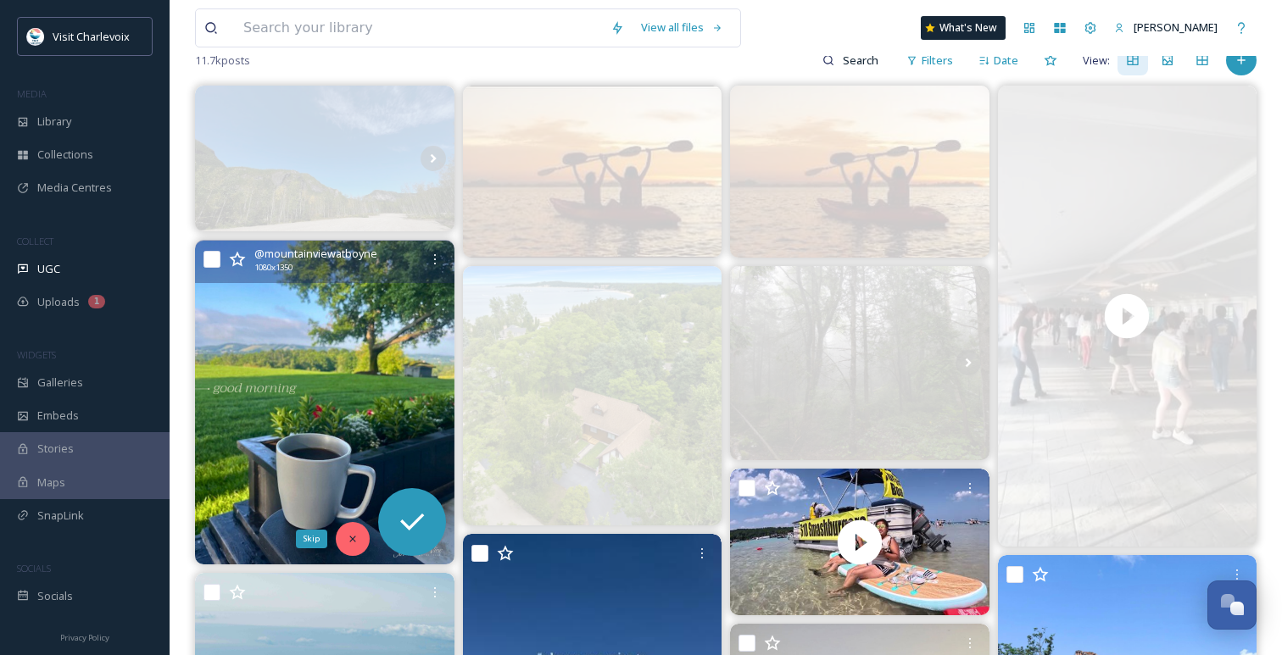
click at [357, 531] on div "Skip" at bounding box center [353, 539] width 34 height 34
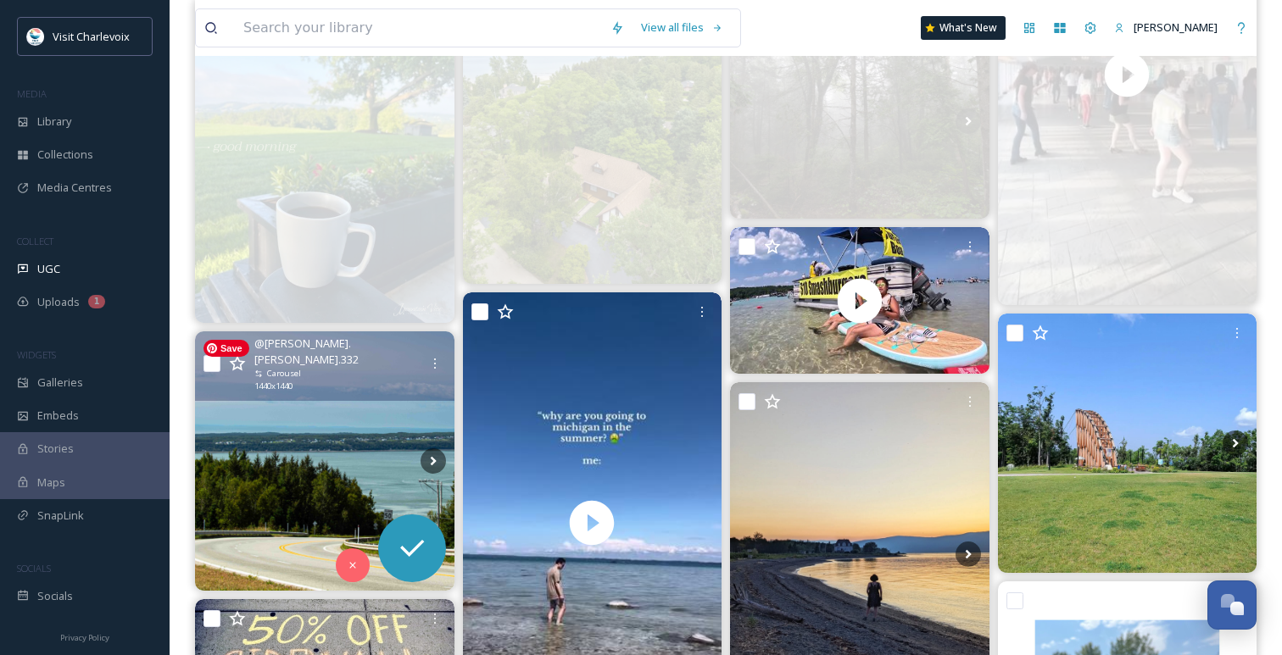
scroll to position [465, 0]
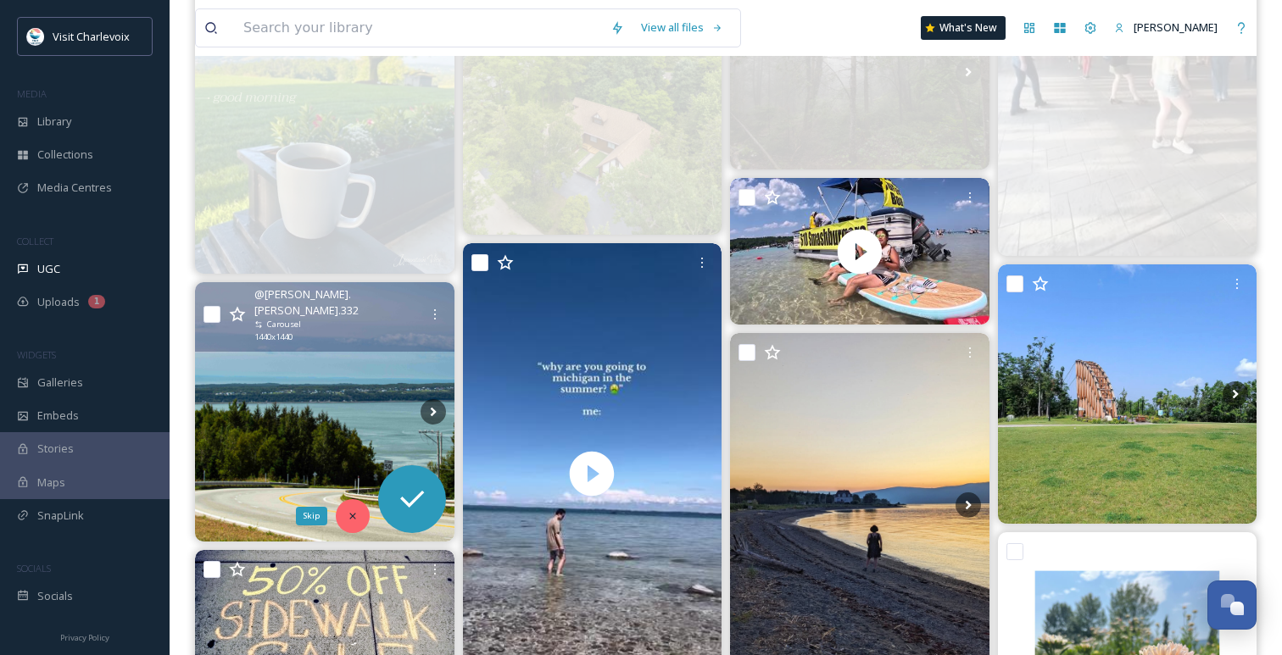
click at [349, 524] on div "Skip" at bounding box center [353, 516] width 34 height 34
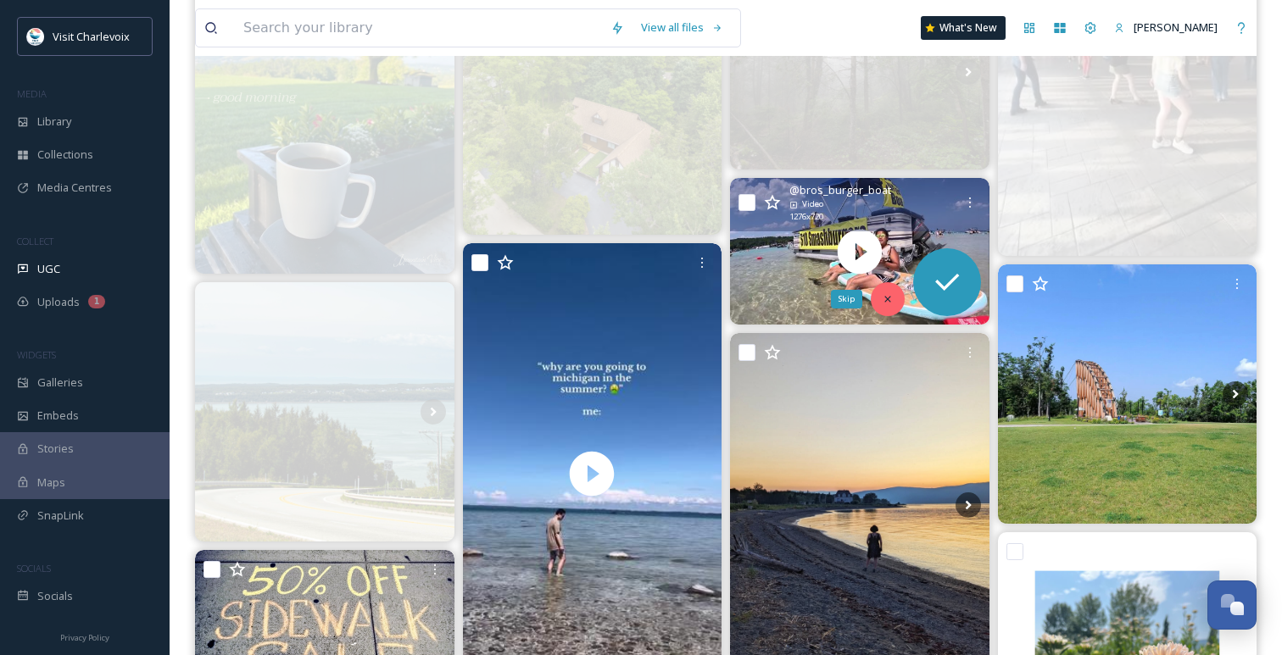
click at [881, 295] on icon at bounding box center [887, 299] width 12 height 12
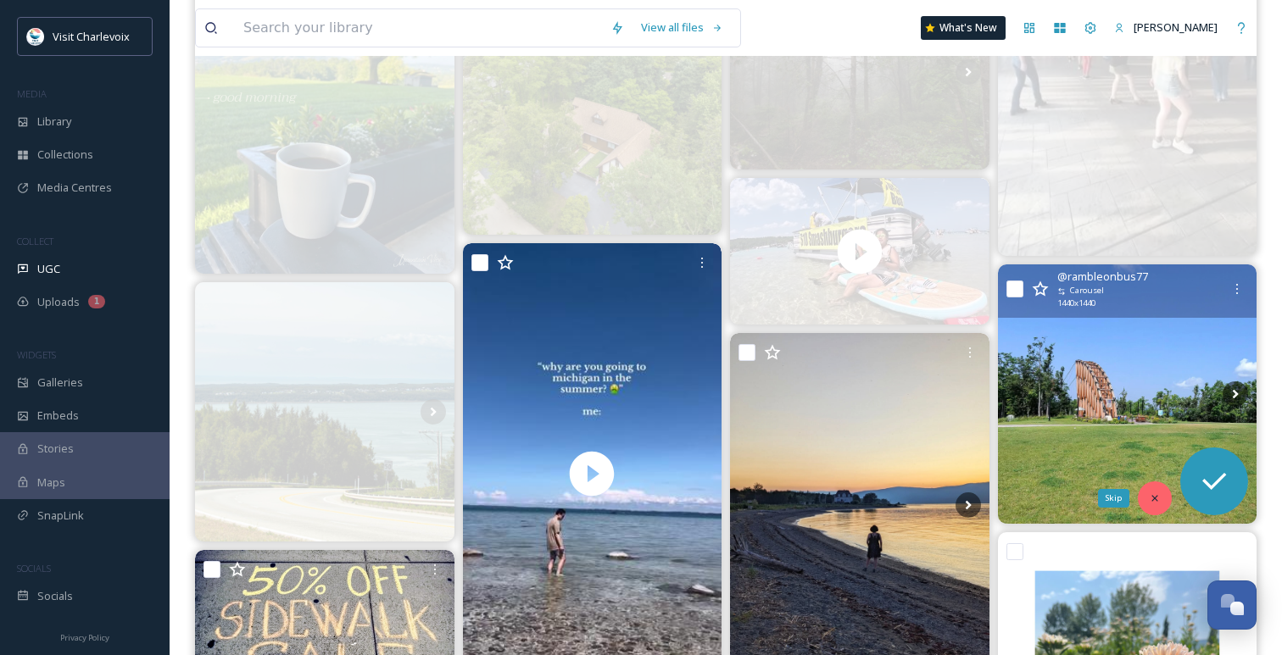
click at [1159, 492] on icon at bounding box center [1154, 498] width 12 height 12
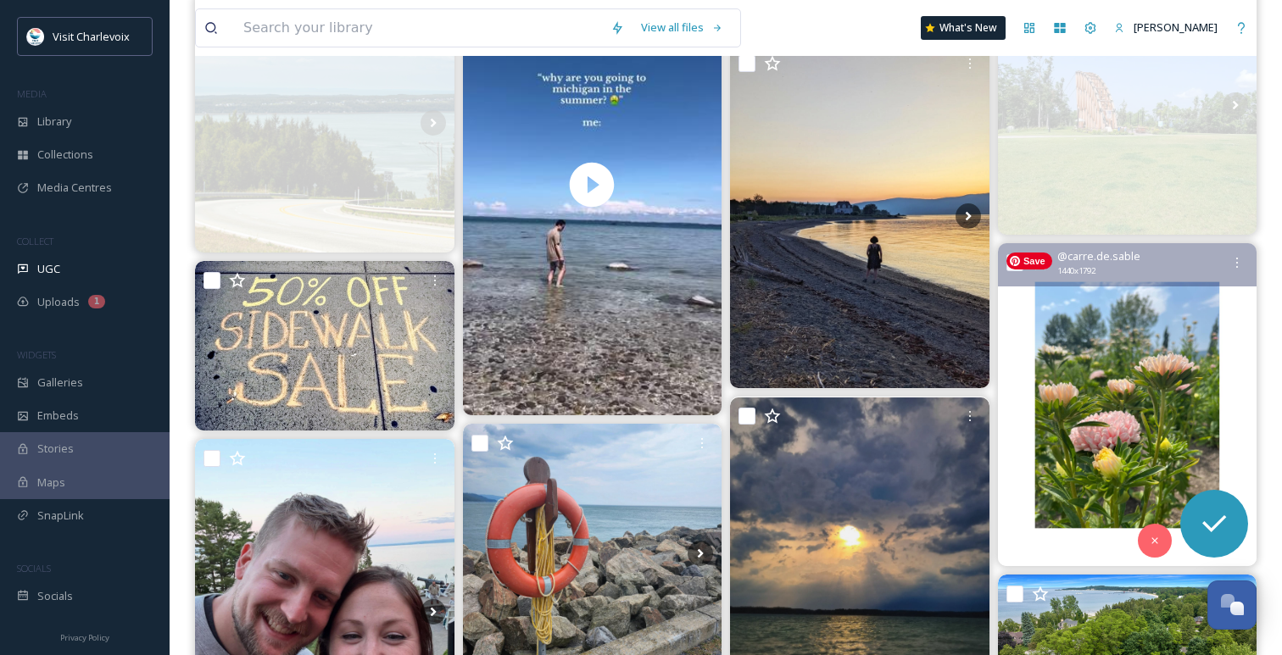
scroll to position [777, 0]
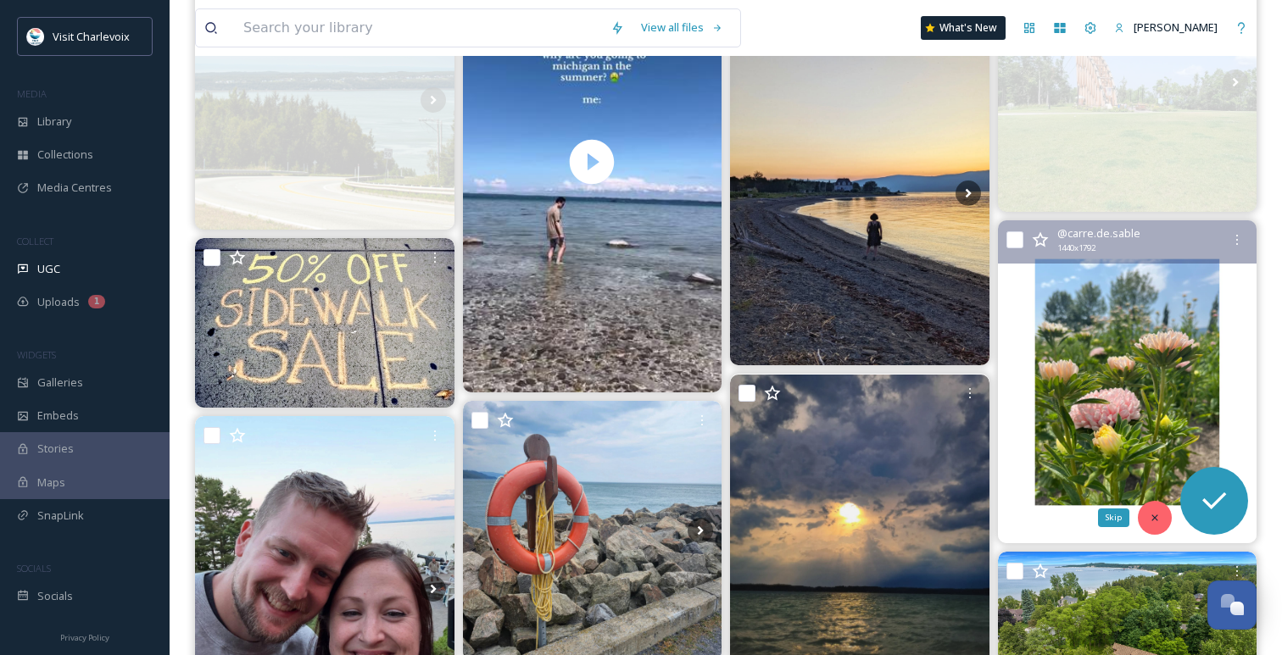
click at [1151, 509] on div "Skip" at bounding box center [1154, 518] width 34 height 34
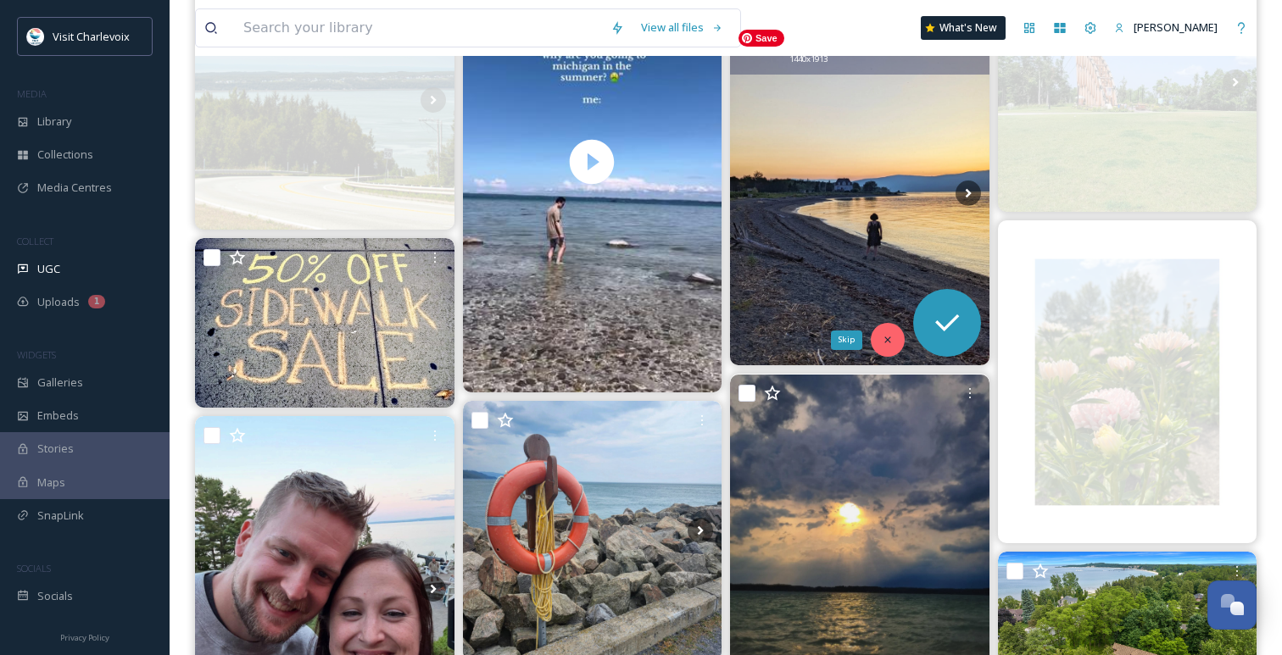
click at [886, 340] on icon at bounding box center [887, 340] width 12 height 12
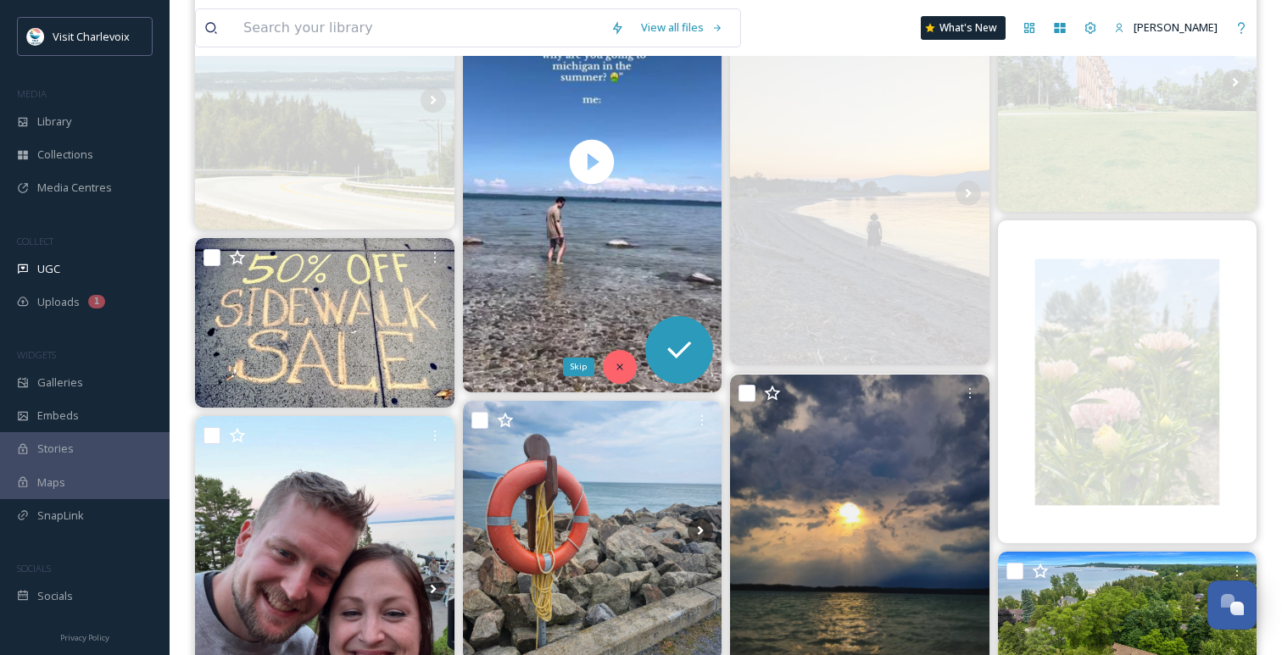
click at [617, 361] on icon at bounding box center [620, 367] width 12 height 12
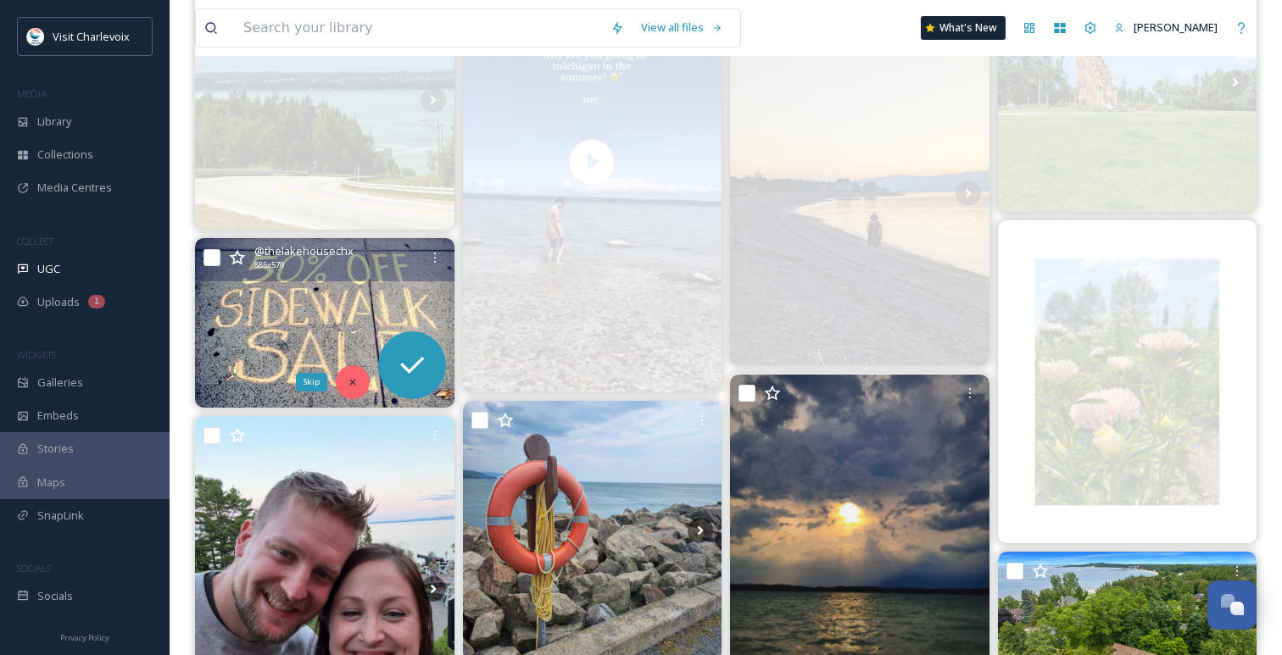
click at [349, 386] on icon at bounding box center [353, 382] width 12 height 12
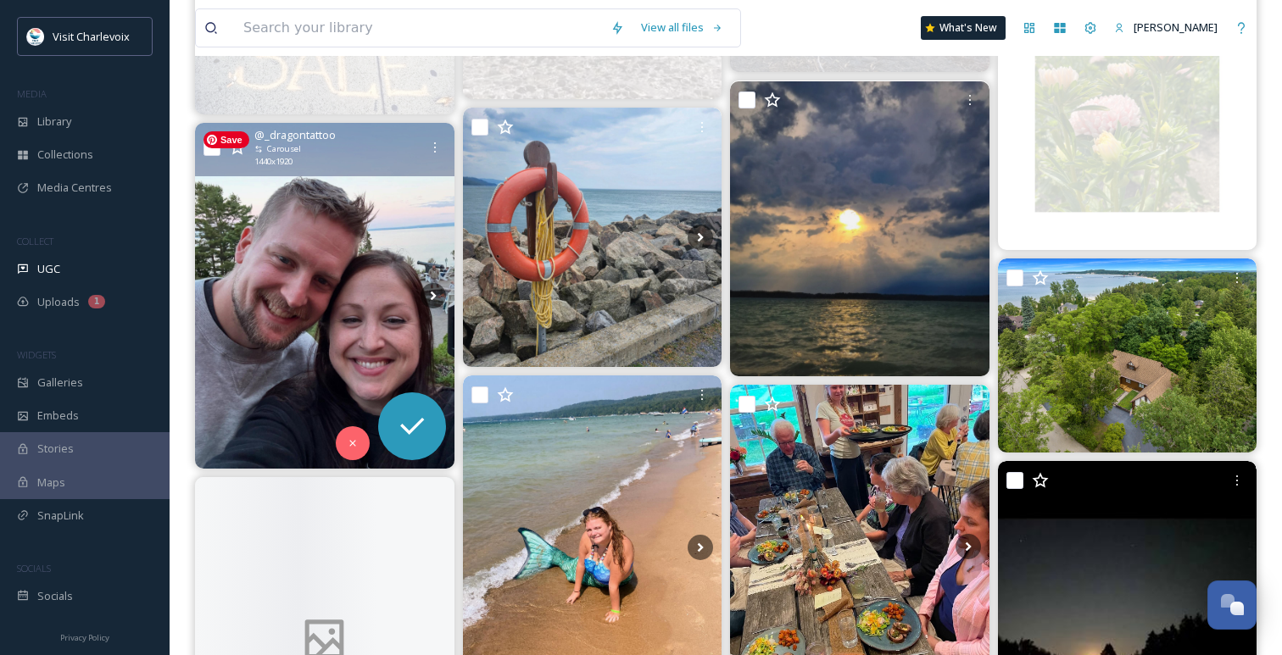
scroll to position [1154, 0]
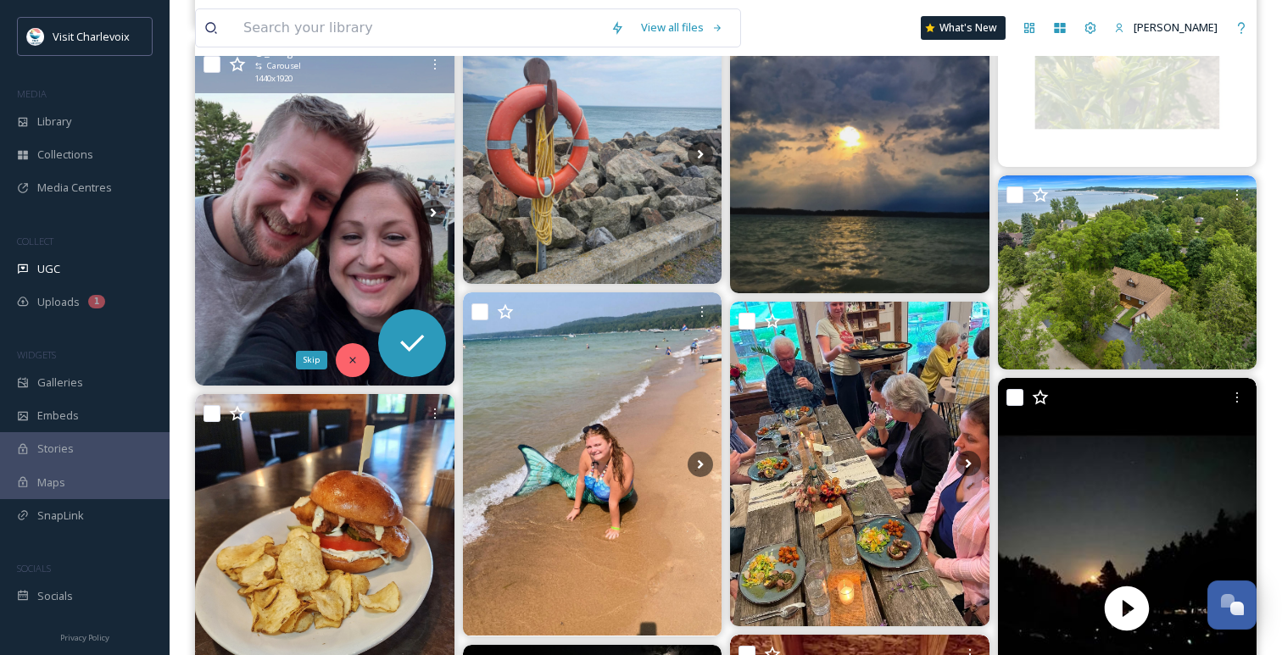
click at [352, 356] on icon at bounding box center [353, 360] width 12 height 12
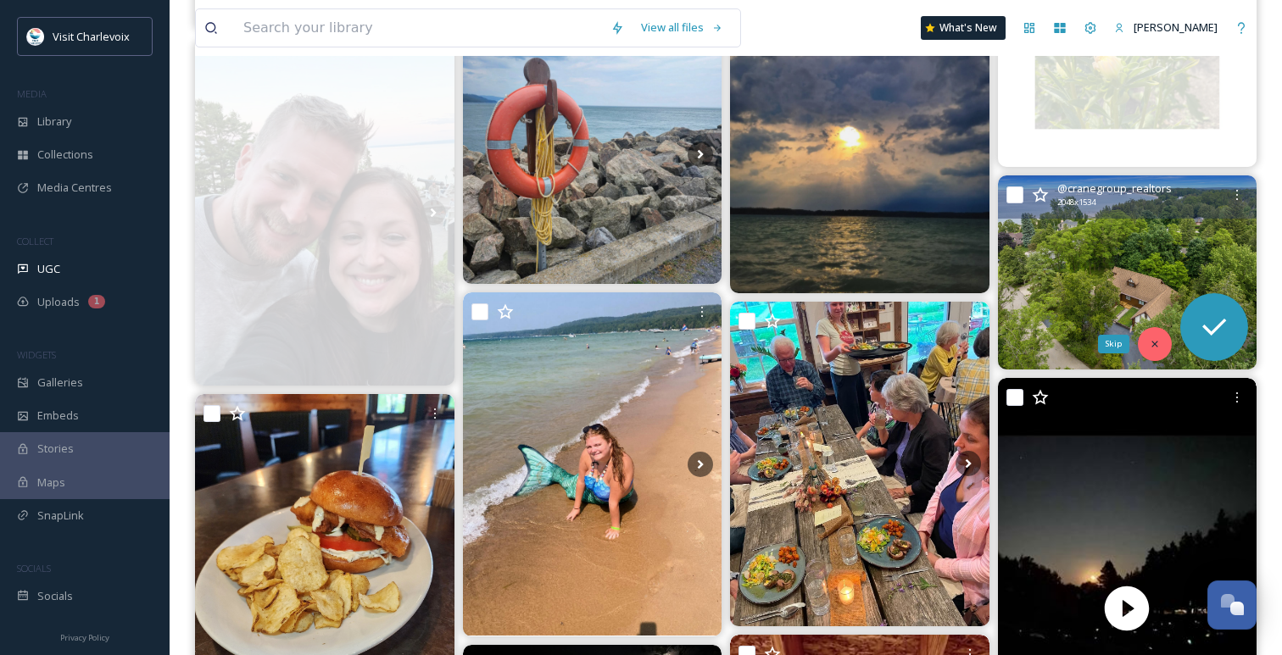
click at [1154, 343] on icon at bounding box center [1154, 344] width 12 height 12
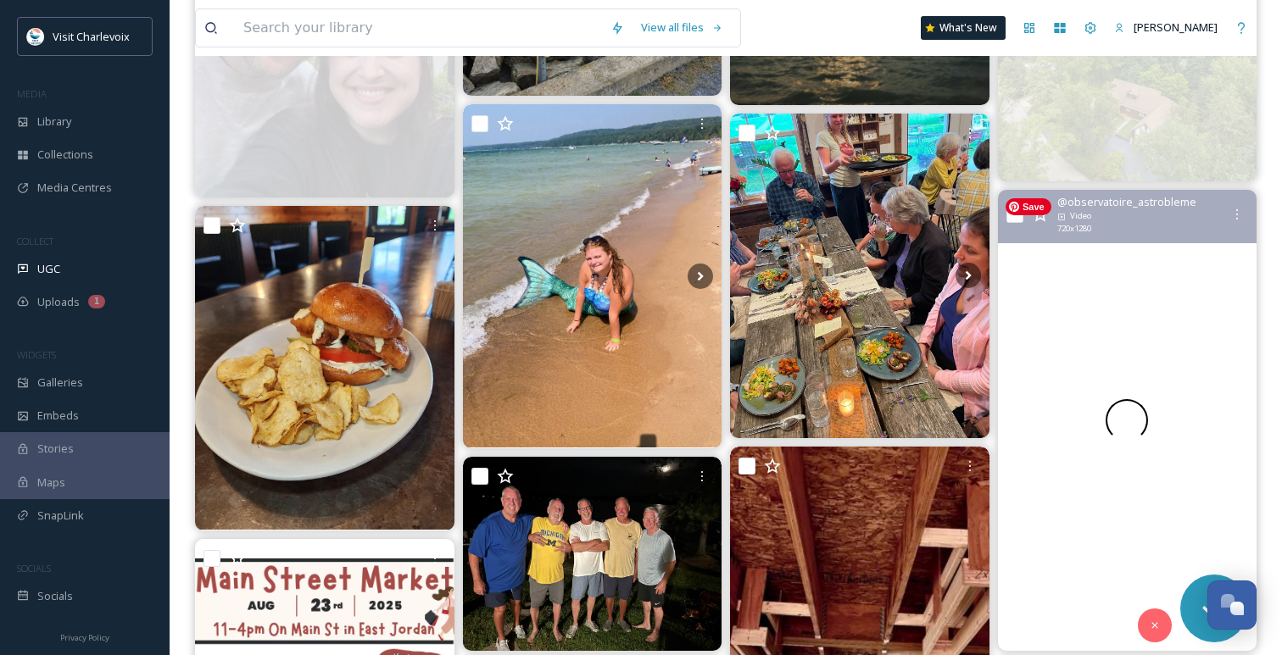
scroll to position [1359, 0]
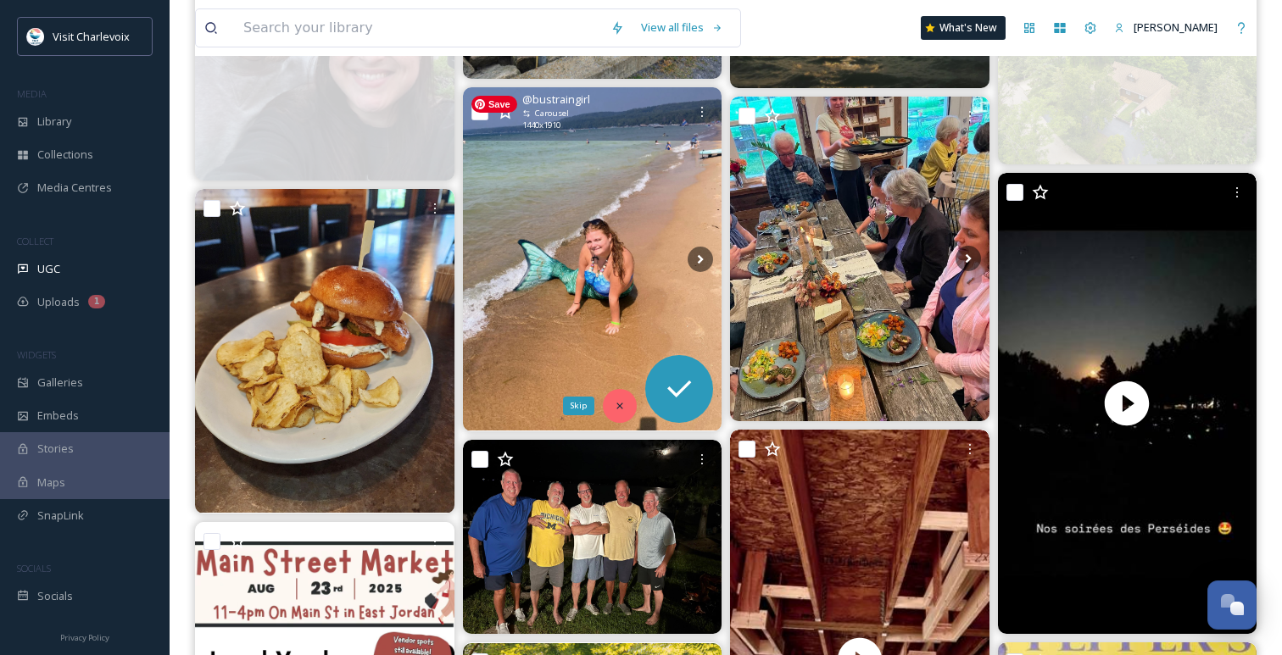
click at [618, 402] on icon at bounding box center [620, 406] width 12 height 12
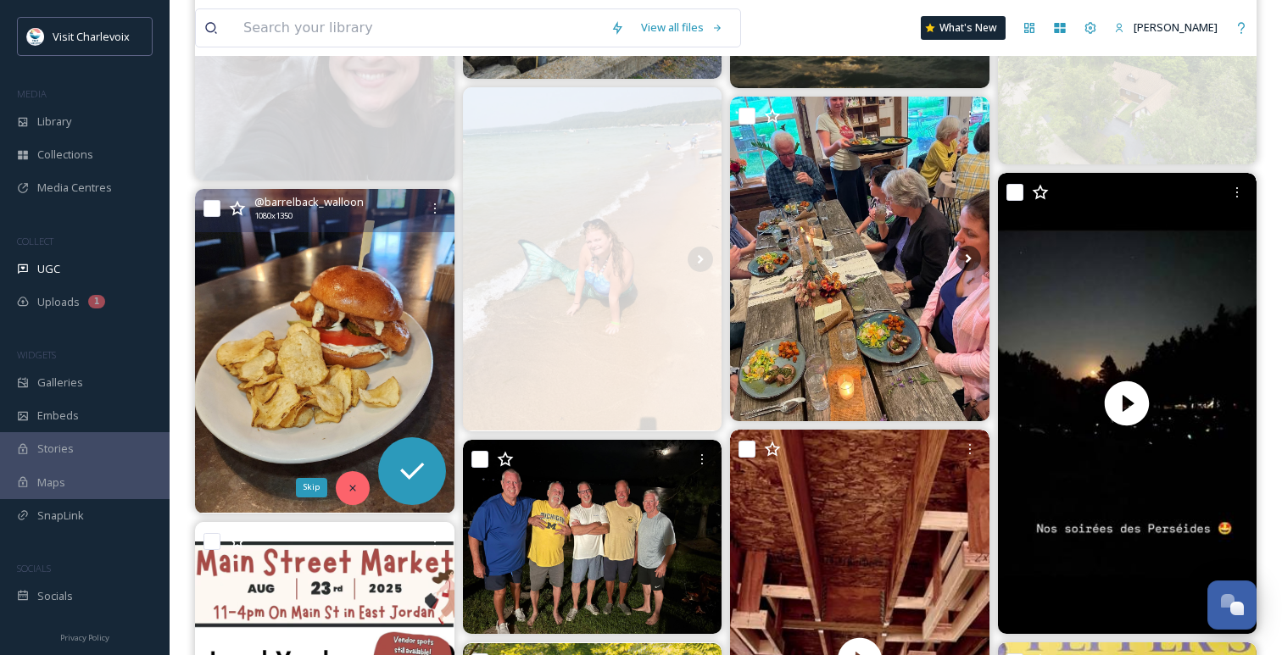
click at [355, 489] on icon at bounding box center [353, 488] width 12 height 12
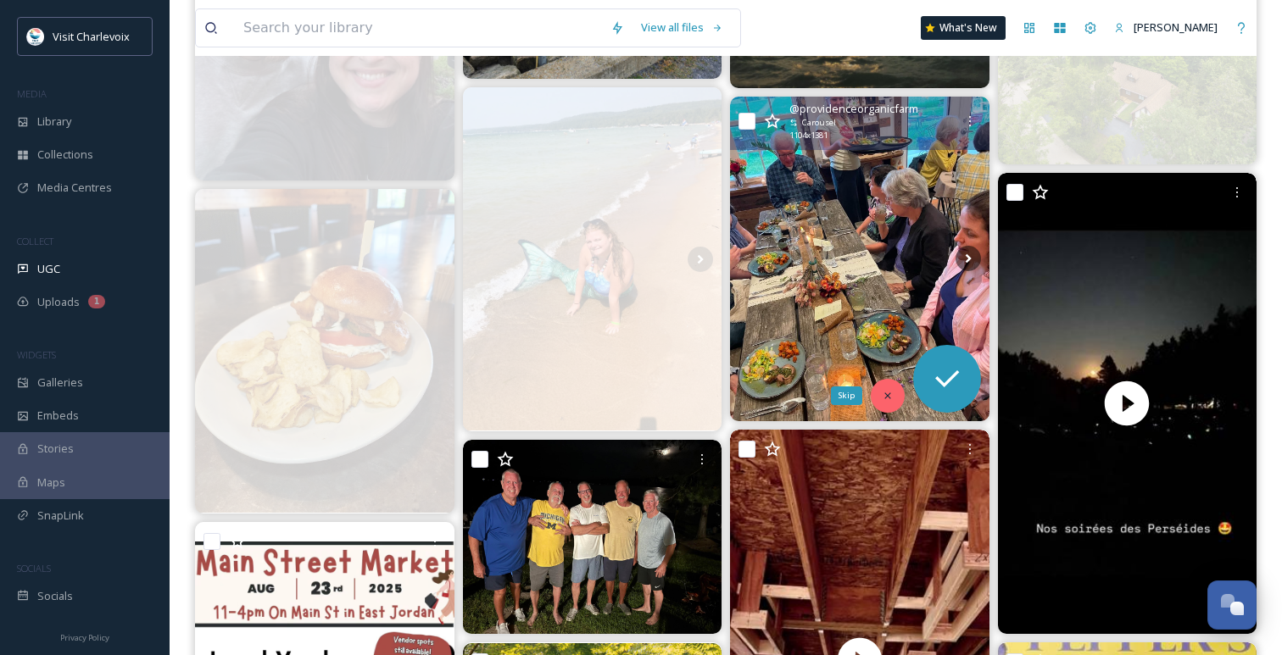
click at [881, 387] on div "Skip" at bounding box center [887, 396] width 34 height 34
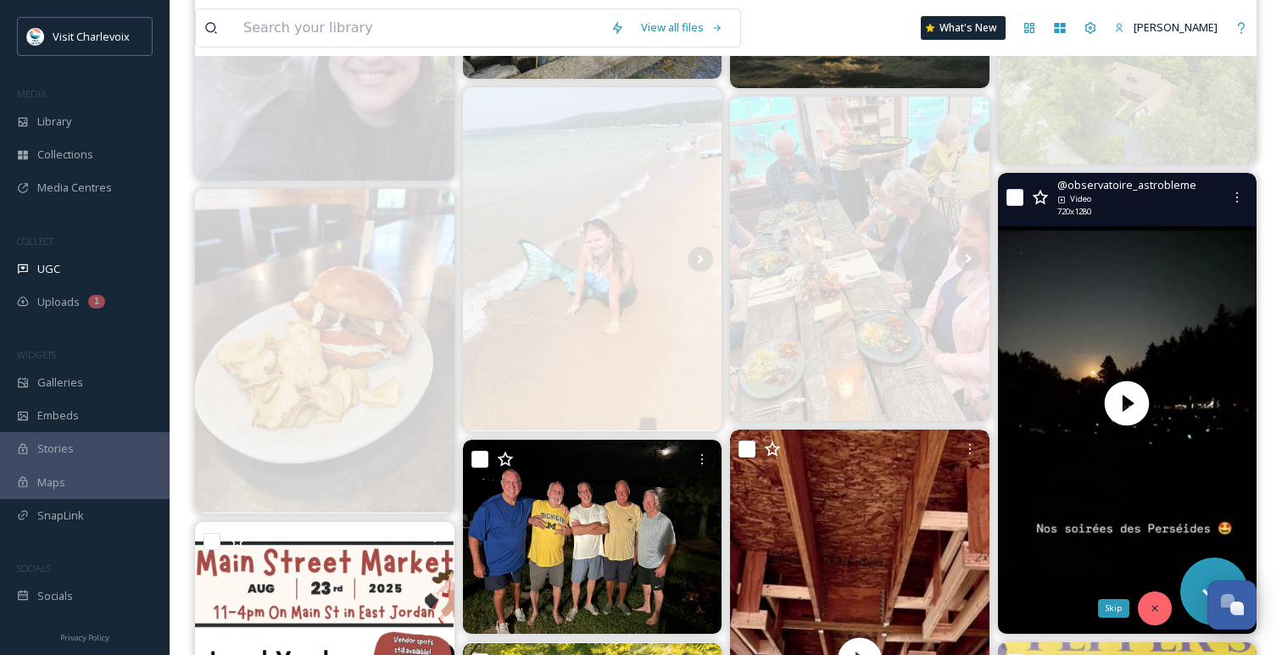
click at [1145, 600] on div "Skip" at bounding box center [1154, 609] width 34 height 34
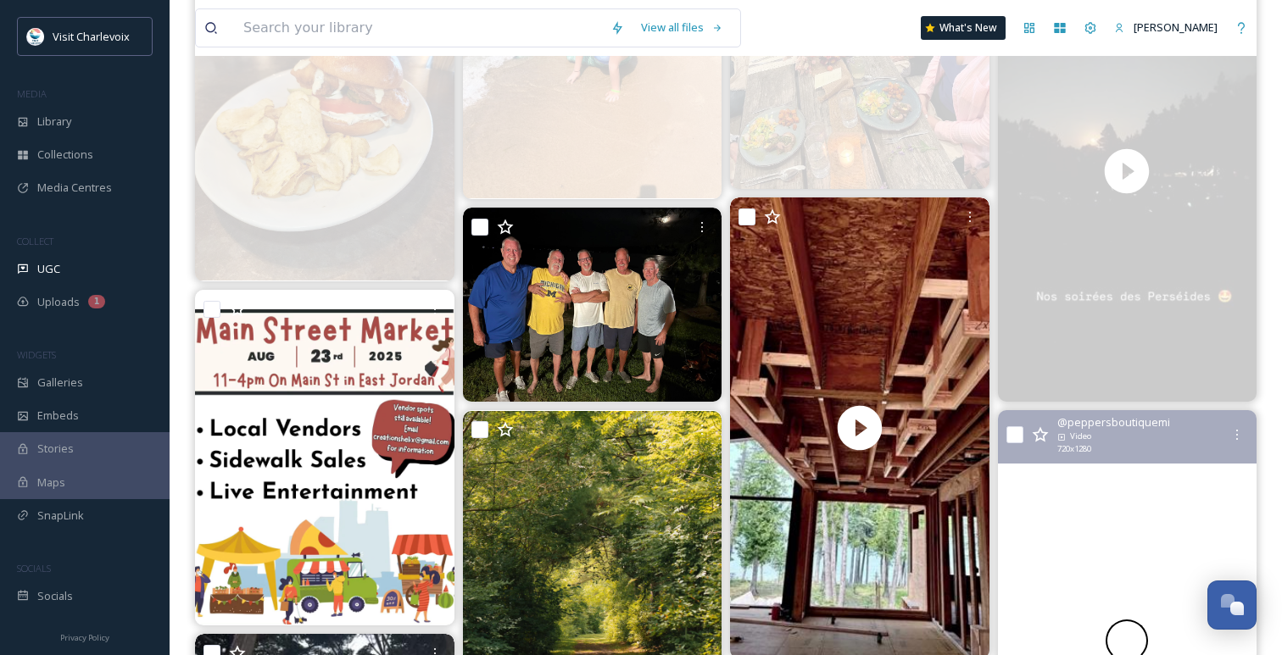
scroll to position [1674, 0]
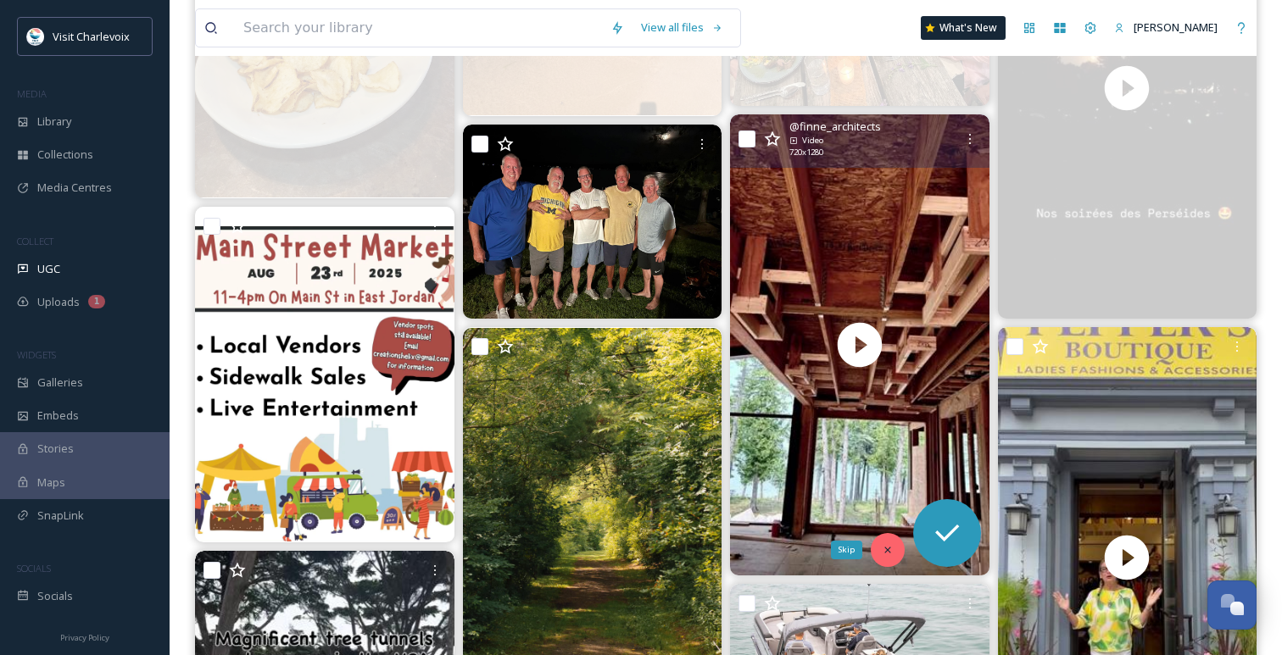
click at [887, 553] on icon at bounding box center [887, 550] width 12 height 12
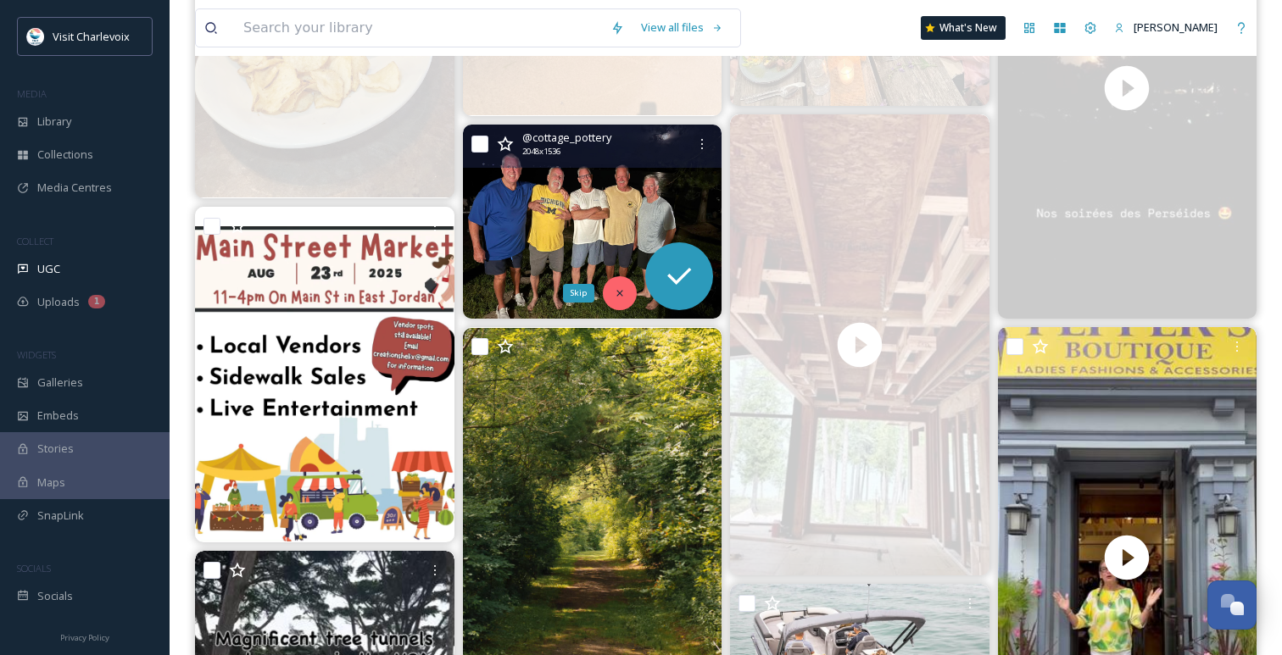
click at [618, 286] on div "Skip" at bounding box center [620, 293] width 34 height 34
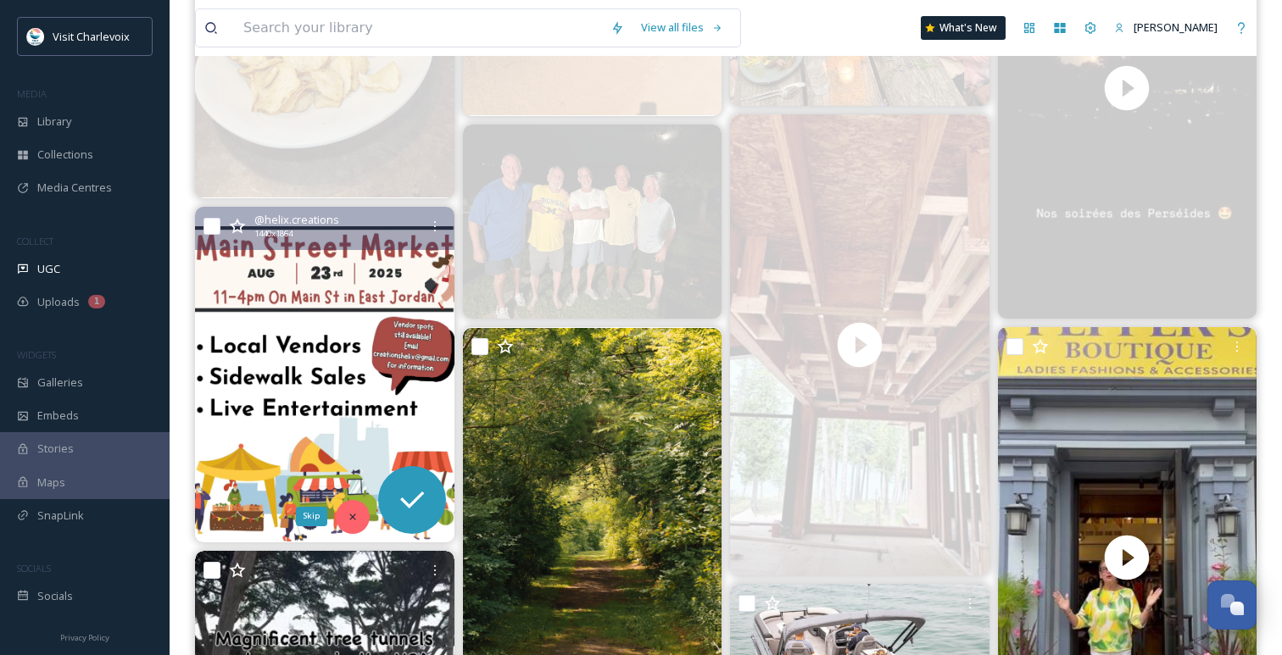
click at [349, 515] on icon at bounding box center [353, 517] width 12 height 12
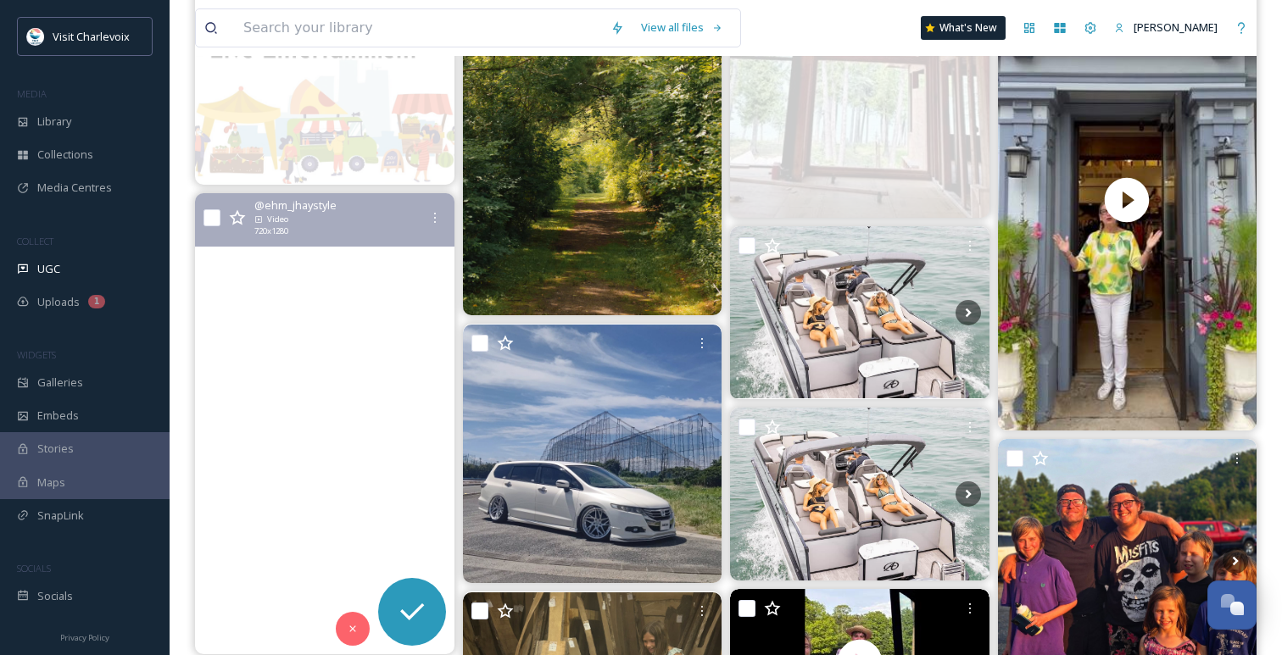
scroll to position [2090, 0]
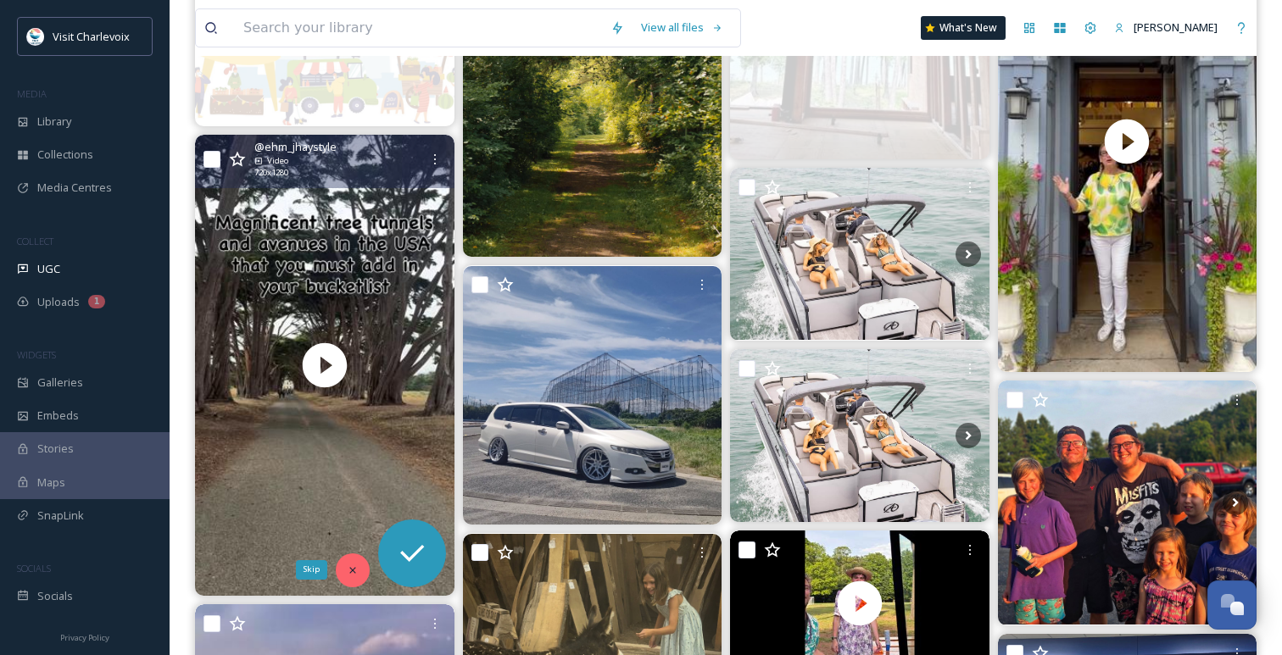
click at [353, 571] on icon at bounding box center [352, 570] width 6 height 6
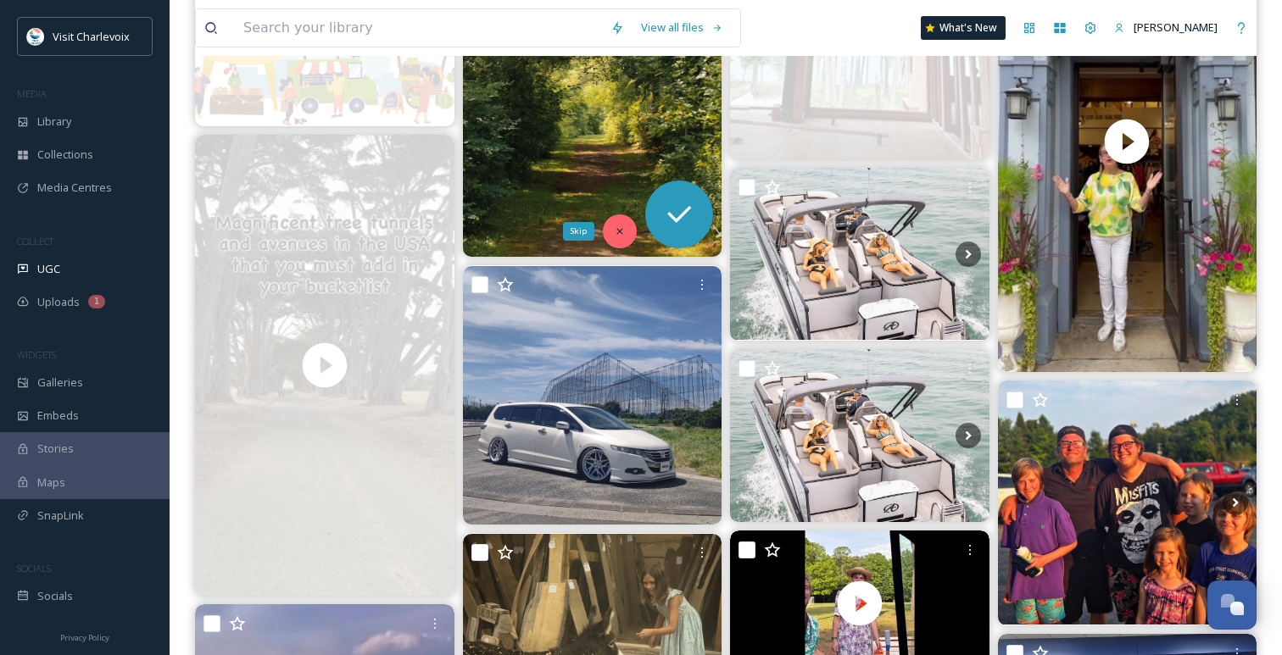
click at [628, 231] on div "Skip" at bounding box center [620, 231] width 34 height 34
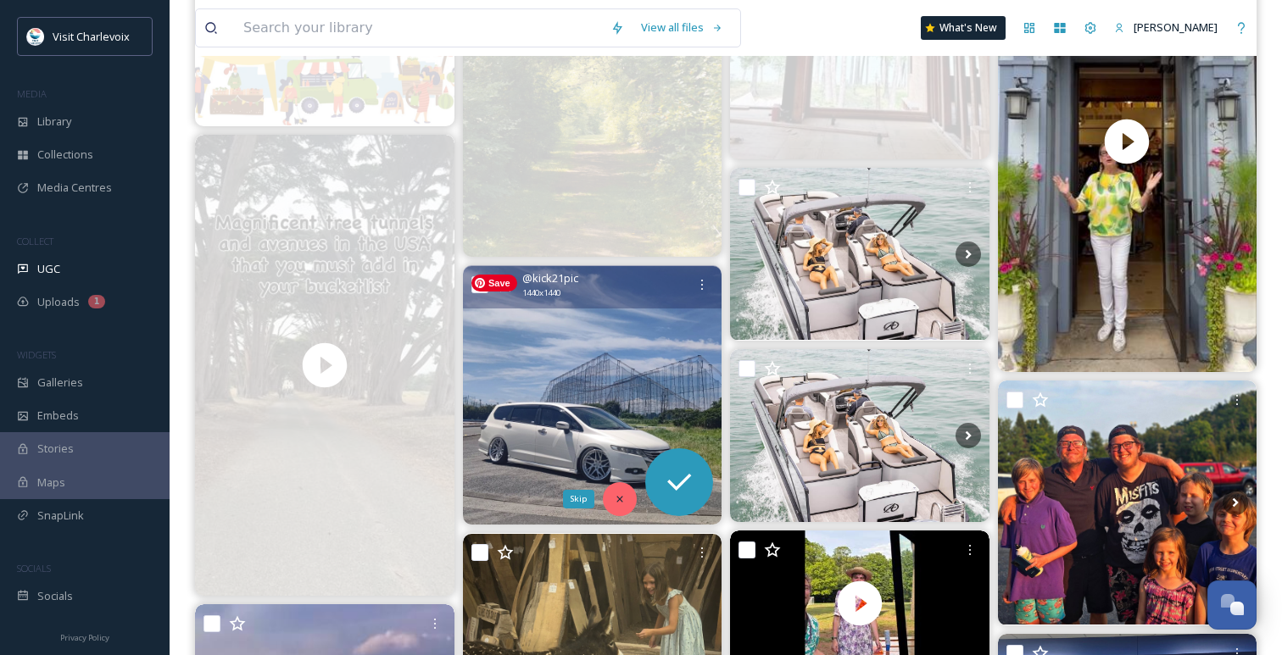
click at [618, 499] on icon at bounding box center [620, 499] width 12 height 12
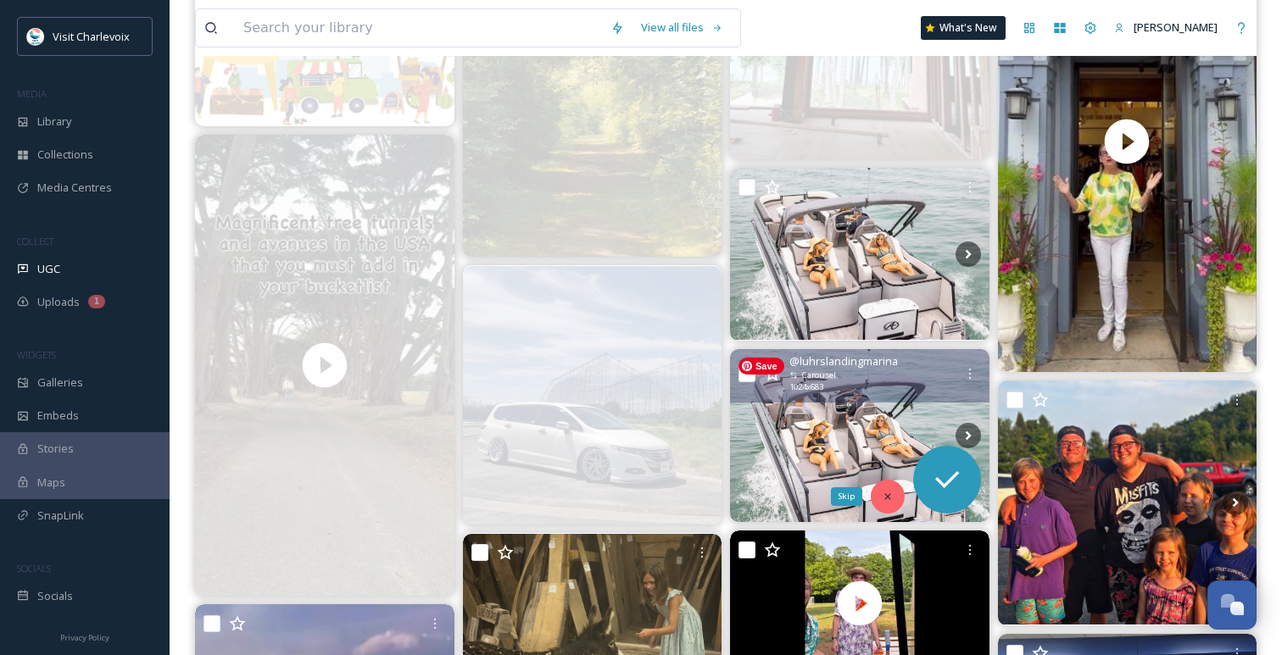
click at [887, 498] on icon at bounding box center [887, 497] width 12 height 12
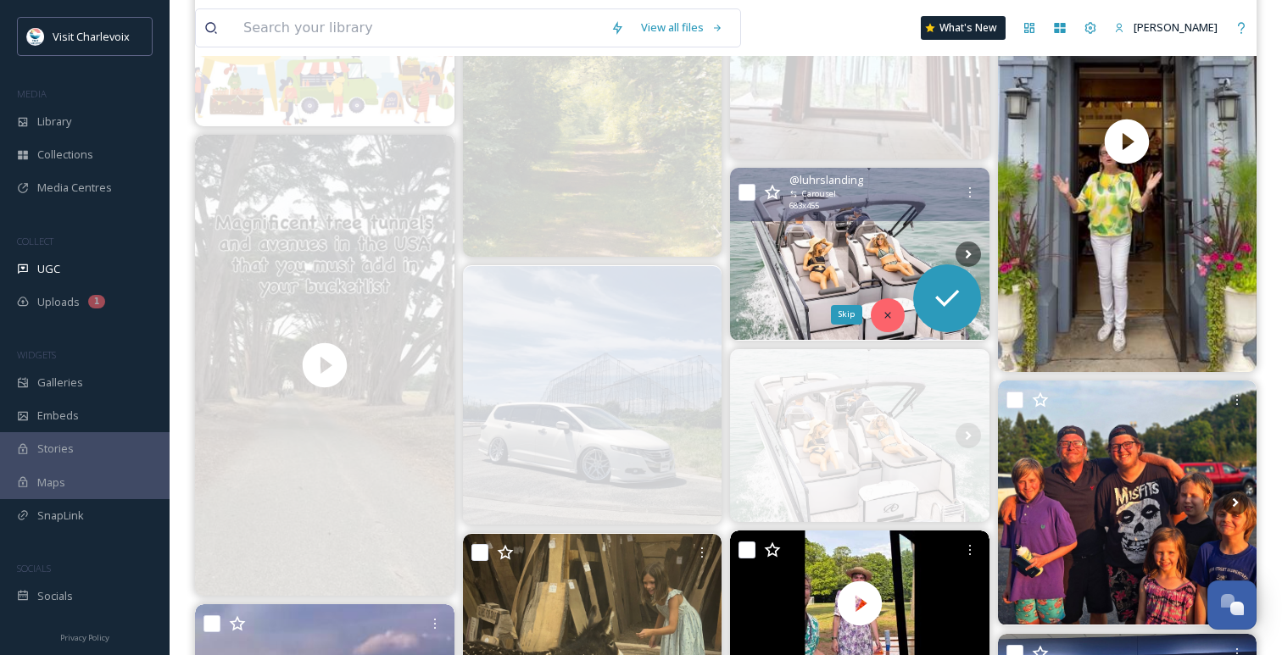
click at [881, 309] on icon at bounding box center [887, 315] width 12 height 12
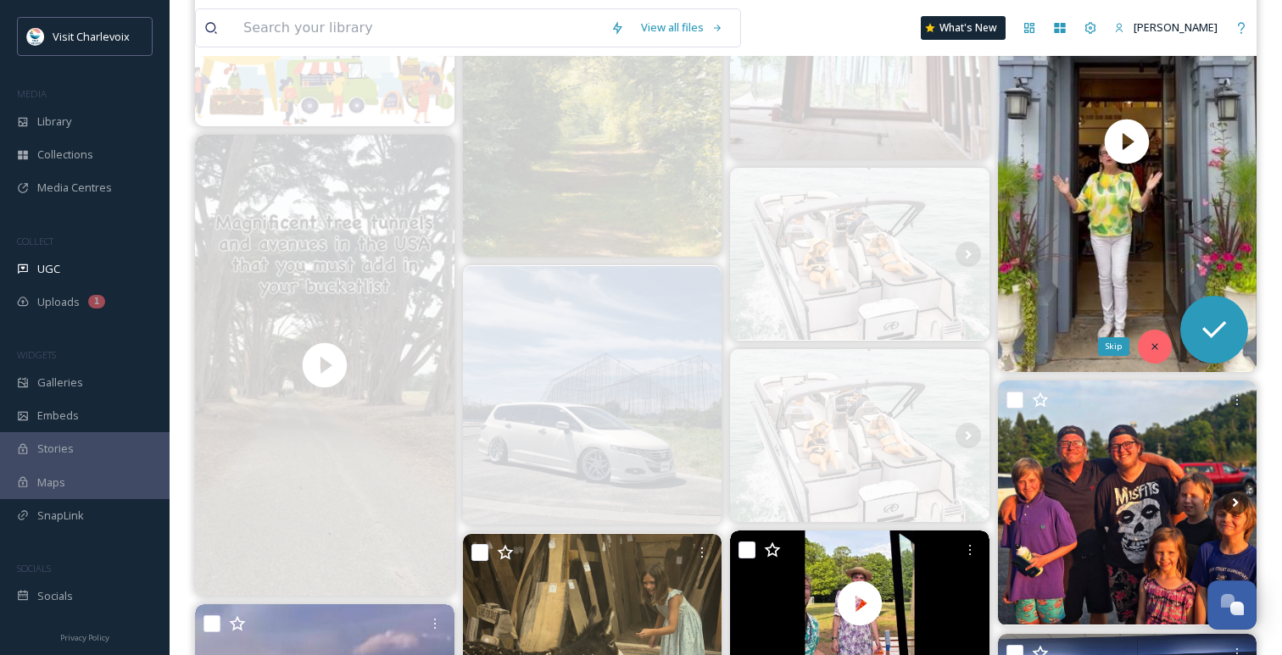
click at [1152, 343] on icon at bounding box center [1154, 346] width 6 height 6
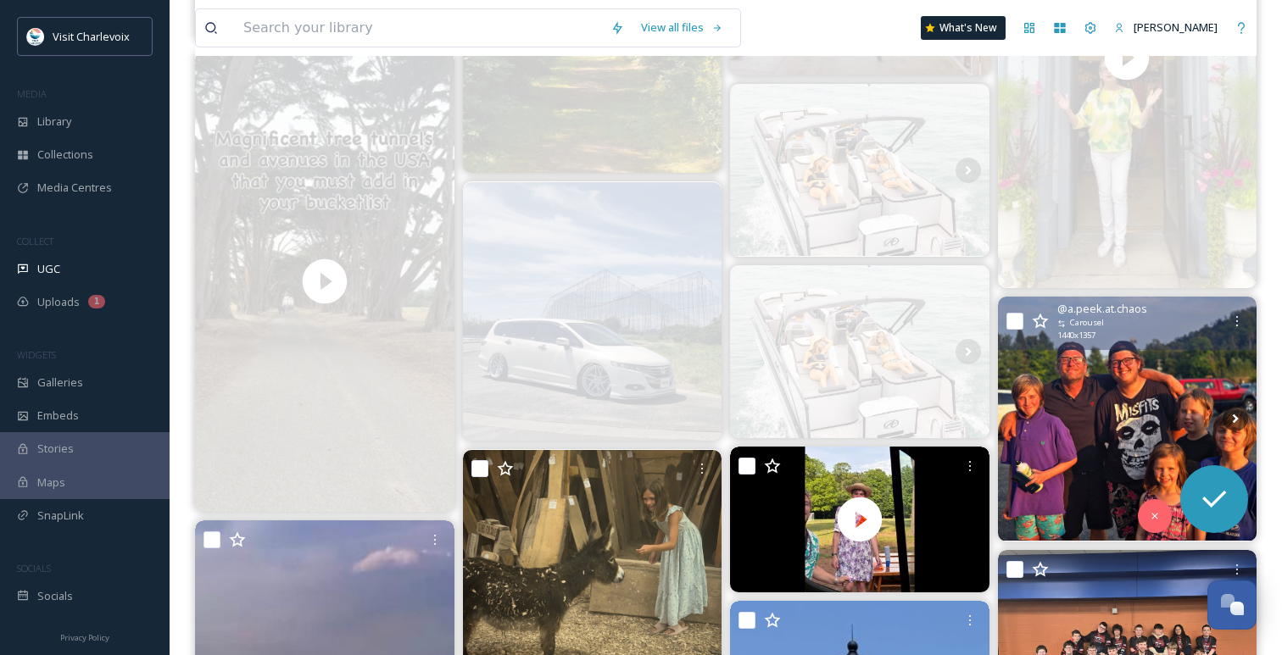
scroll to position [2246, 0]
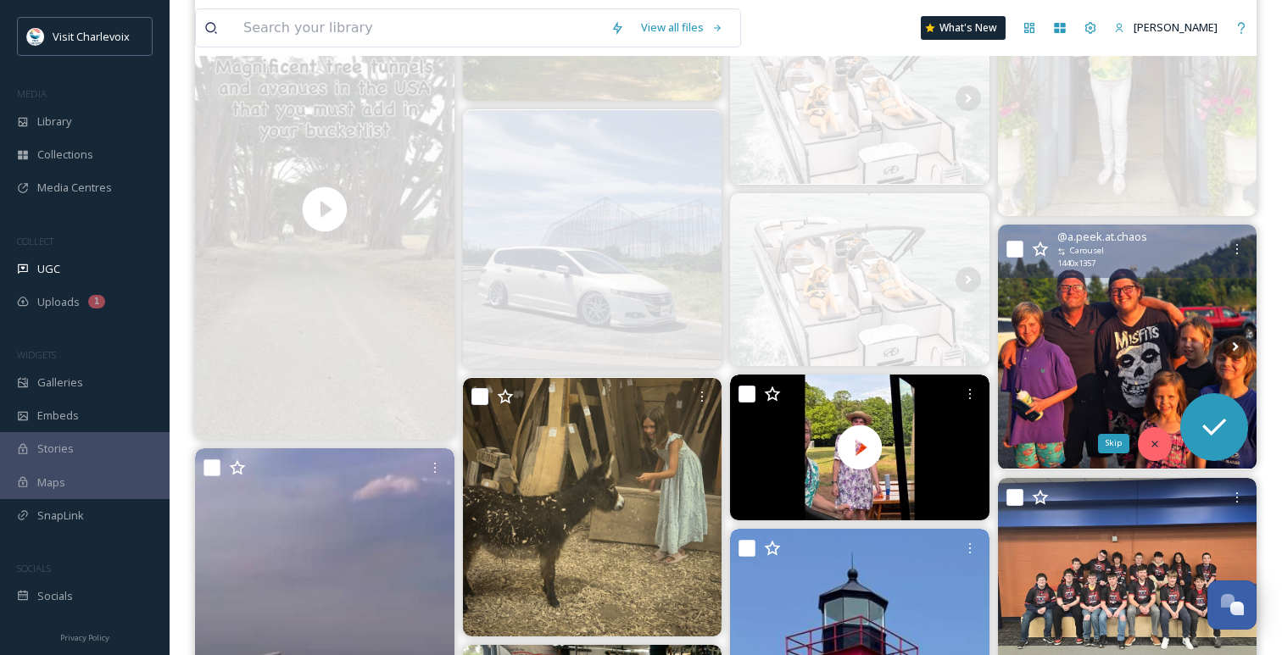
click at [1156, 454] on div "Skip" at bounding box center [1154, 444] width 34 height 34
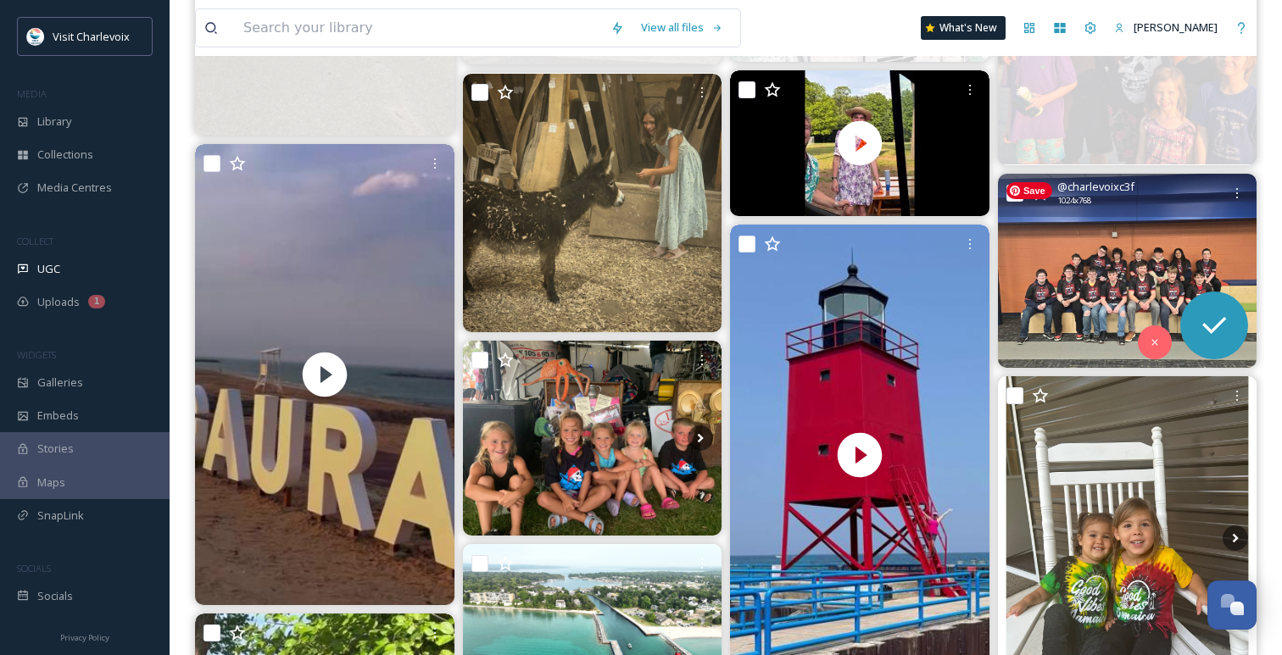
scroll to position [2553, 0]
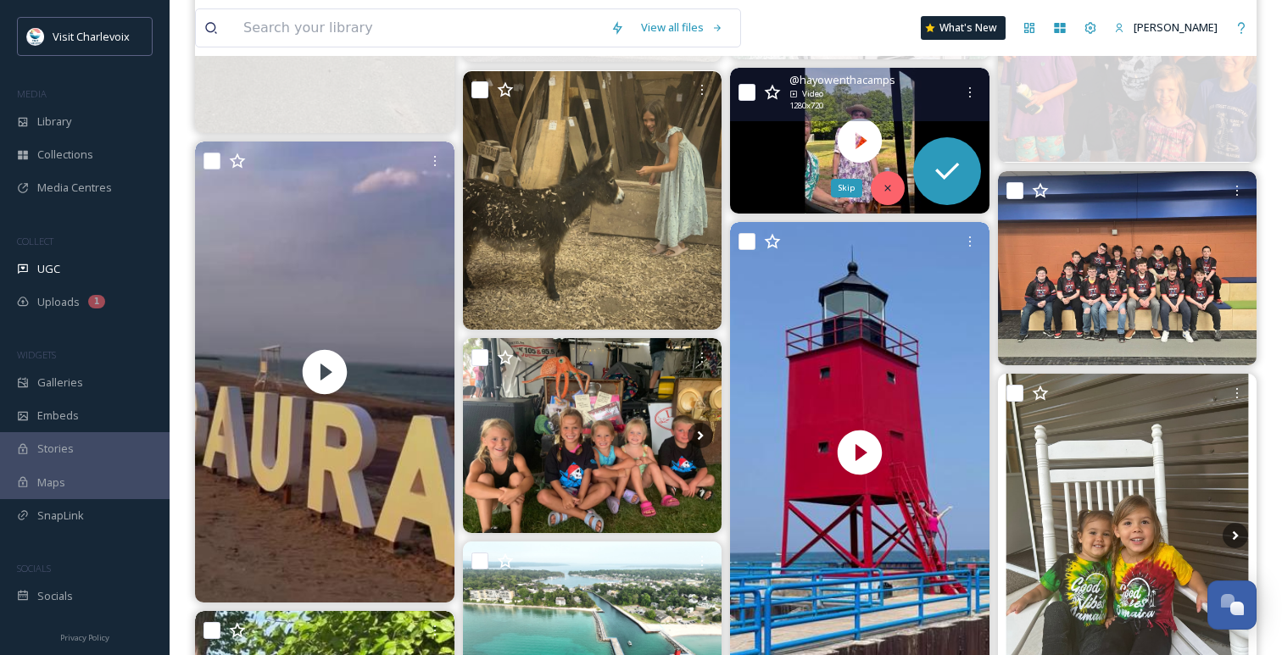
click at [888, 182] on icon at bounding box center [887, 188] width 12 height 12
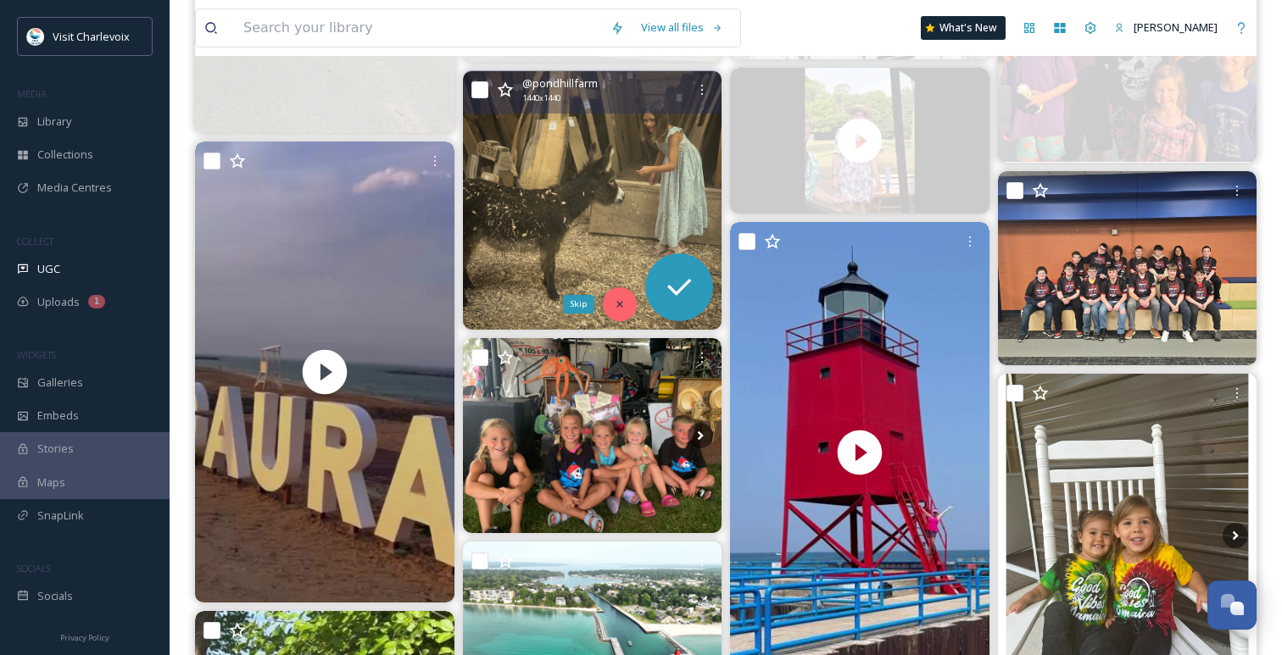
click at [620, 301] on icon at bounding box center [620, 304] width 12 height 12
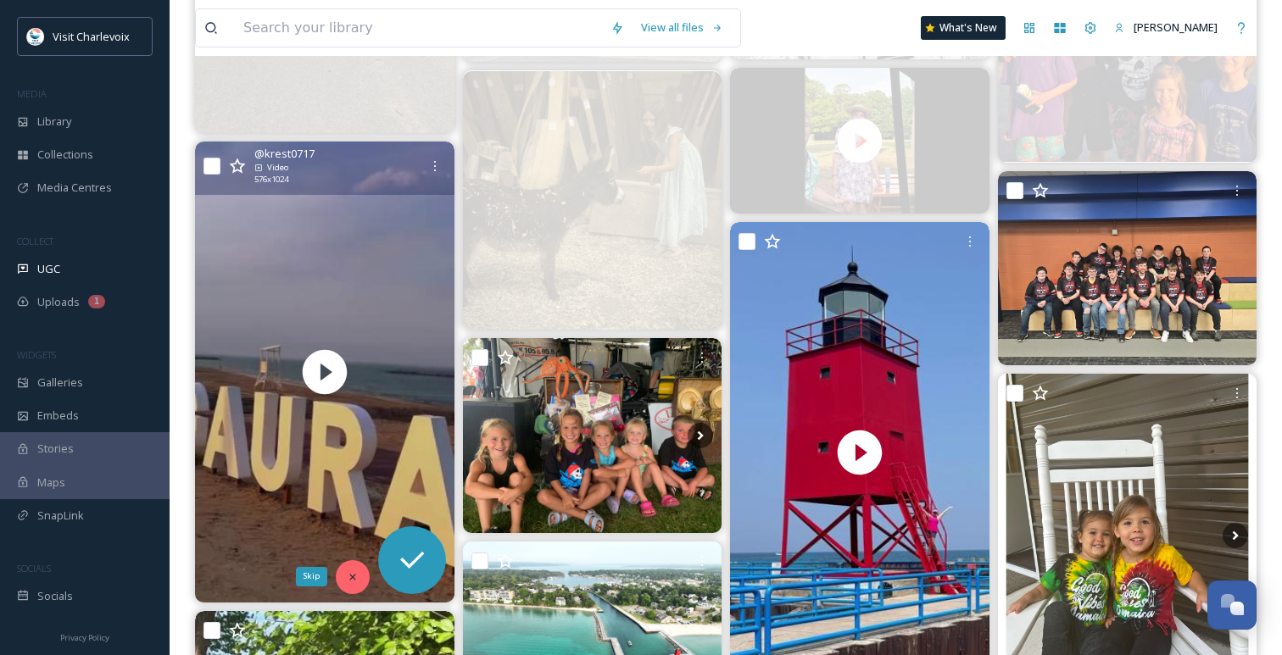
click at [355, 576] on icon at bounding box center [353, 577] width 12 height 12
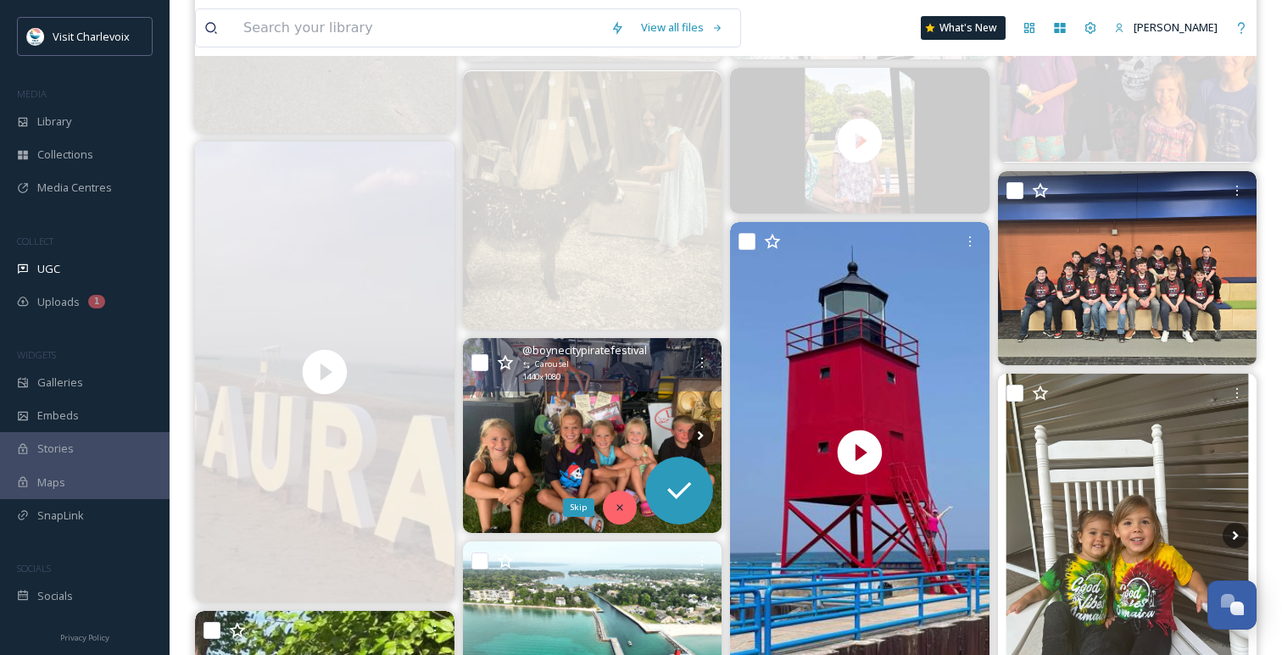
click at [620, 503] on icon at bounding box center [620, 508] width 12 height 12
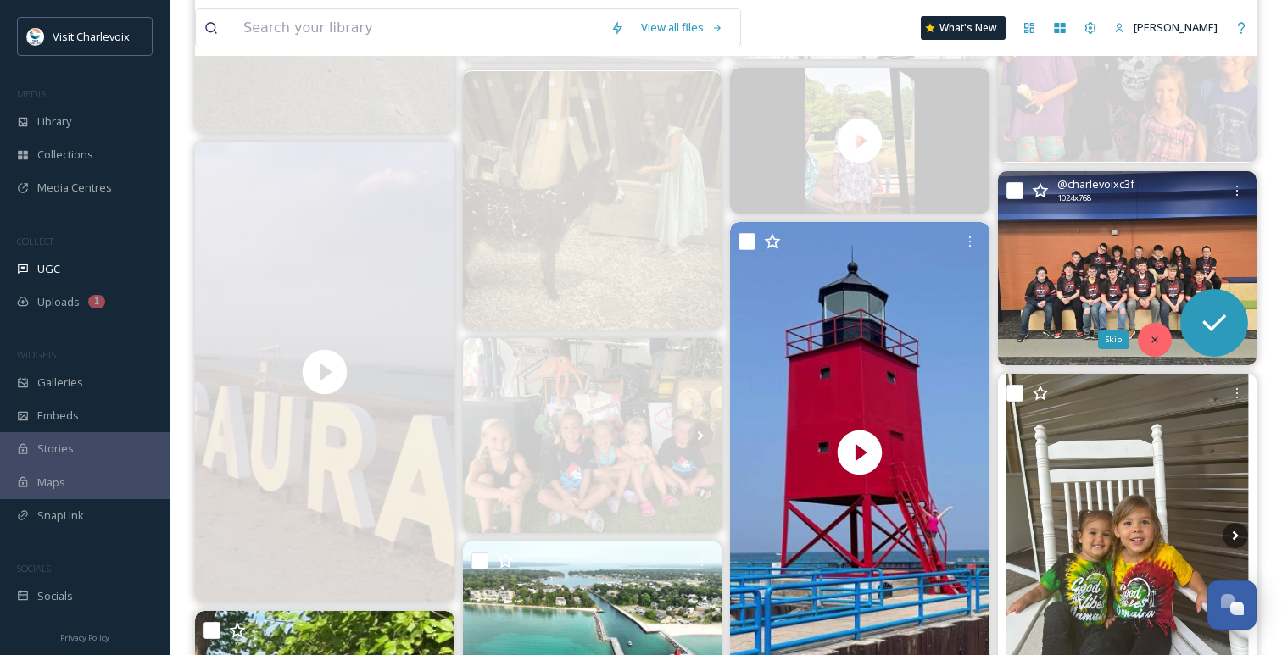
click at [1159, 334] on icon at bounding box center [1154, 340] width 12 height 12
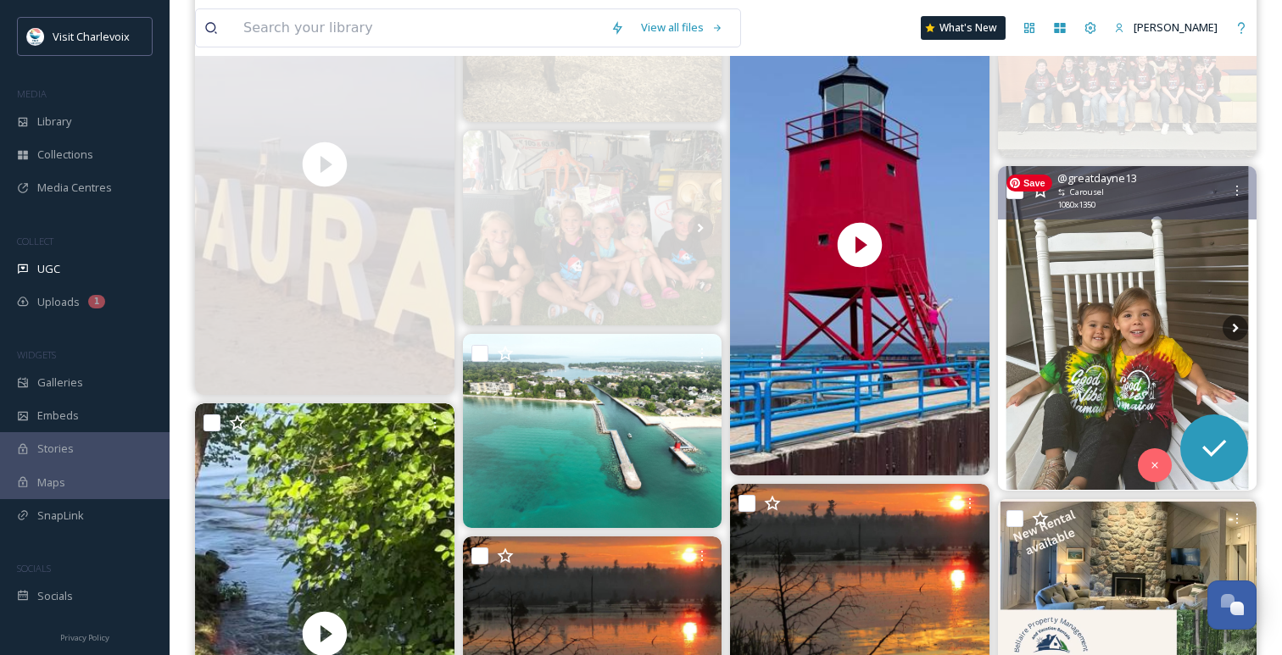
scroll to position [2761, 0]
click at [1157, 459] on icon at bounding box center [1154, 465] width 12 height 12
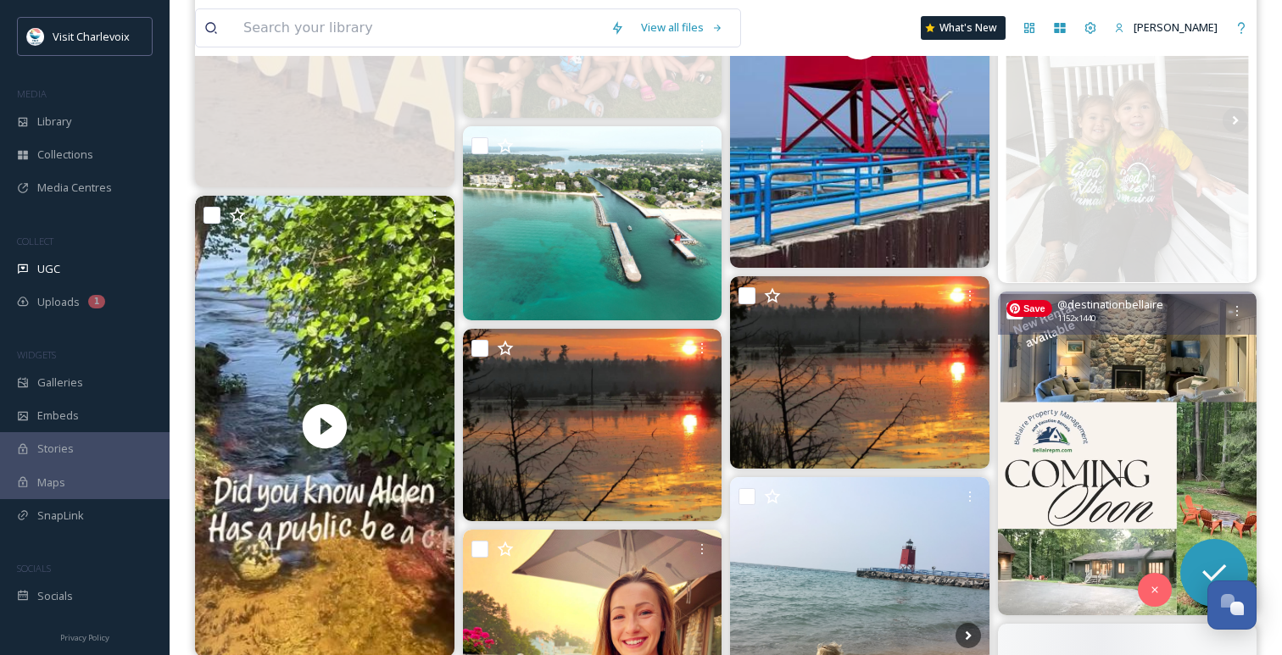
scroll to position [3002, 0]
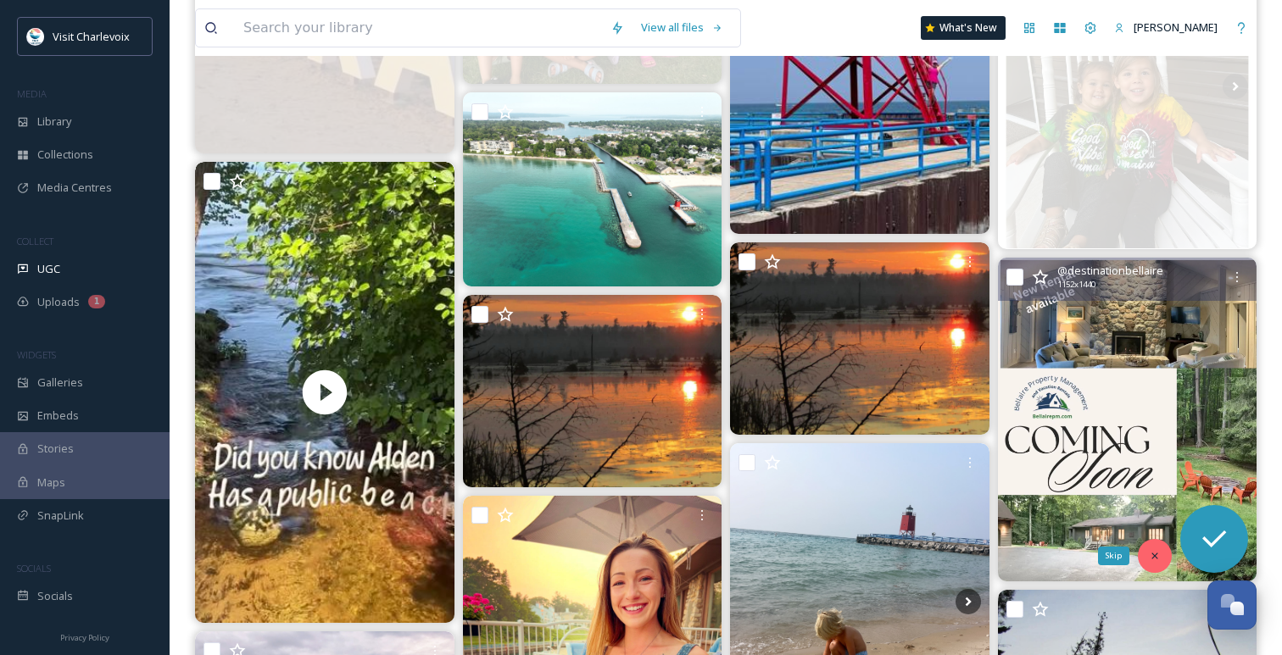
click at [1148, 555] on icon at bounding box center [1154, 556] width 12 height 12
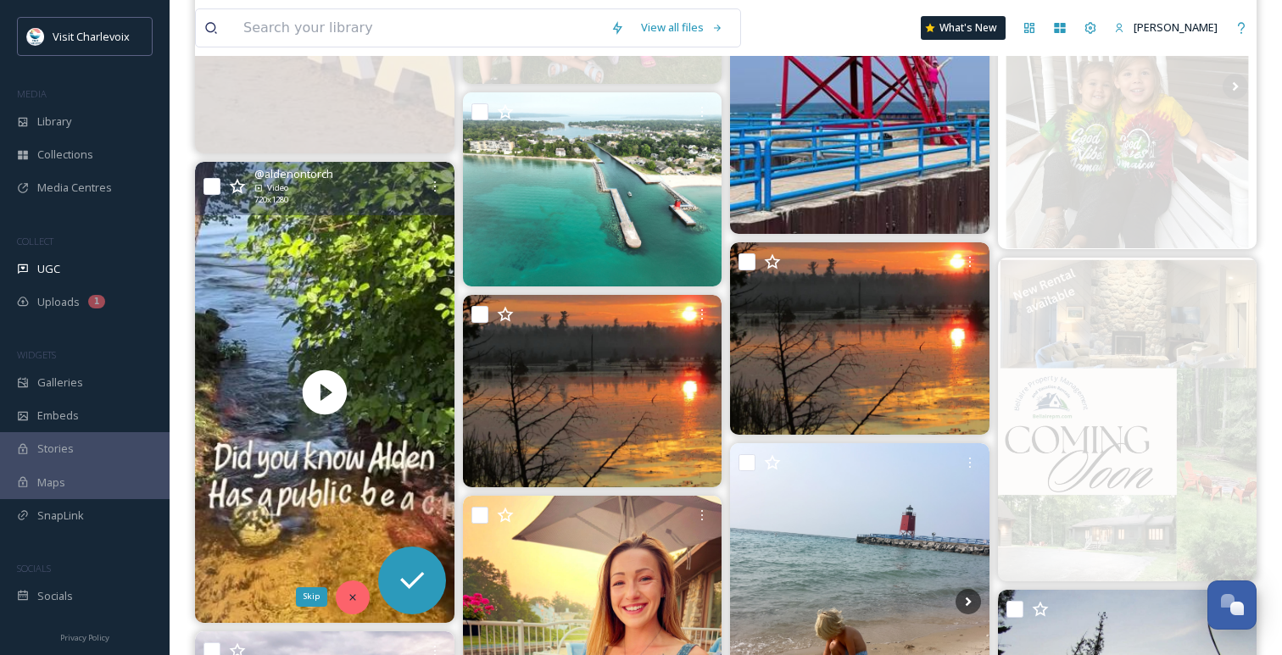
click at [349, 592] on icon at bounding box center [353, 598] width 12 height 12
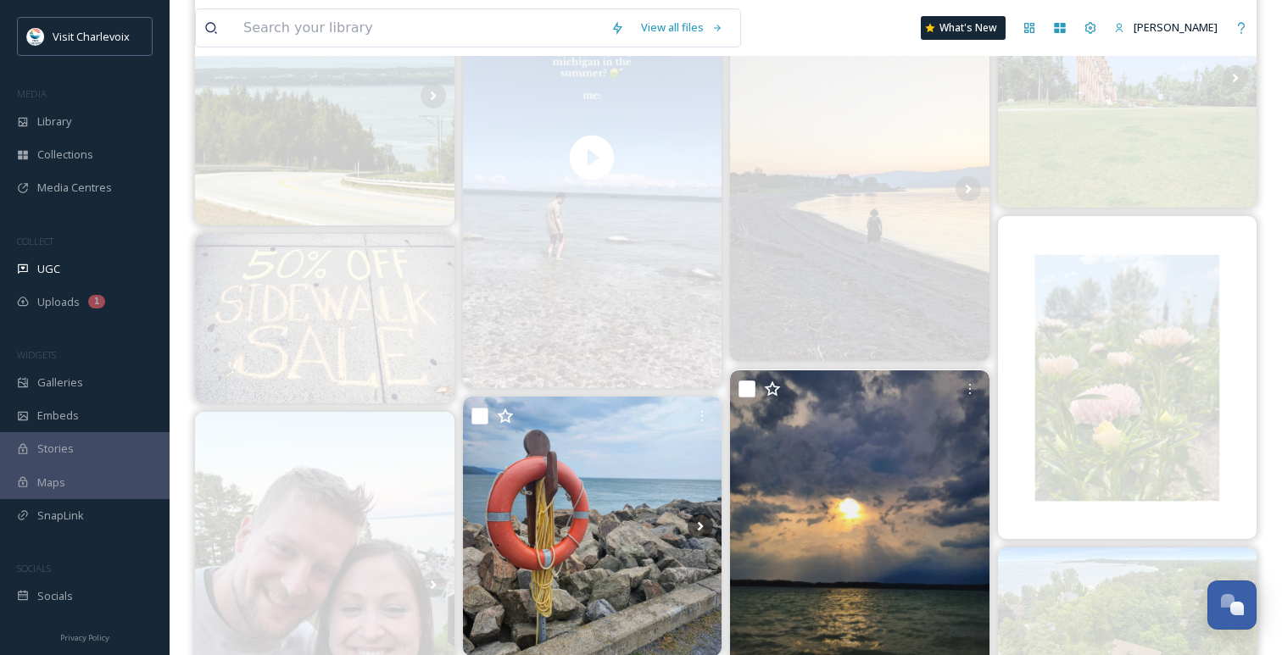
scroll to position [770, 0]
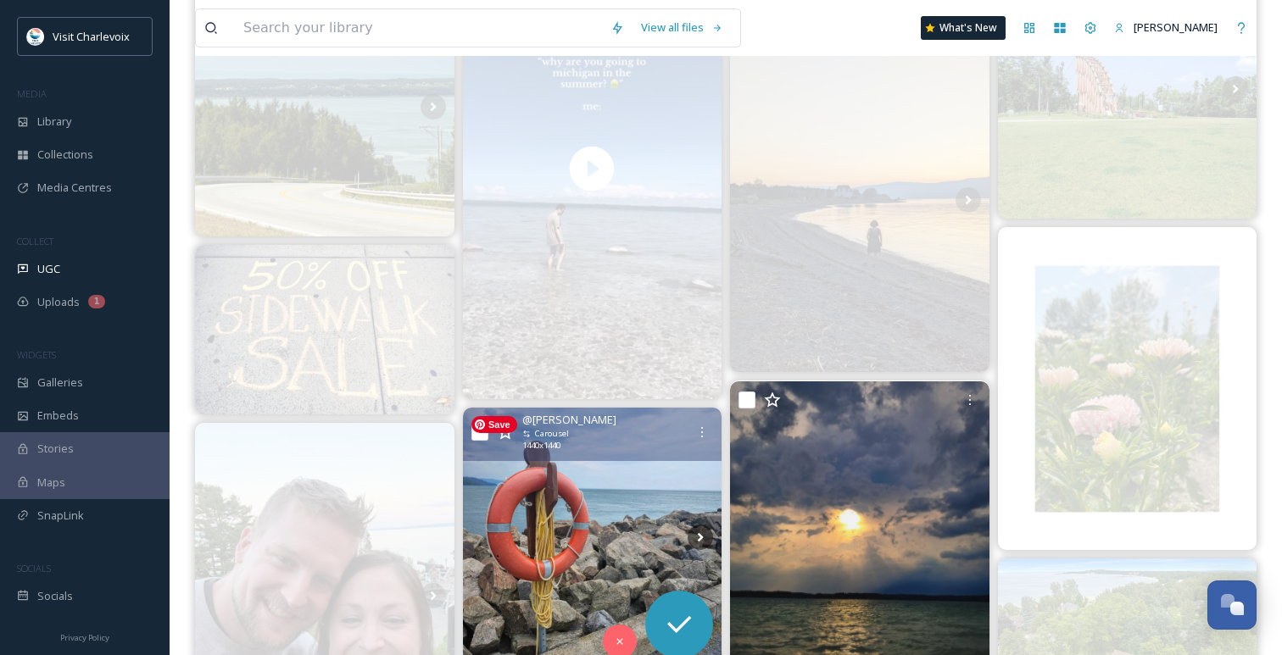
click at [557, 518] on img at bounding box center [592, 537] width 259 height 259
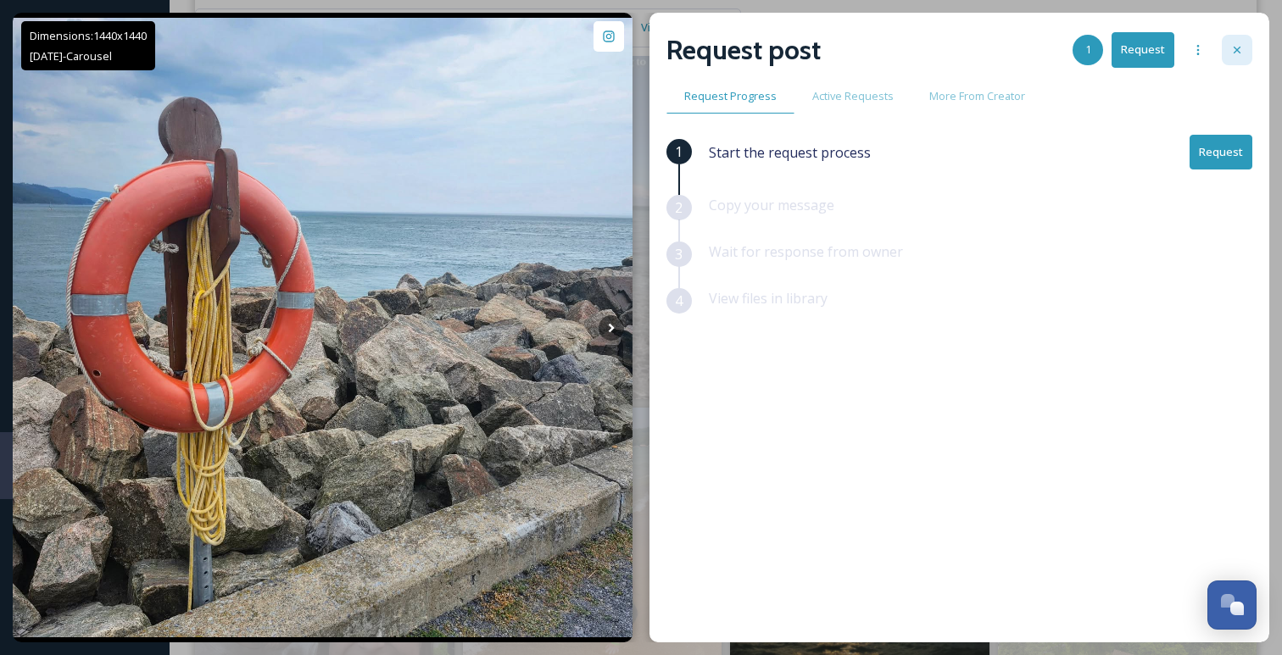
click at [1244, 49] on div at bounding box center [1236, 50] width 31 height 31
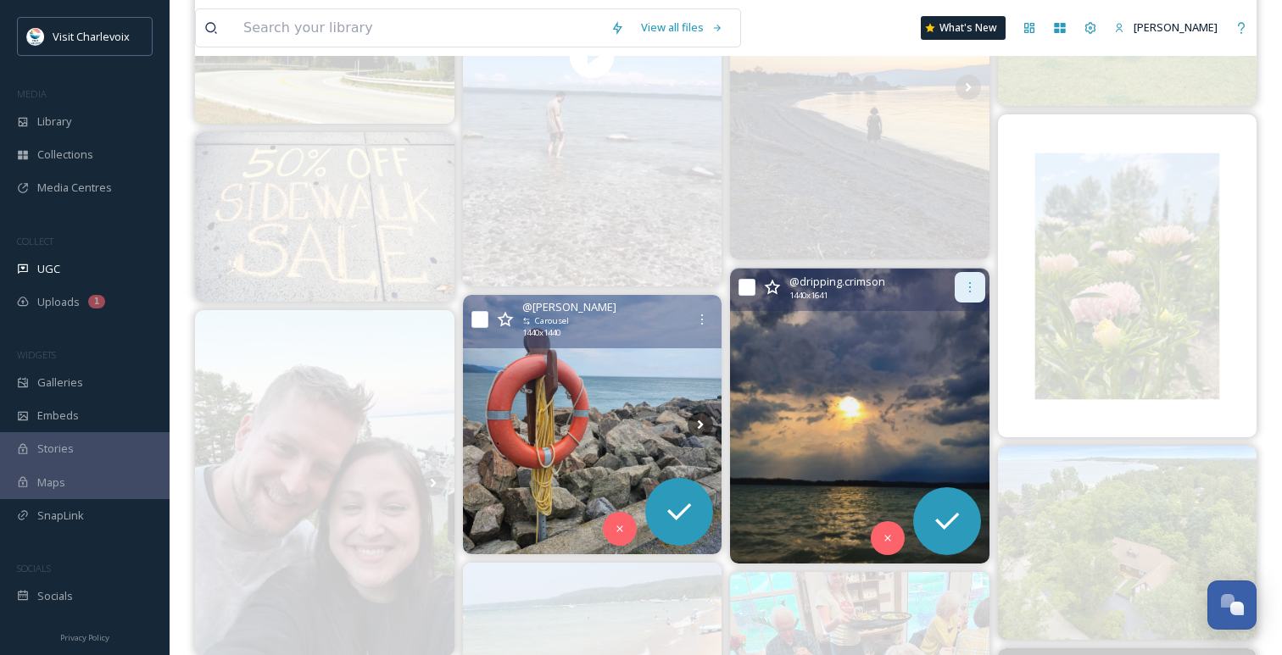
scroll to position [908, 0]
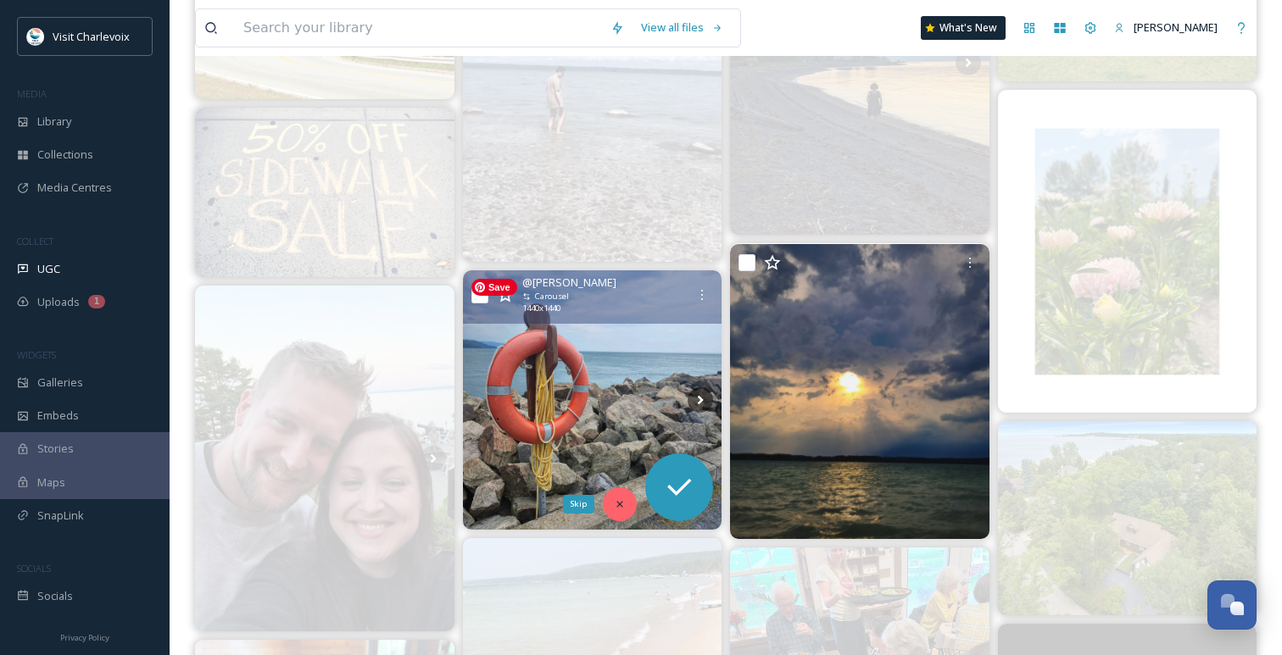
click at [619, 500] on icon at bounding box center [620, 504] width 12 height 12
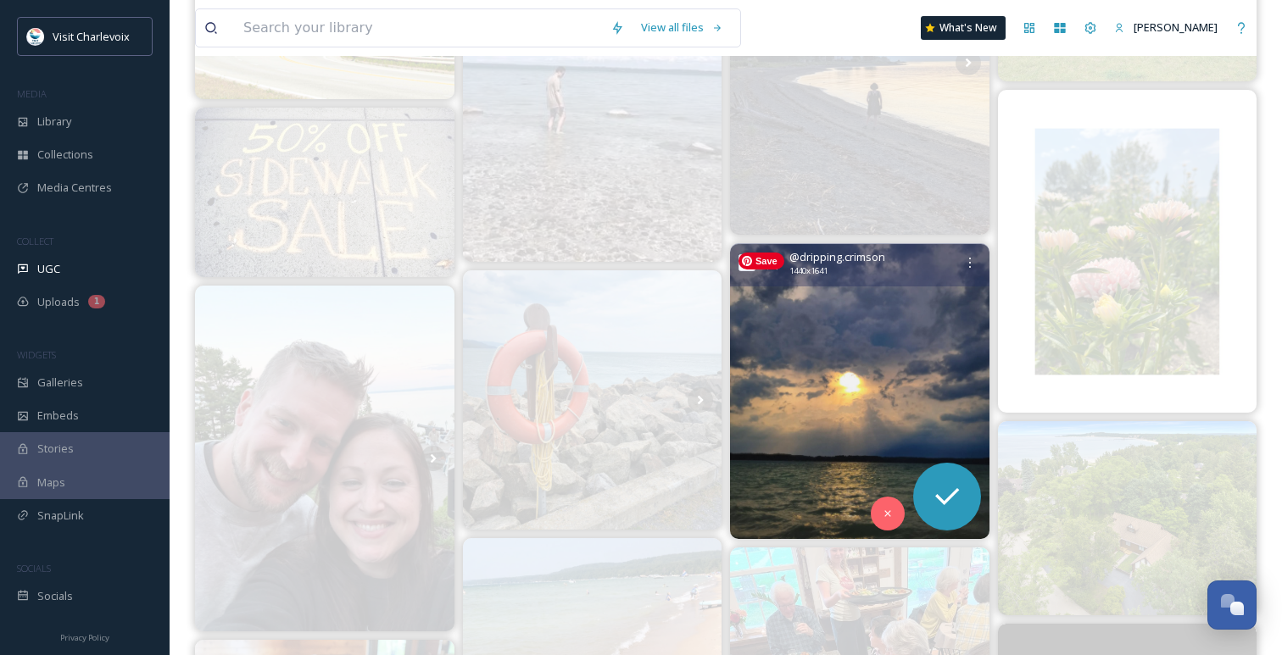
click at [859, 422] on img at bounding box center [859, 391] width 259 height 295
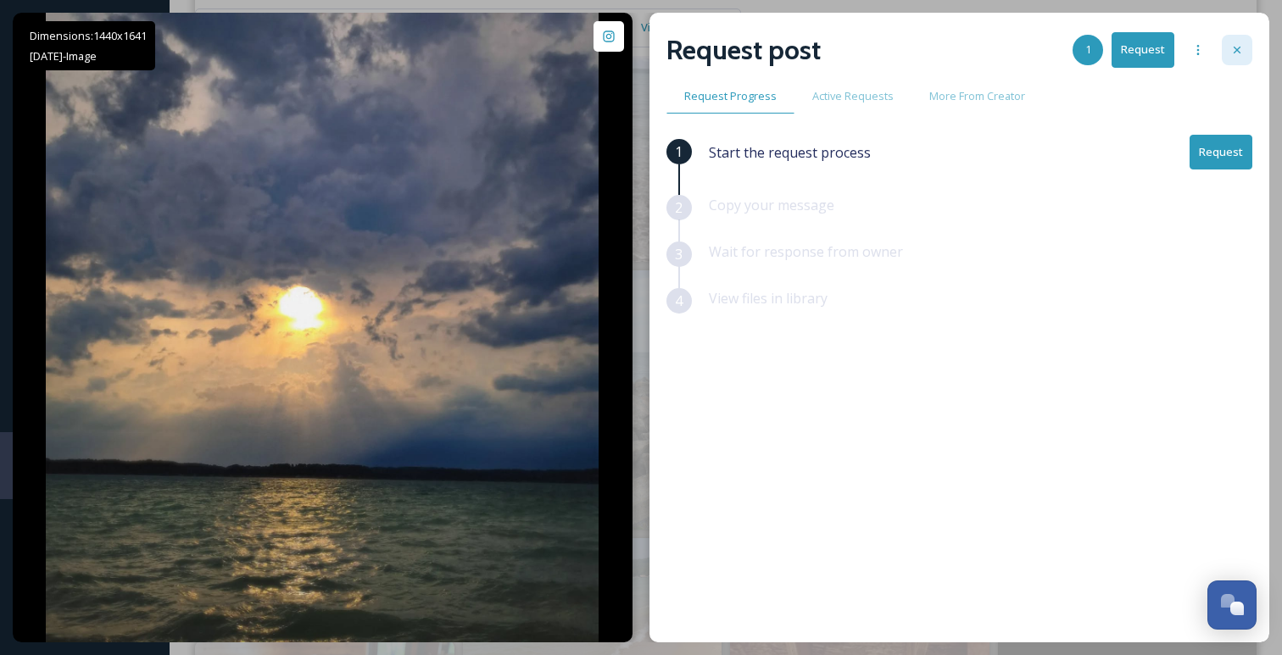
click at [1241, 39] on div at bounding box center [1236, 50] width 31 height 31
